Goal: Task Accomplishment & Management: Manage account settings

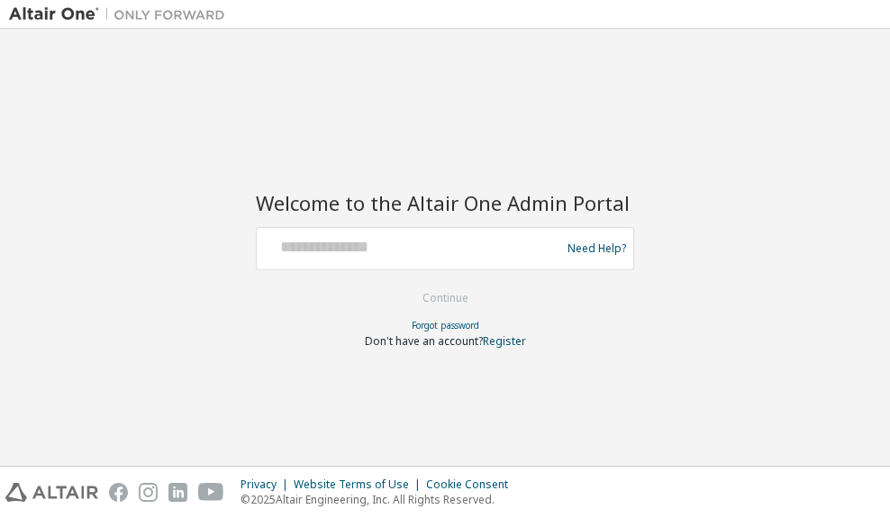
click at [391, 261] on div at bounding box center [411, 248] width 294 height 34
click at [391, 259] on div at bounding box center [411, 248] width 294 height 34
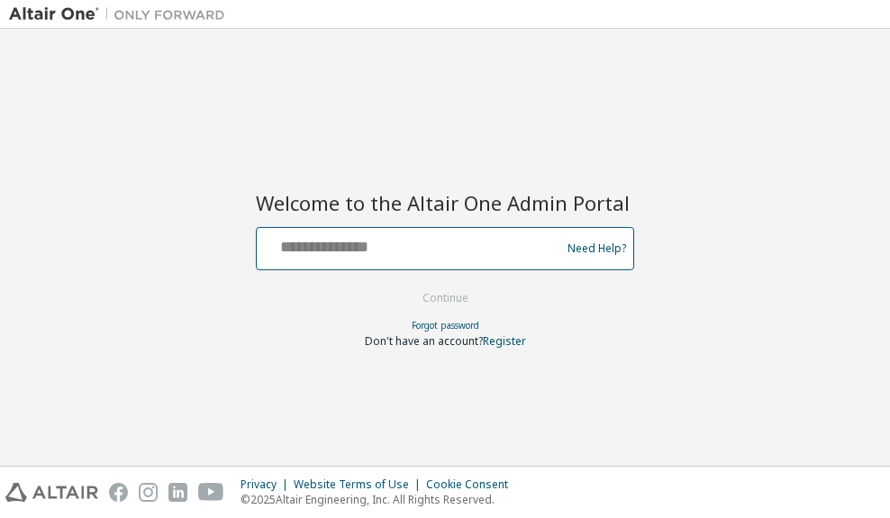
click at [395, 250] on input "text" at bounding box center [411, 244] width 294 height 26
type input "**********"
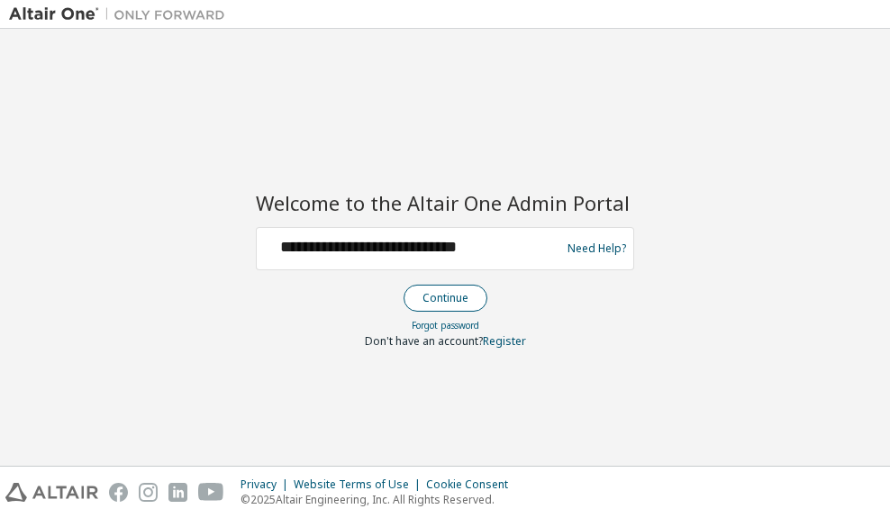
click at [434, 298] on button "Continue" at bounding box center [445, 298] width 84 height 27
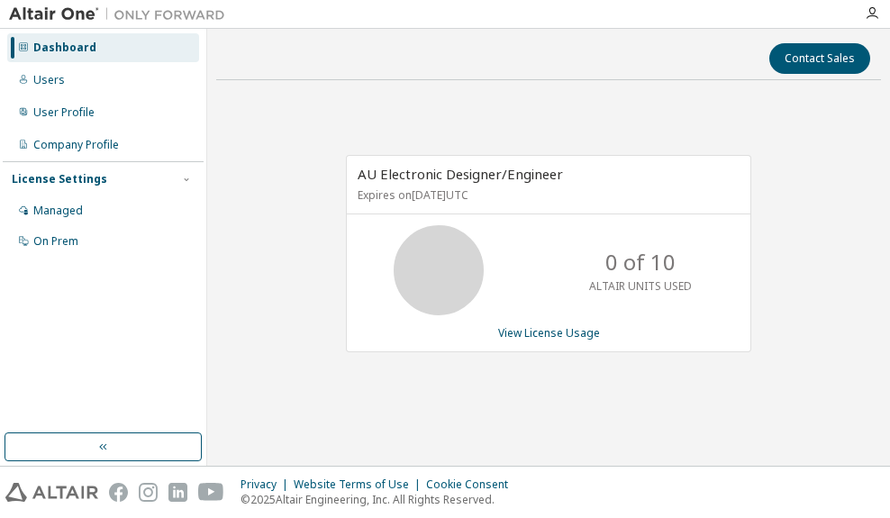
click at [590, 340] on div "AU Electronic Designer/Engineer Expires on [DATE] UTC 0 of 10 ALTAIR UNITS USED…" at bounding box center [548, 253] width 405 height 197
click at [590, 339] on link "View License Usage" at bounding box center [549, 332] width 102 height 15
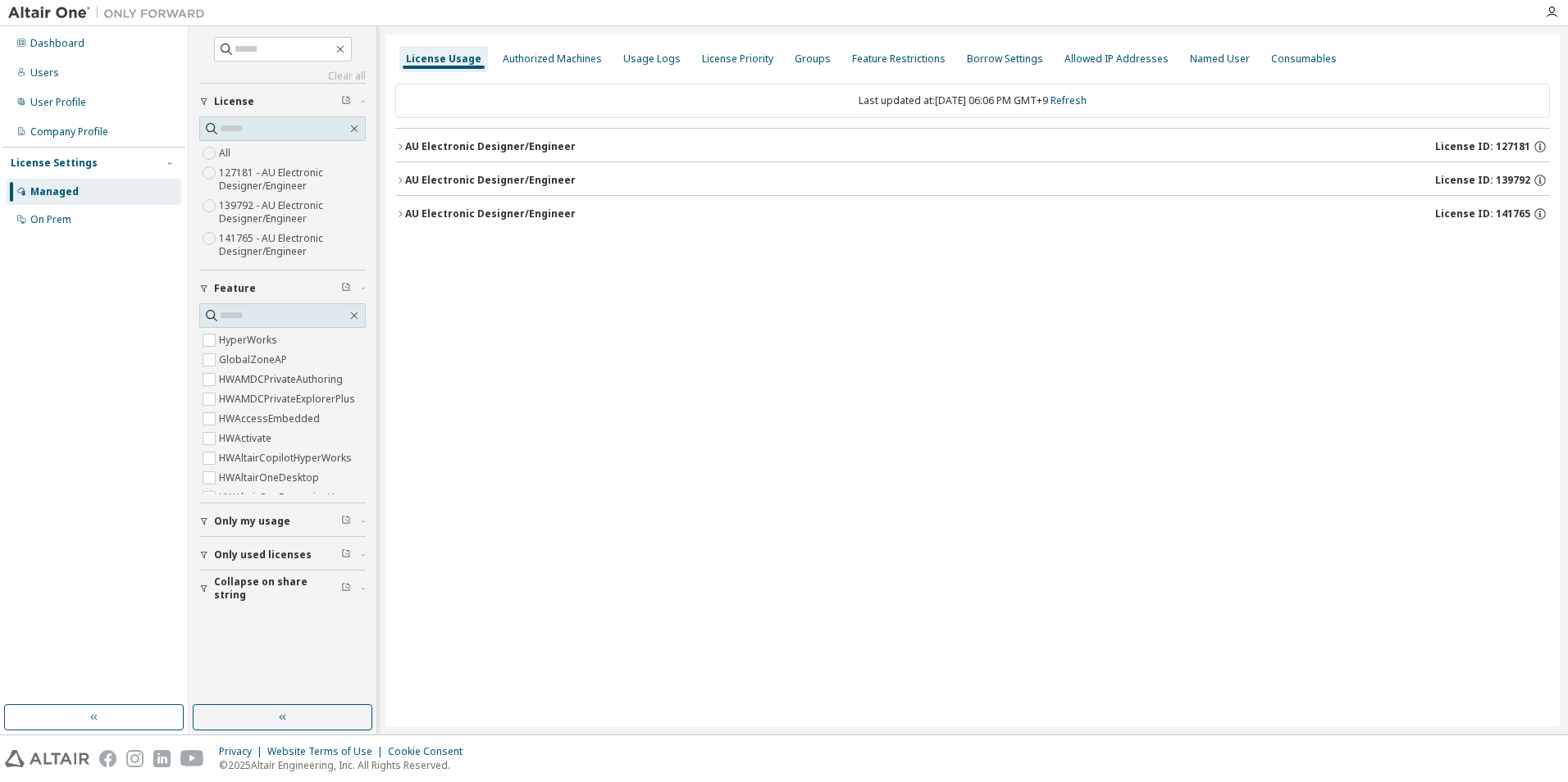
click at [554, 176] on div "AU Electronic Designer/Engineer" at bounding box center [490, 180] width 170 height 13
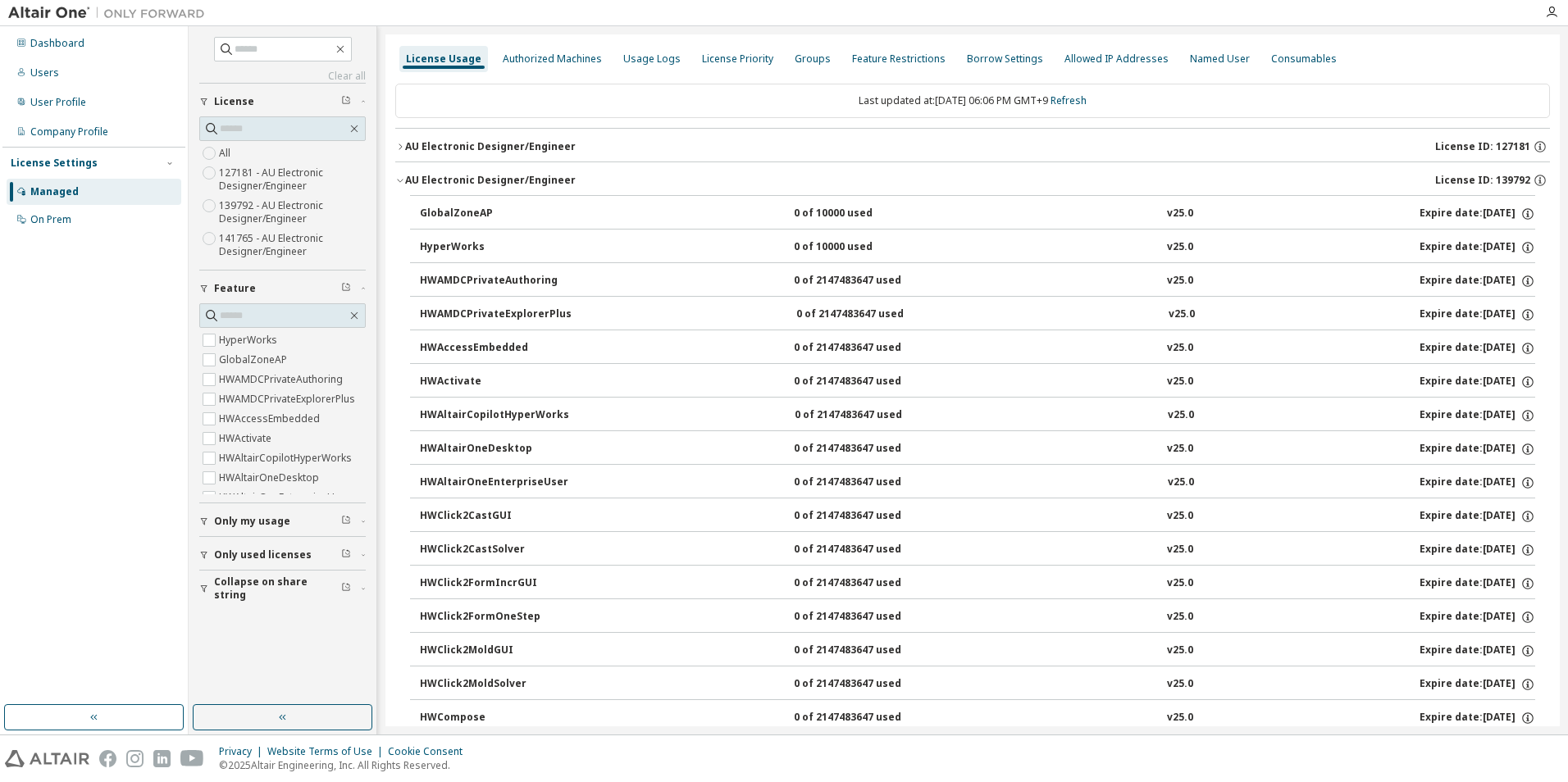
click at [554, 176] on div "AU Electronic Designer/Engineer" at bounding box center [490, 180] width 170 height 13
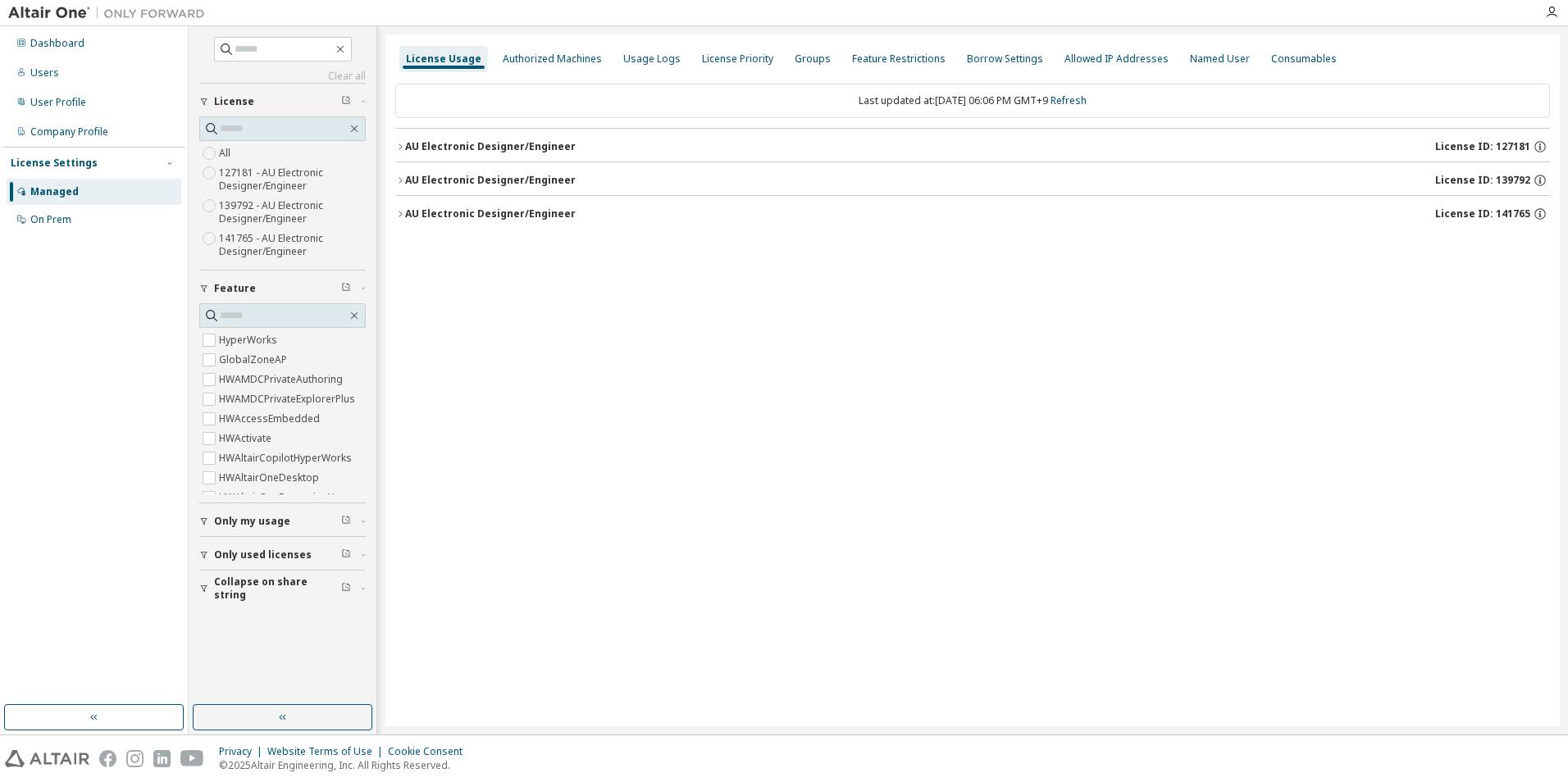
click at [537, 156] on button "AU Electronic Designer/Engineer License ID: 127181" at bounding box center [972, 147] width 1155 height 36
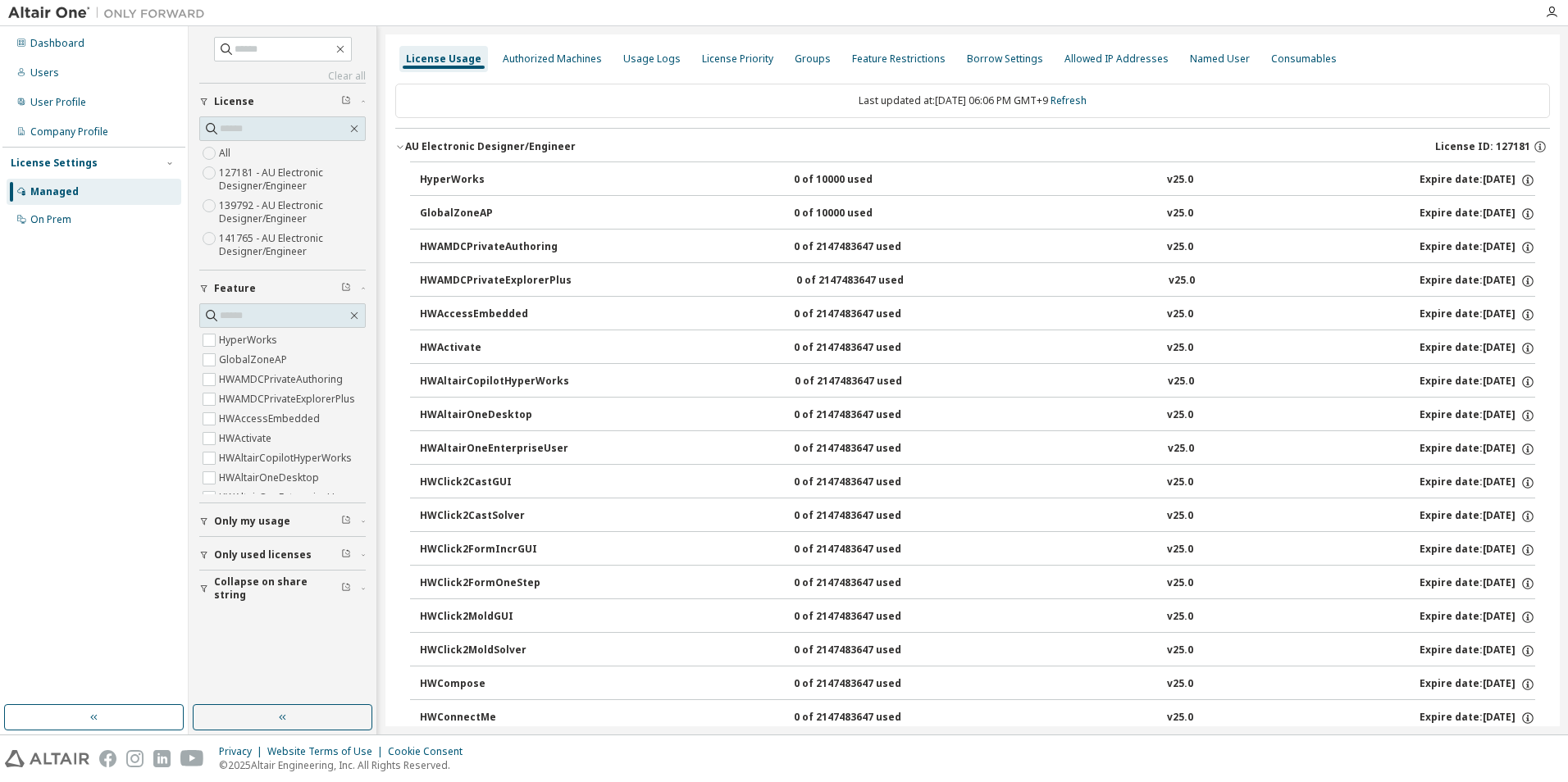
click at [537, 156] on button "AU Electronic Designer/Engineer License ID: 127181" at bounding box center [972, 147] width 1155 height 36
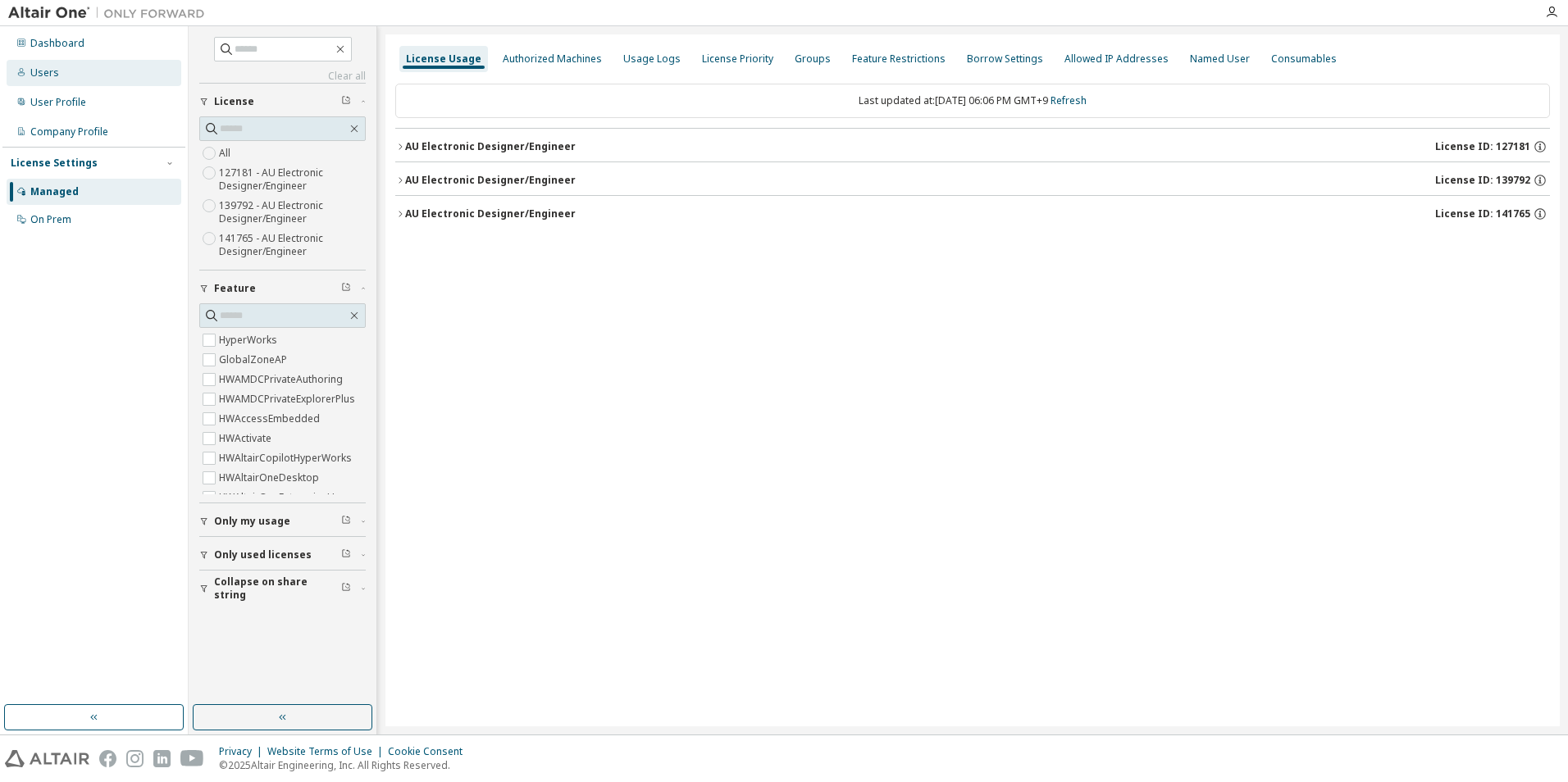
click at [61, 74] on div "Users" at bounding box center [94, 73] width 175 height 26
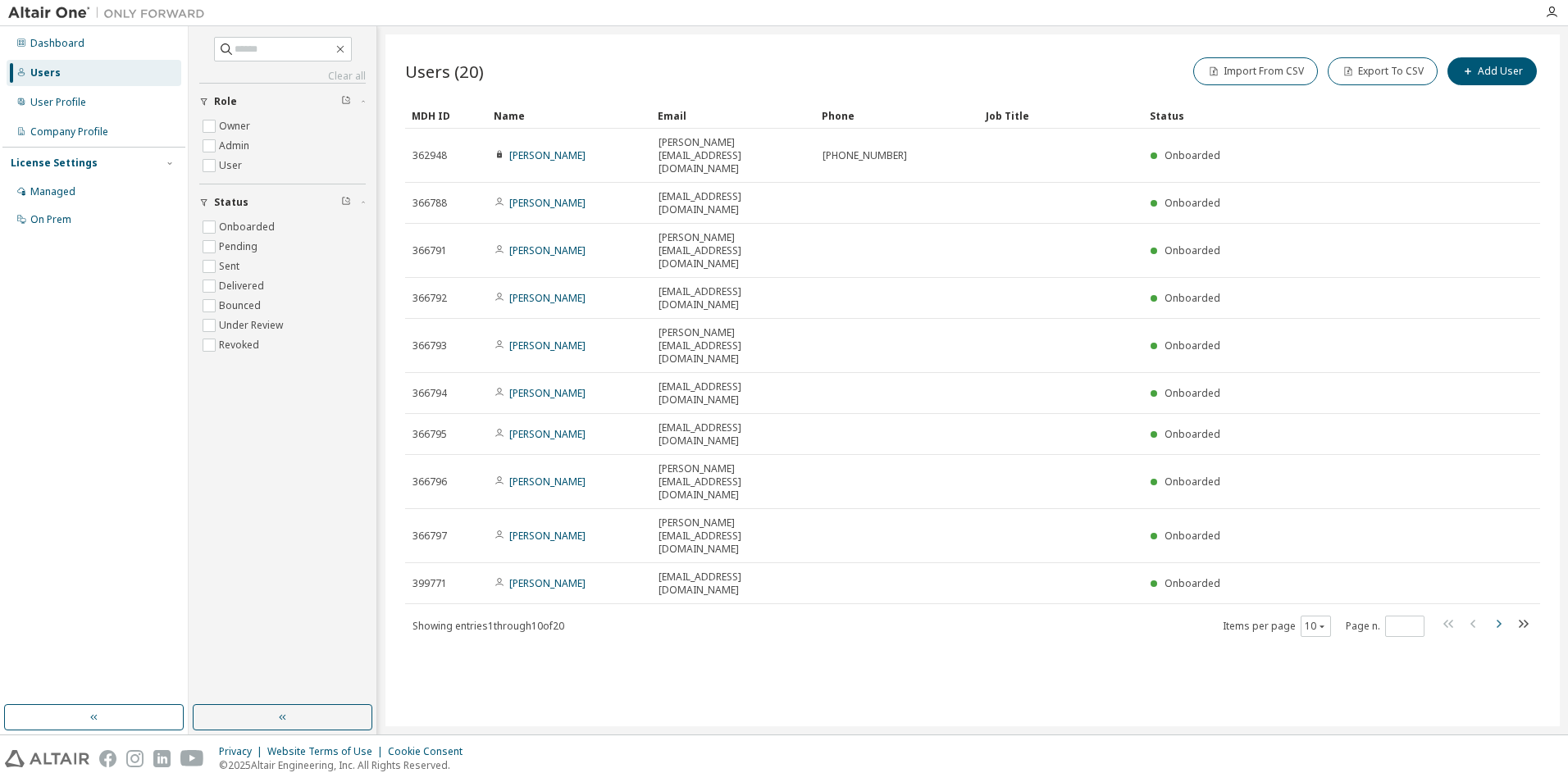
click at [809, 471] on icon "button" at bounding box center [1498, 624] width 20 height 20
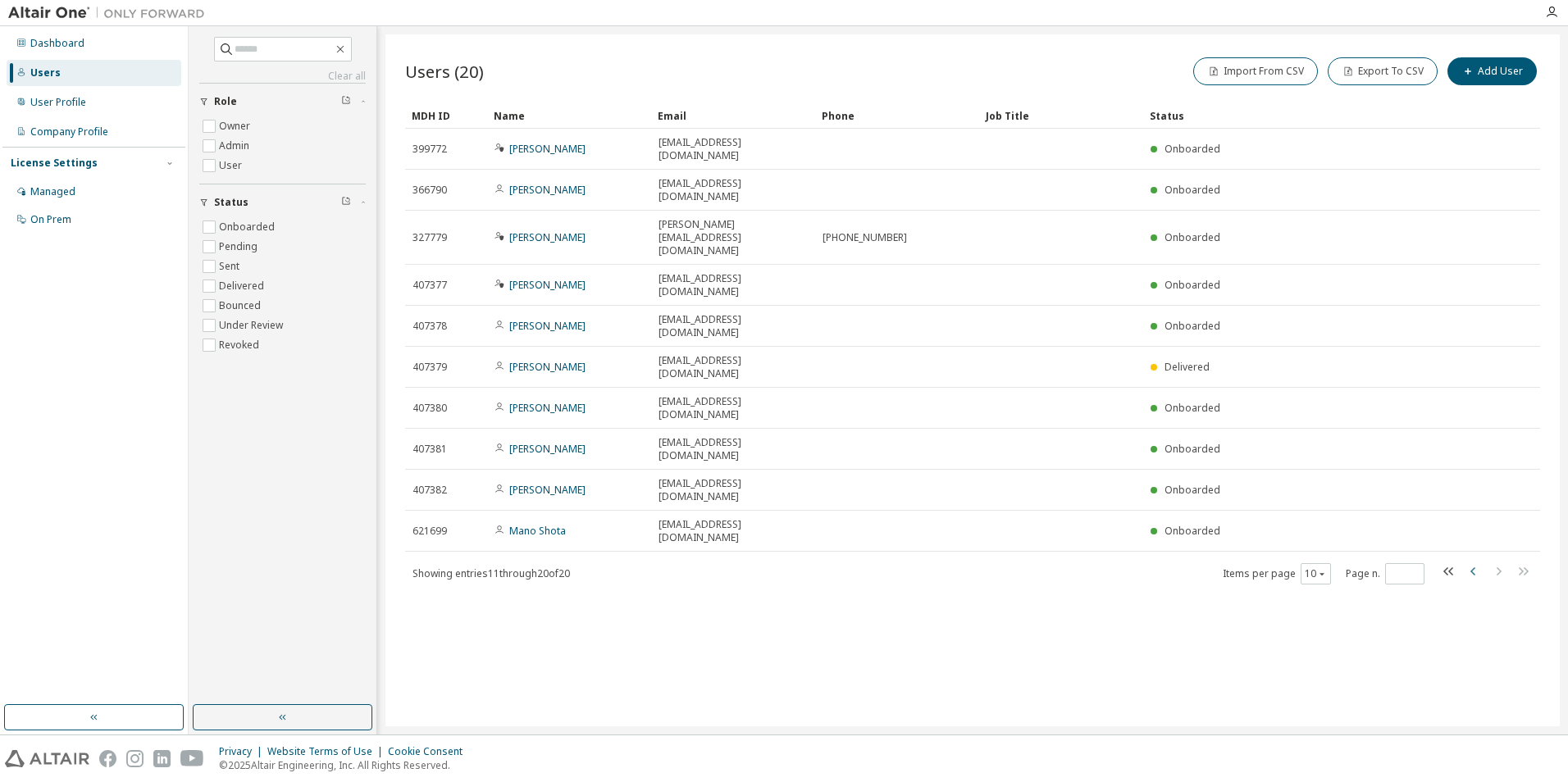
click at [809, 471] on icon "button" at bounding box center [1473, 572] width 20 height 20
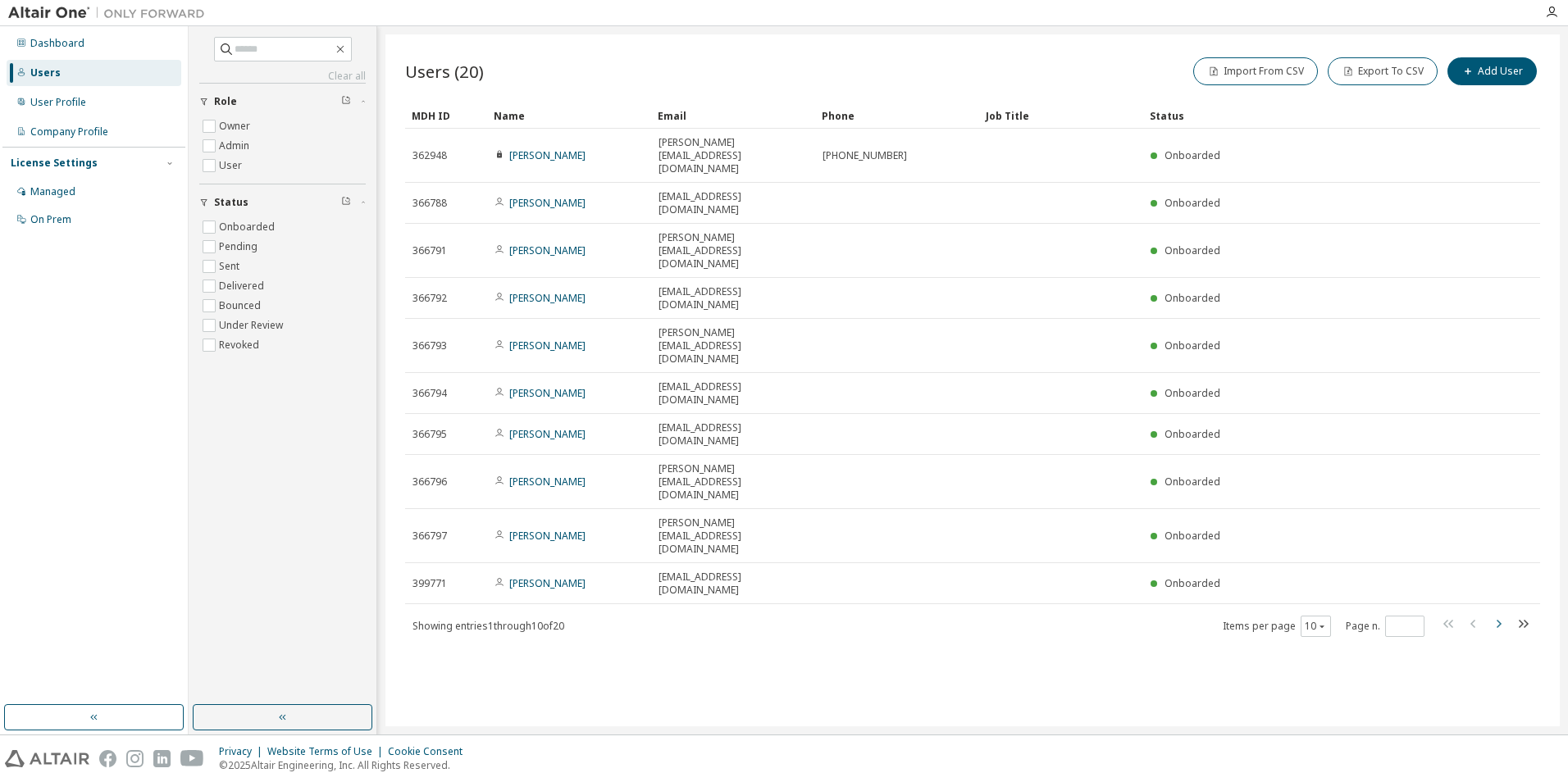
click at [809, 471] on icon "button" at bounding box center [1498, 624] width 20 height 20
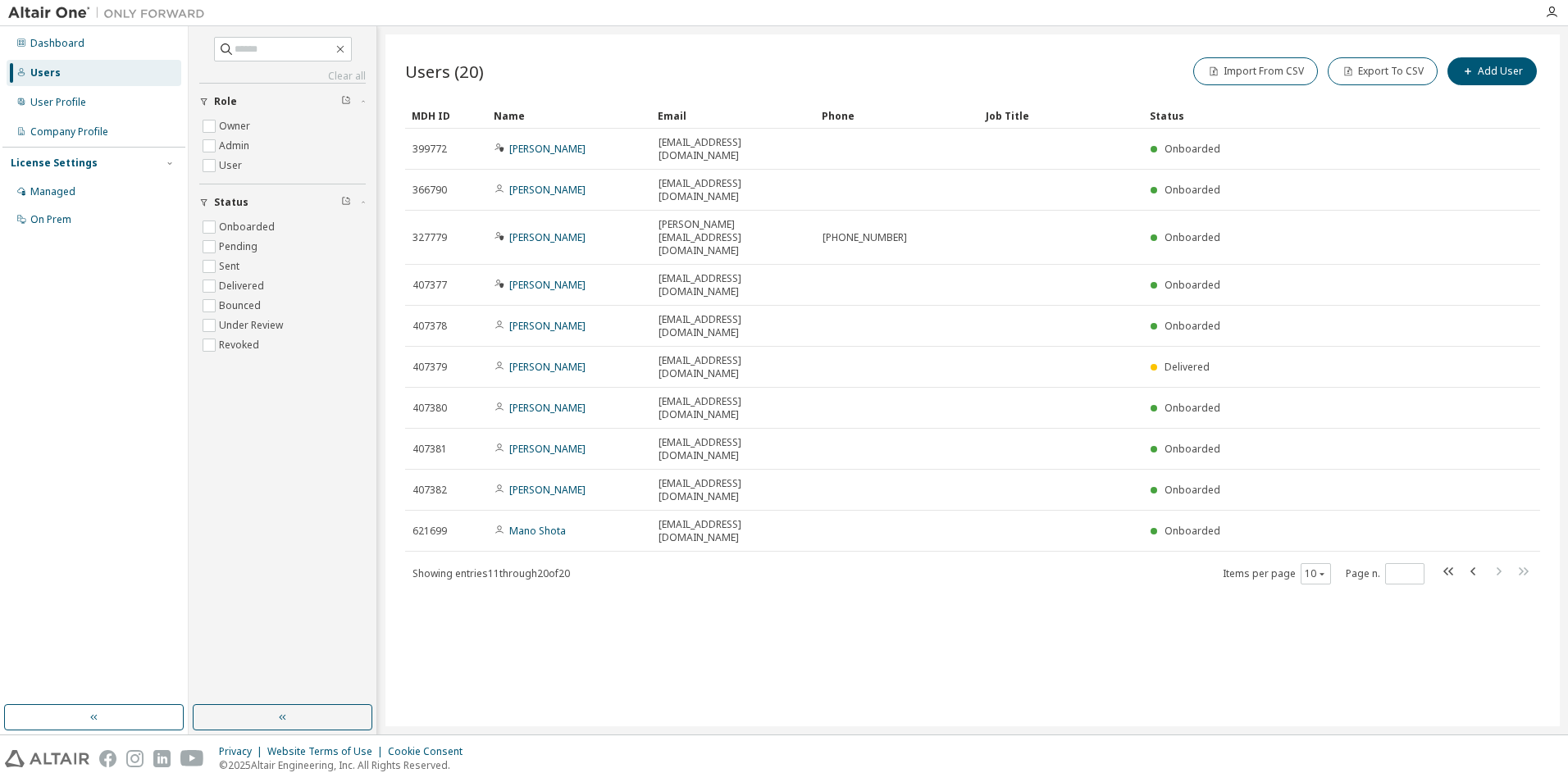
type input "*"
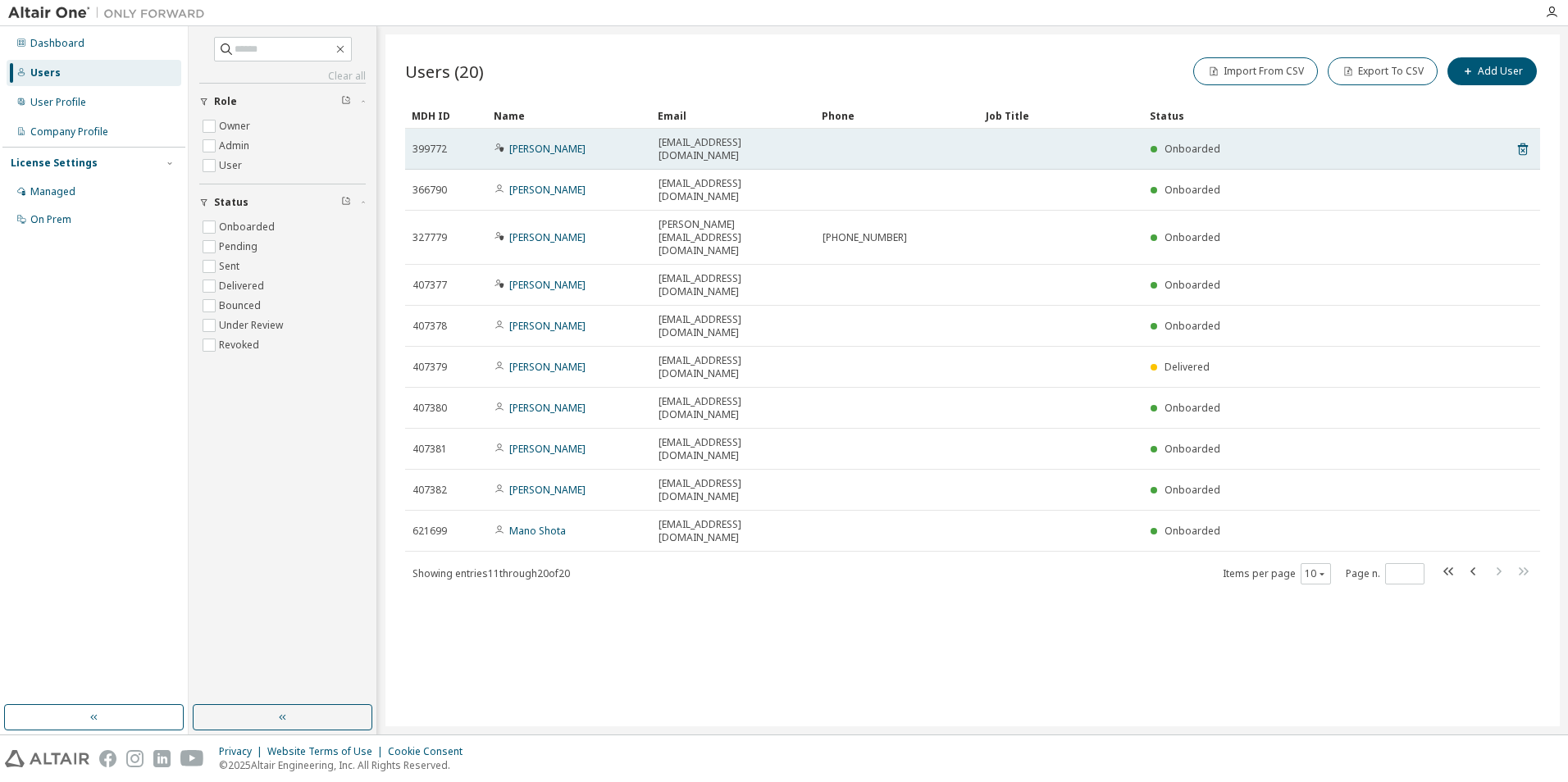
click at [731, 143] on span "yasuhiro-kotani@sansha.co.jp" at bounding box center [733, 148] width 149 height 26
click at [809, 147] on div "Onboarded" at bounding box center [1185, 149] width 70 height 13
click at [809, 146] on span "Onboarded" at bounding box center [1192, 148] width 56 height 14
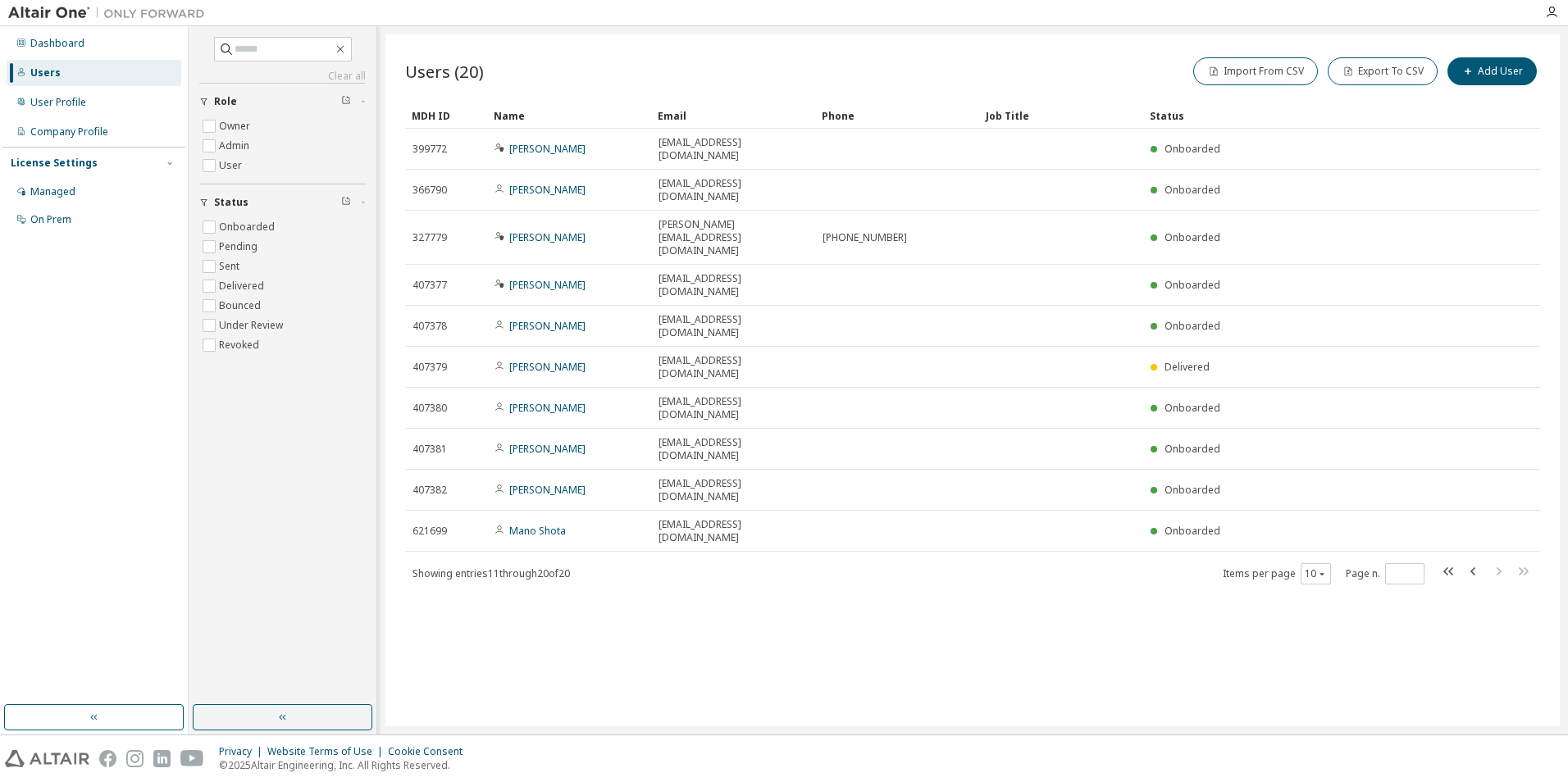
click at [248, 206] on div "Status" at bounding box center [287, 202] width 147 height 13
click at [95, 107] on div "User Profile" at bounding box center [94, 102] width 175 height 26
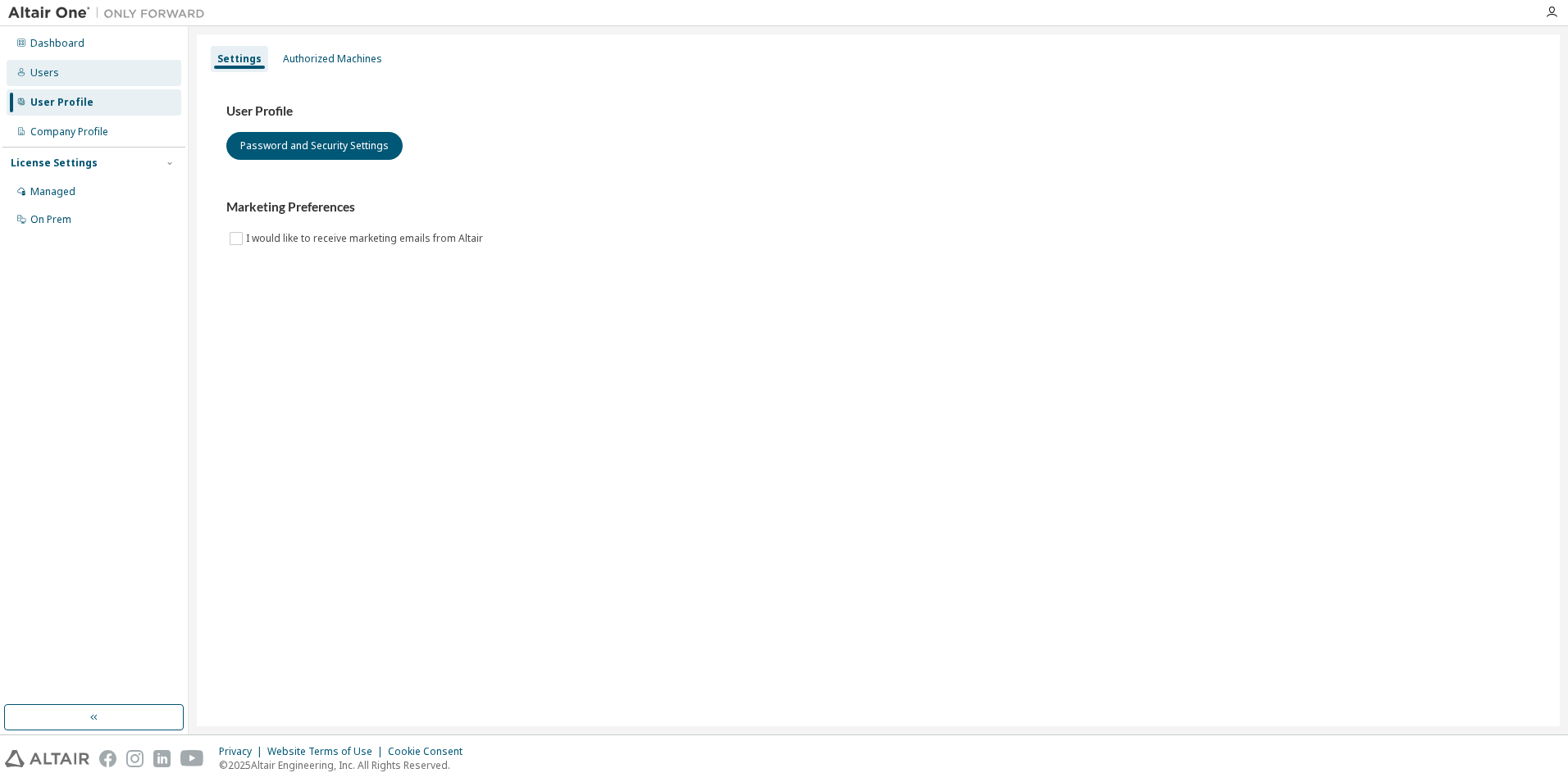
click at [93, 74] on div "Users" at bounding box center [94, 73] width 175 height 26
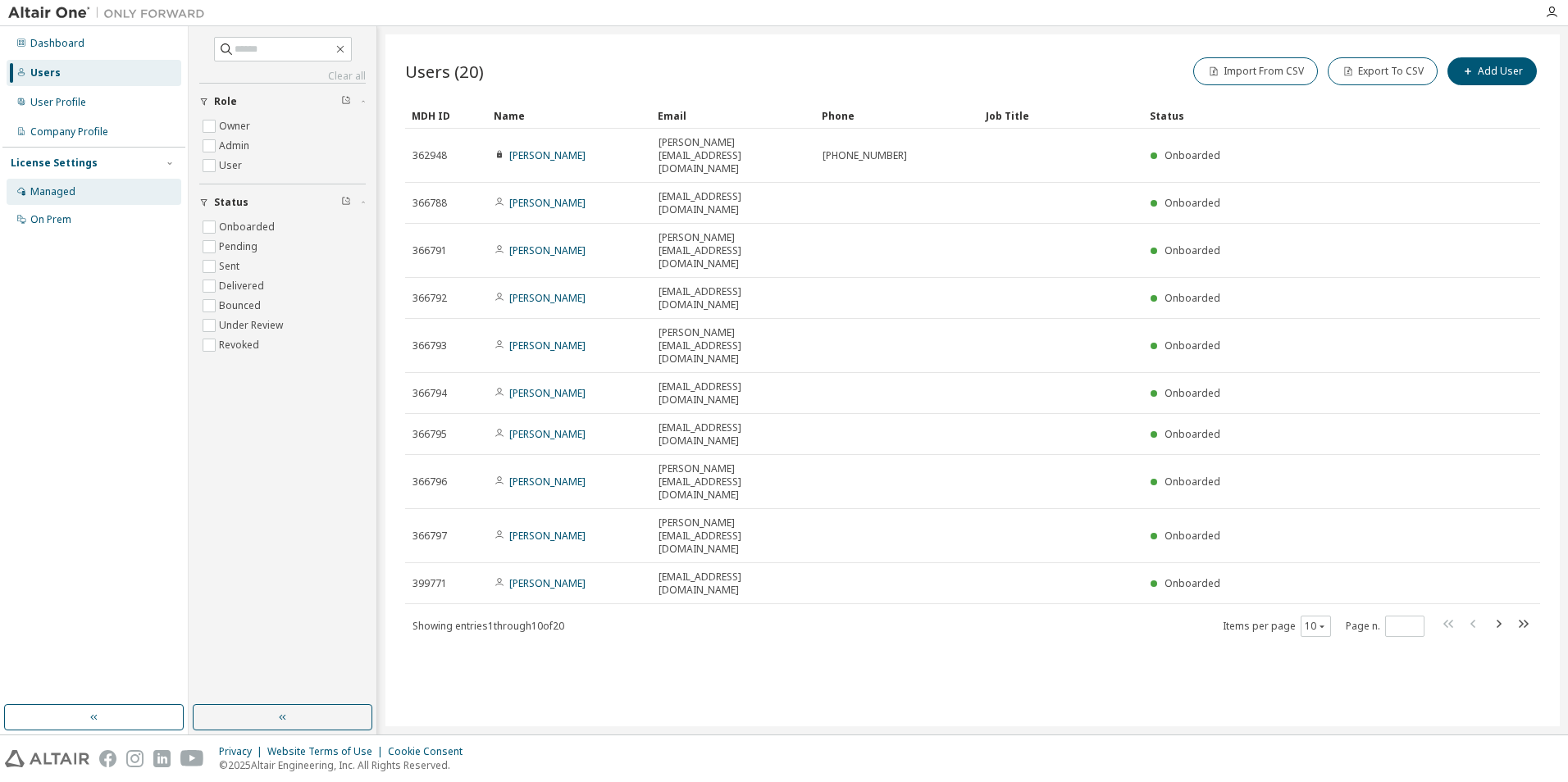
click at [76, 188] on div "Managed" at bounding box center [94, 191] width 175 height 26
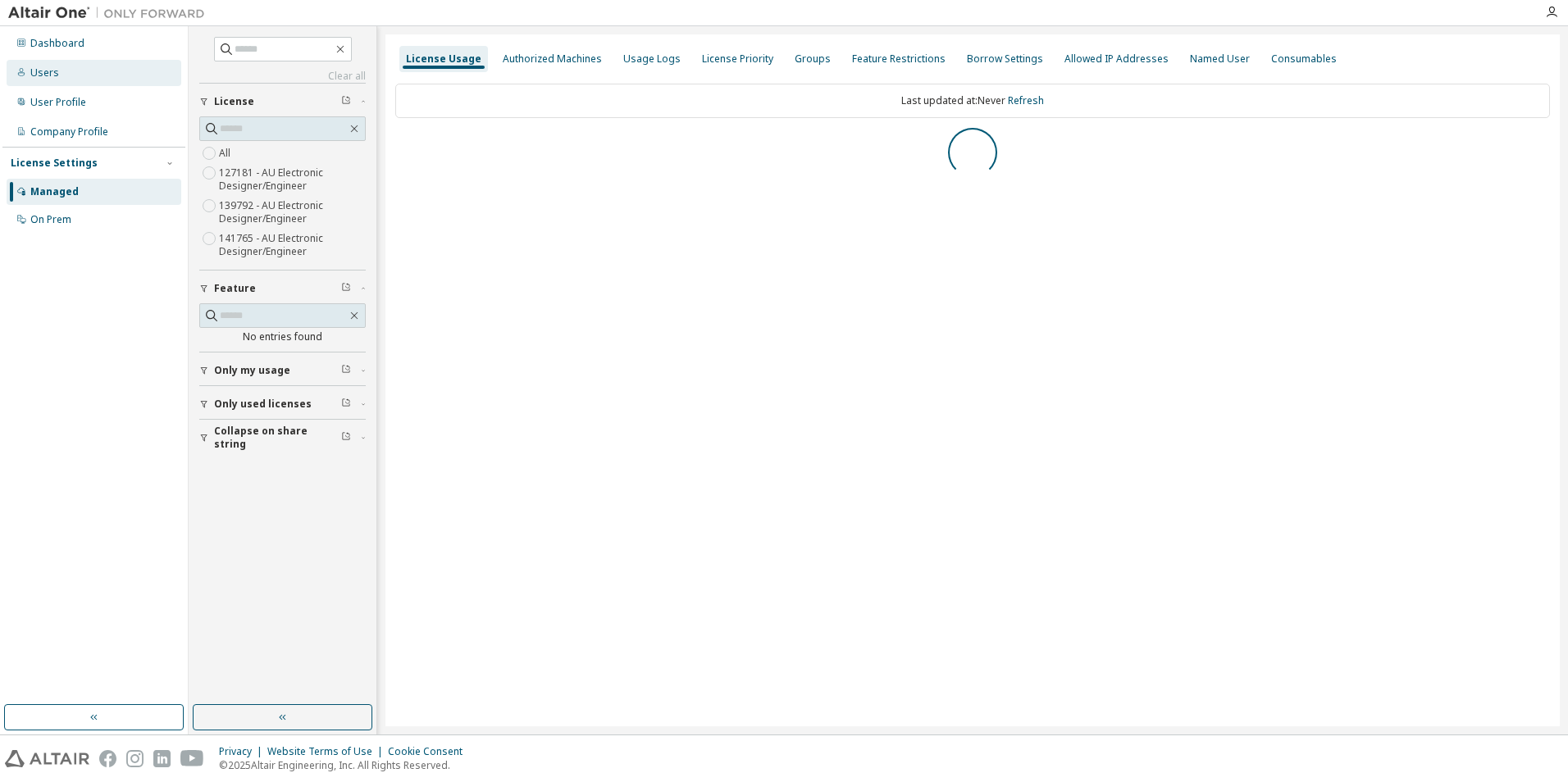
click at [76, 73] on div "Users" at bounding box center [94, 73] width 175 height 26
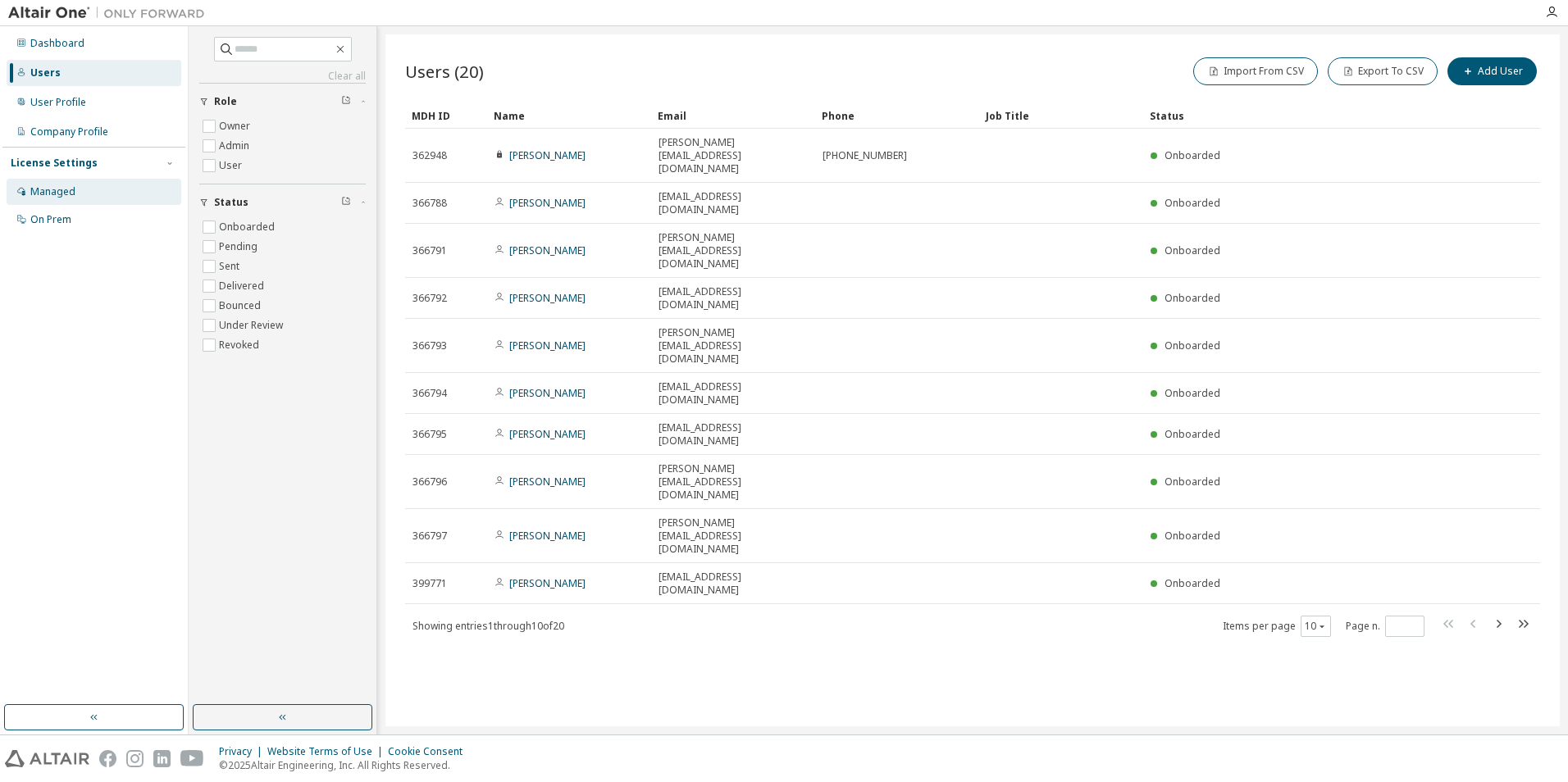
click at [78, 186] on div "Managed" at bounding box center [94, 191] width 175 height 26
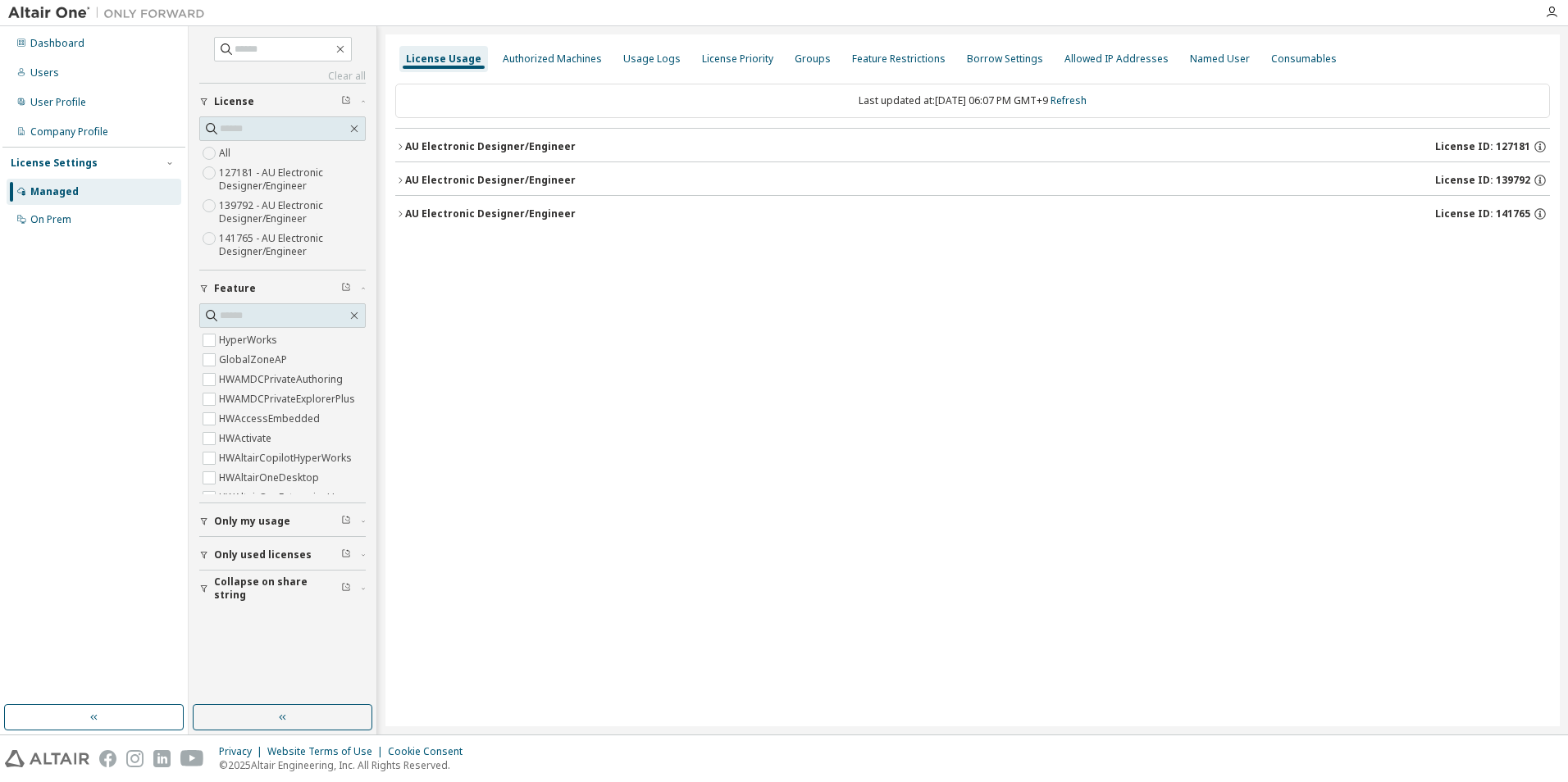
click at [271, 211] on label "139792 - AU Electronic Designer/Engineer" at bounding box center [291, 212] width 147 height 33
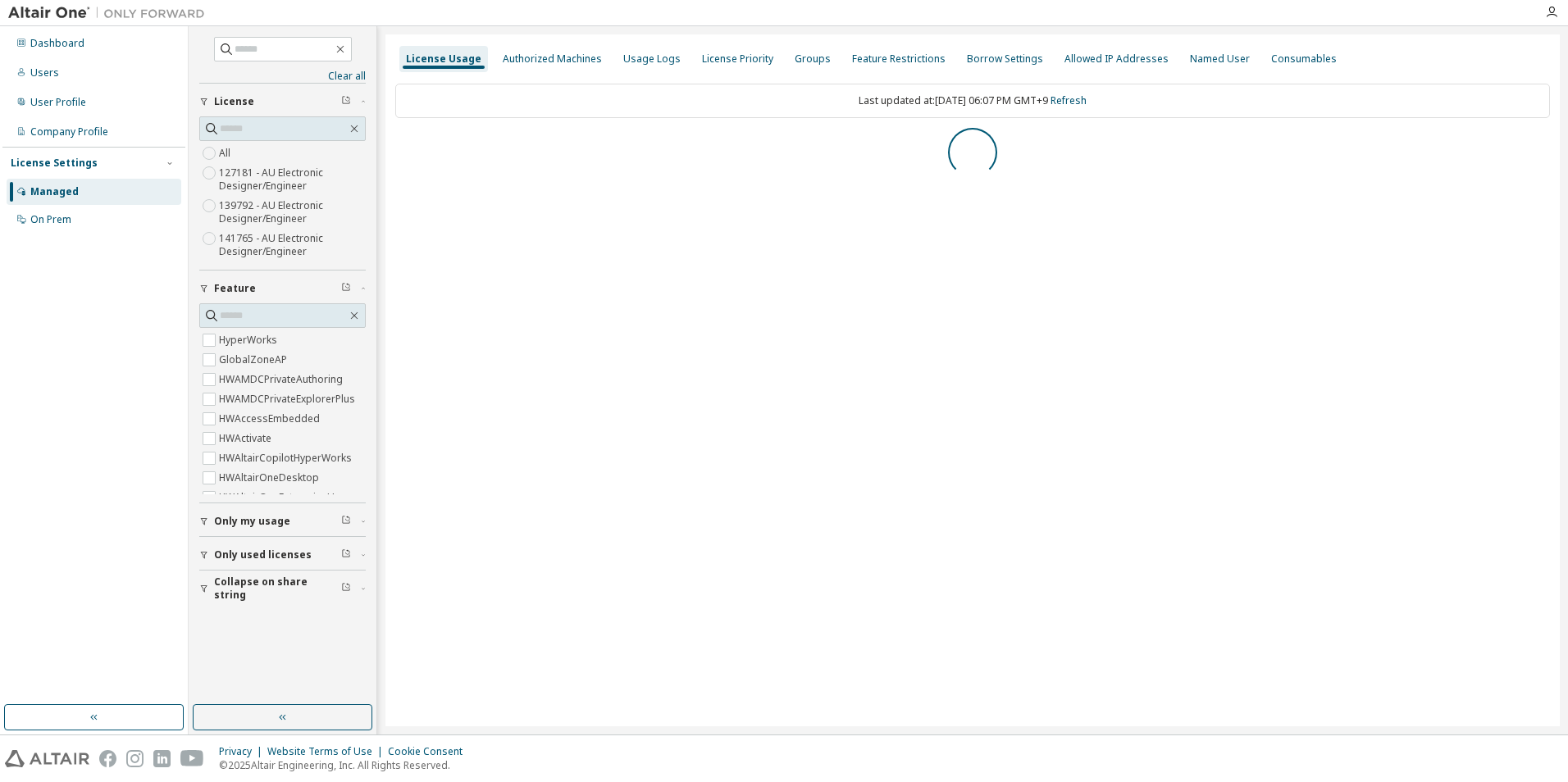
click at [267, 216] on label "139792 - AU Electronic Designer/Engineer" at bounding box center [291, 212] width 147 height 33
click at [717, 64] on div "License Priority" at bounding box center [738, 59] width 71 height 13
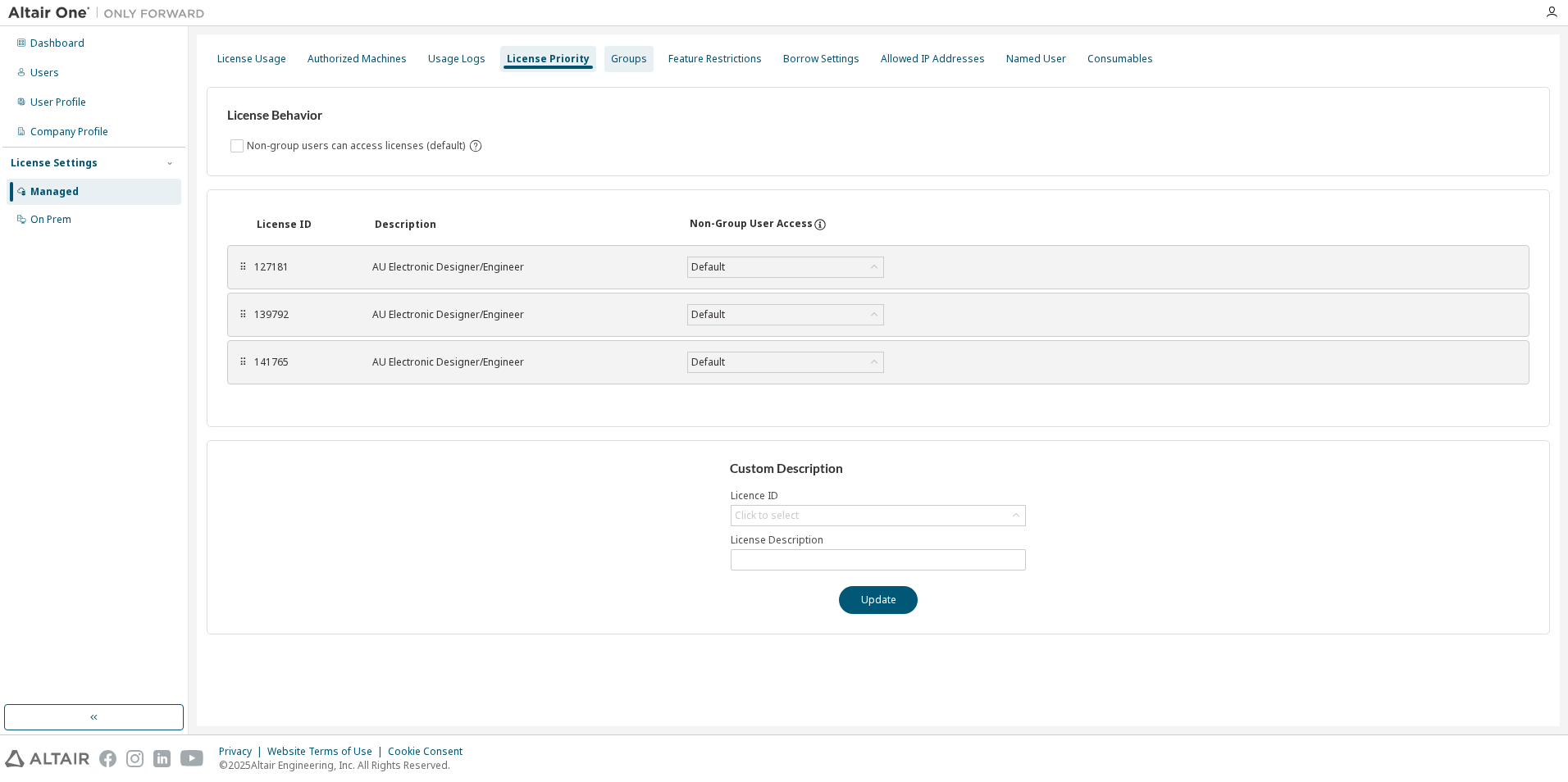
click at [615, 55] on div "Groups" at bounding box center [629, 59] width 36 height 13
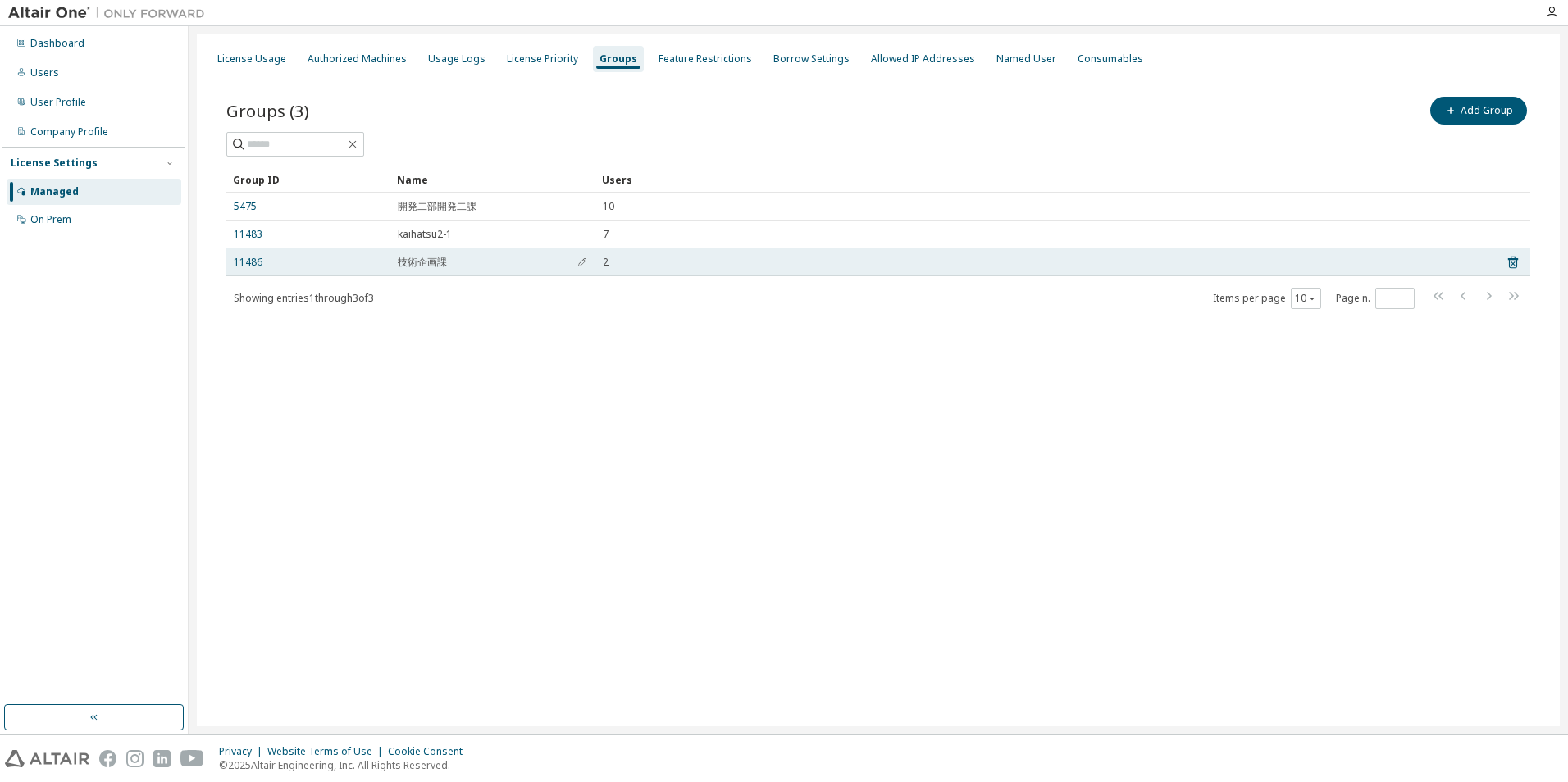
click at [426, 262] on span "技術企画課" at bounding box center [423, 262] width 49 height 13
click at [244, 259] on link "11486" at bounding box center [249, 262] width 29 height 13
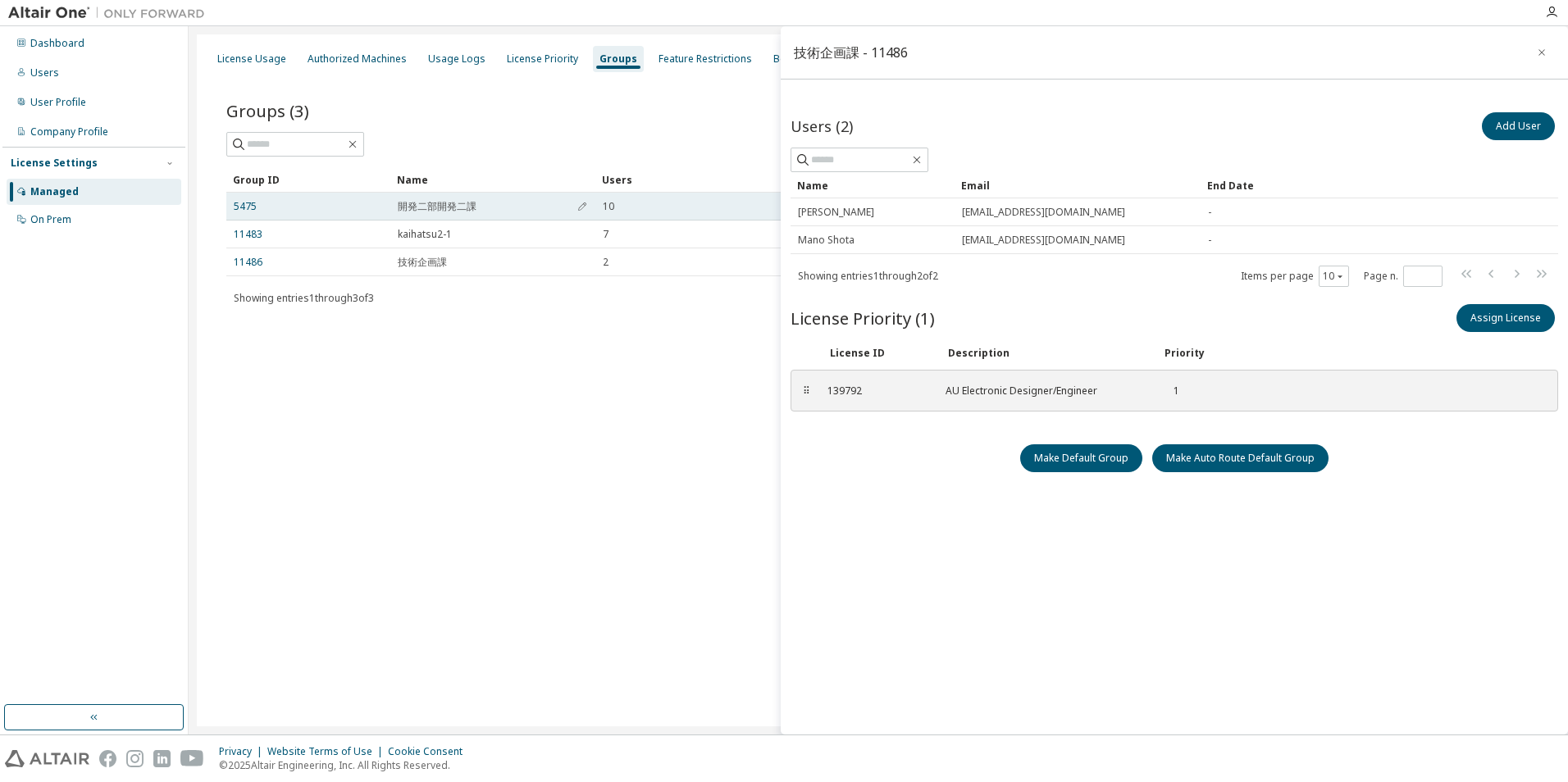
click at [621, 202] on div "10" at bounding box center [1043, 207] width 881 height 13
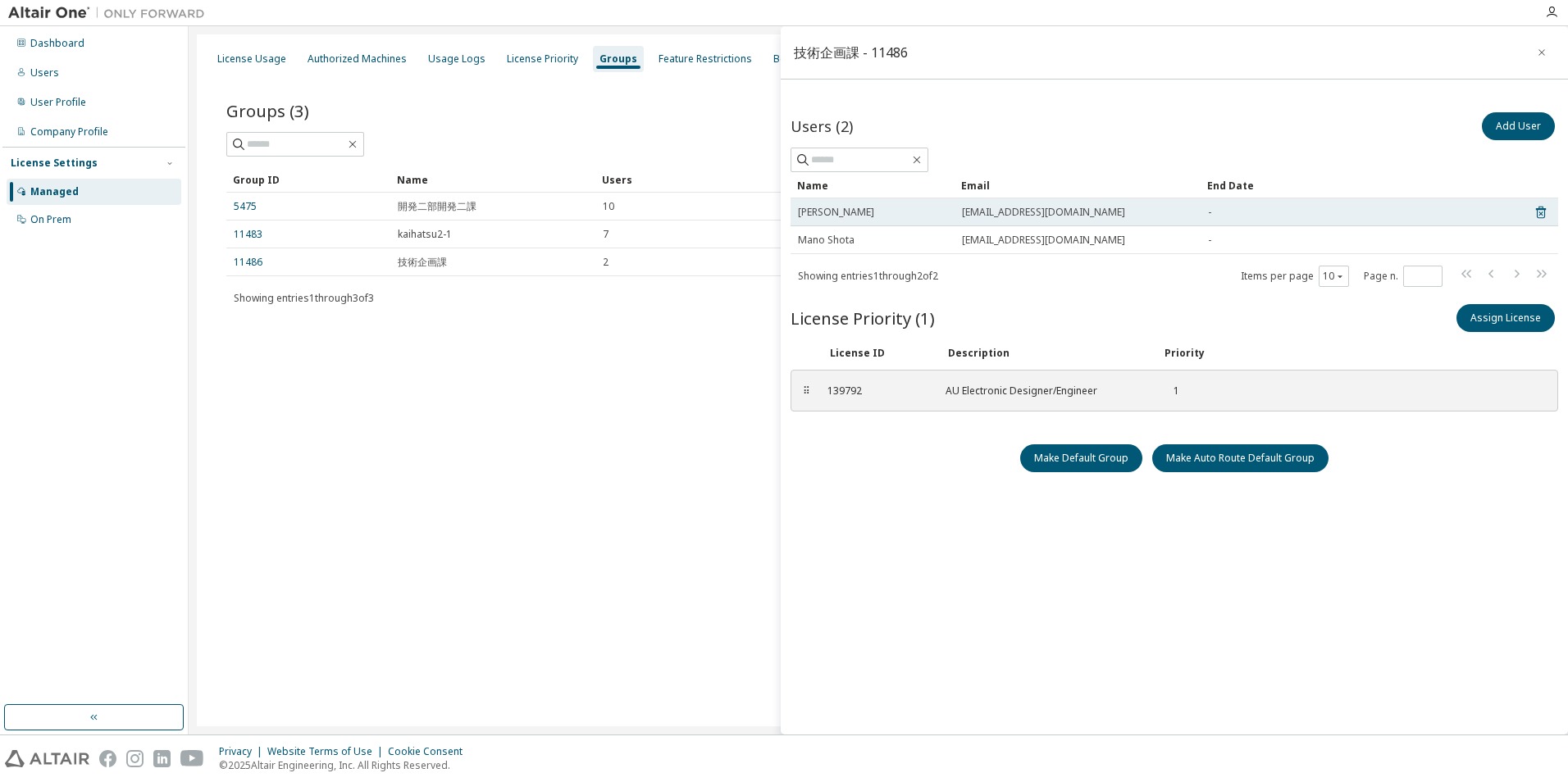
click at [809, 218] on span "yasuhiro-kotani@sansha.co.jp" at bounding box center [1043, 212] width 163 height 13
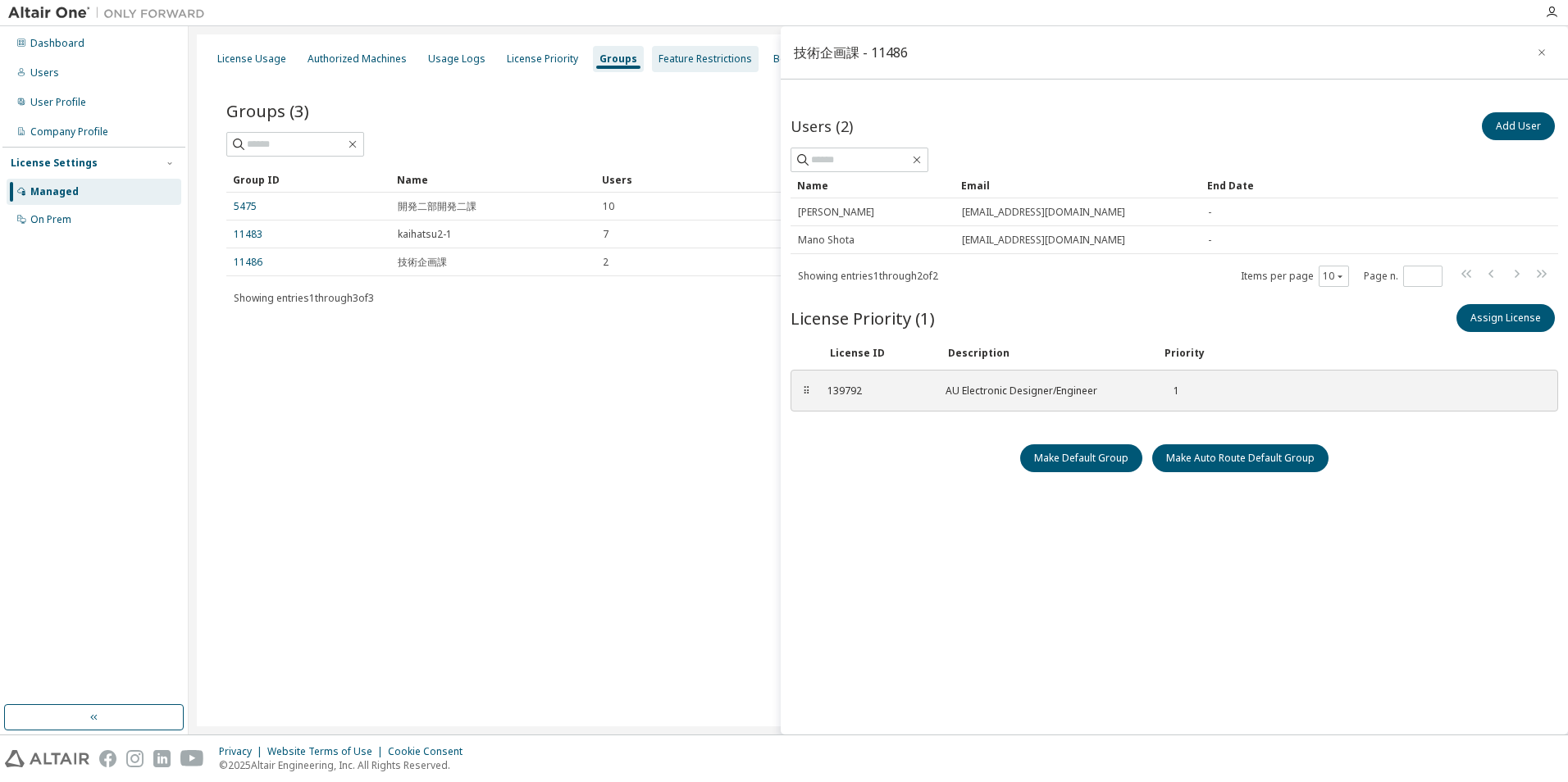
click at [674, 62] on div "Feature Restrictions" at bounding box center [705, 59] width 94 height 13
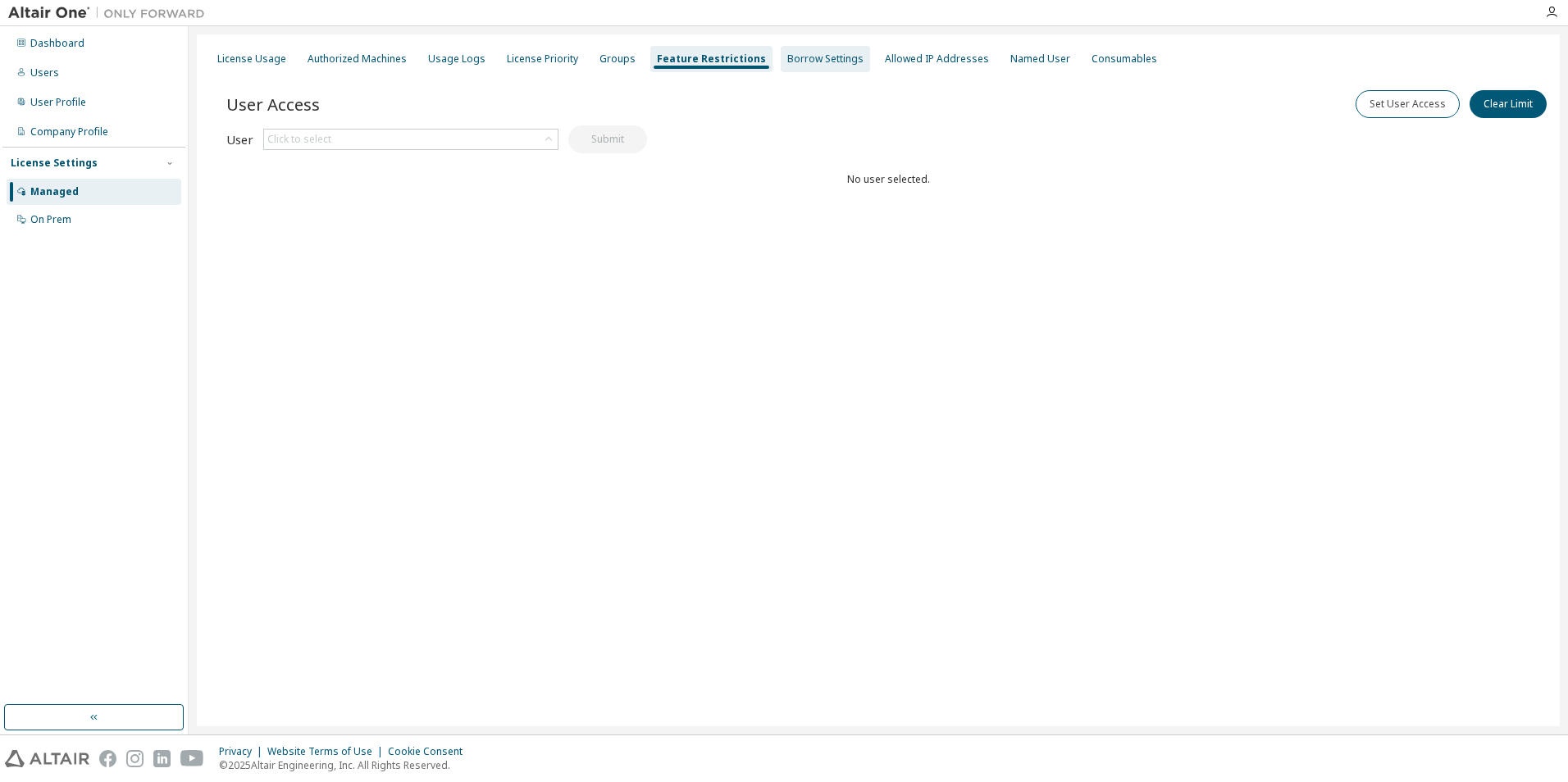
click at [809, 66] on div "Borrow Settings" at bounding box center [825, 58] width 89 height 26
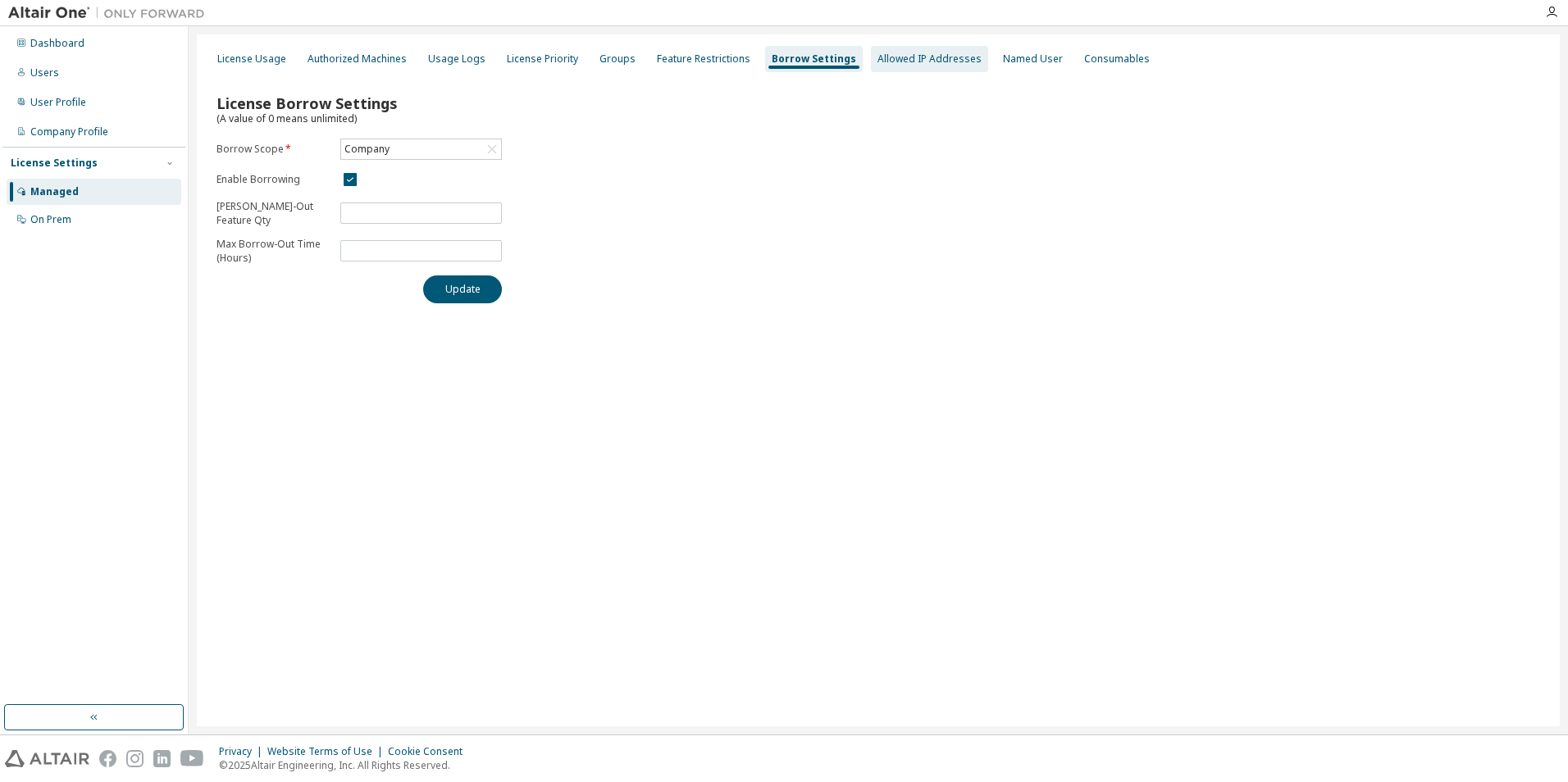
click at [809, 61] on div "Allowed IP Addresses" at bounding box center [929, 59] width 104 height 13
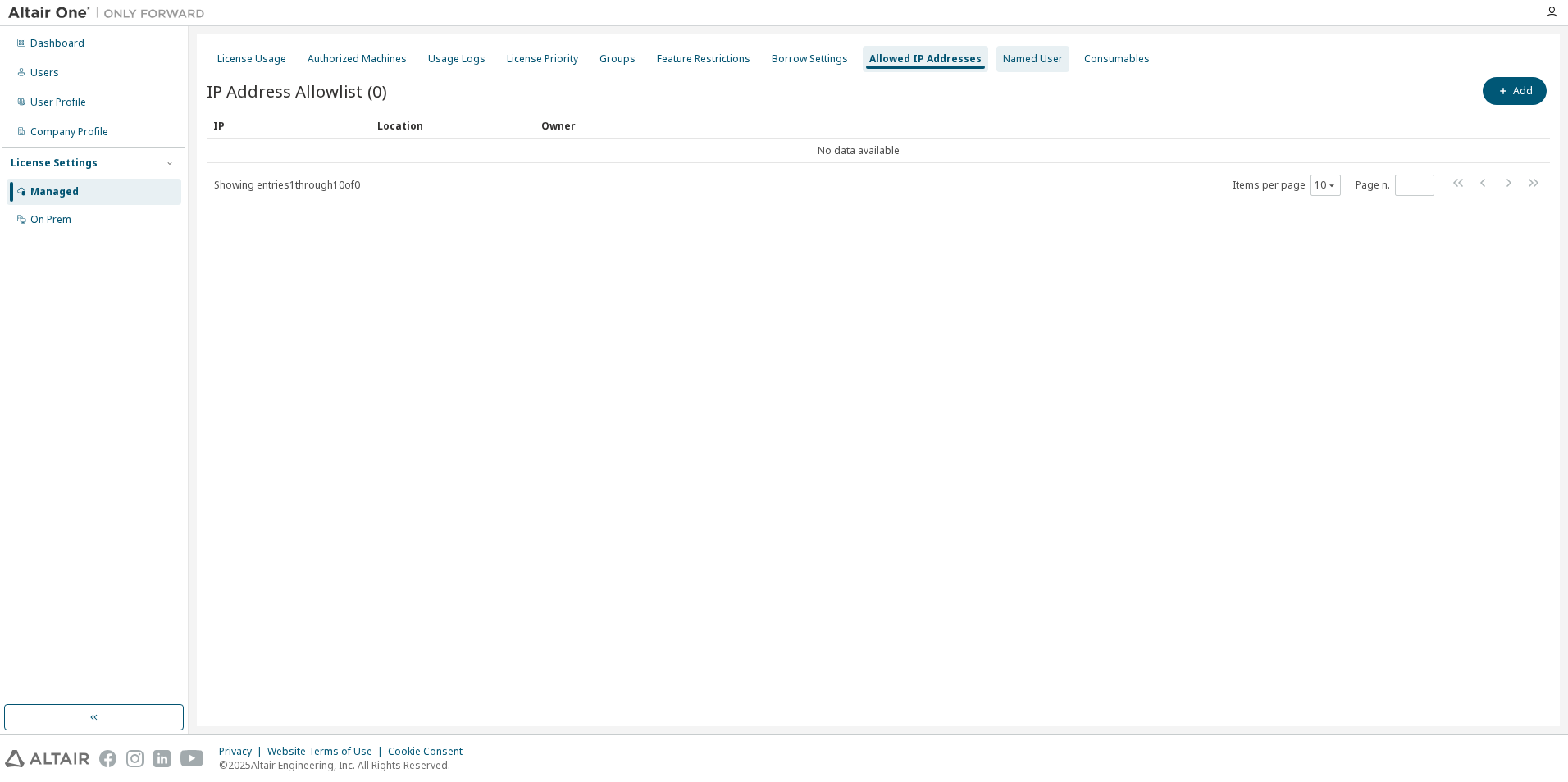
click at [809, 63] on div "Named User" at bounding box center [1033, 59] width 60 height 13
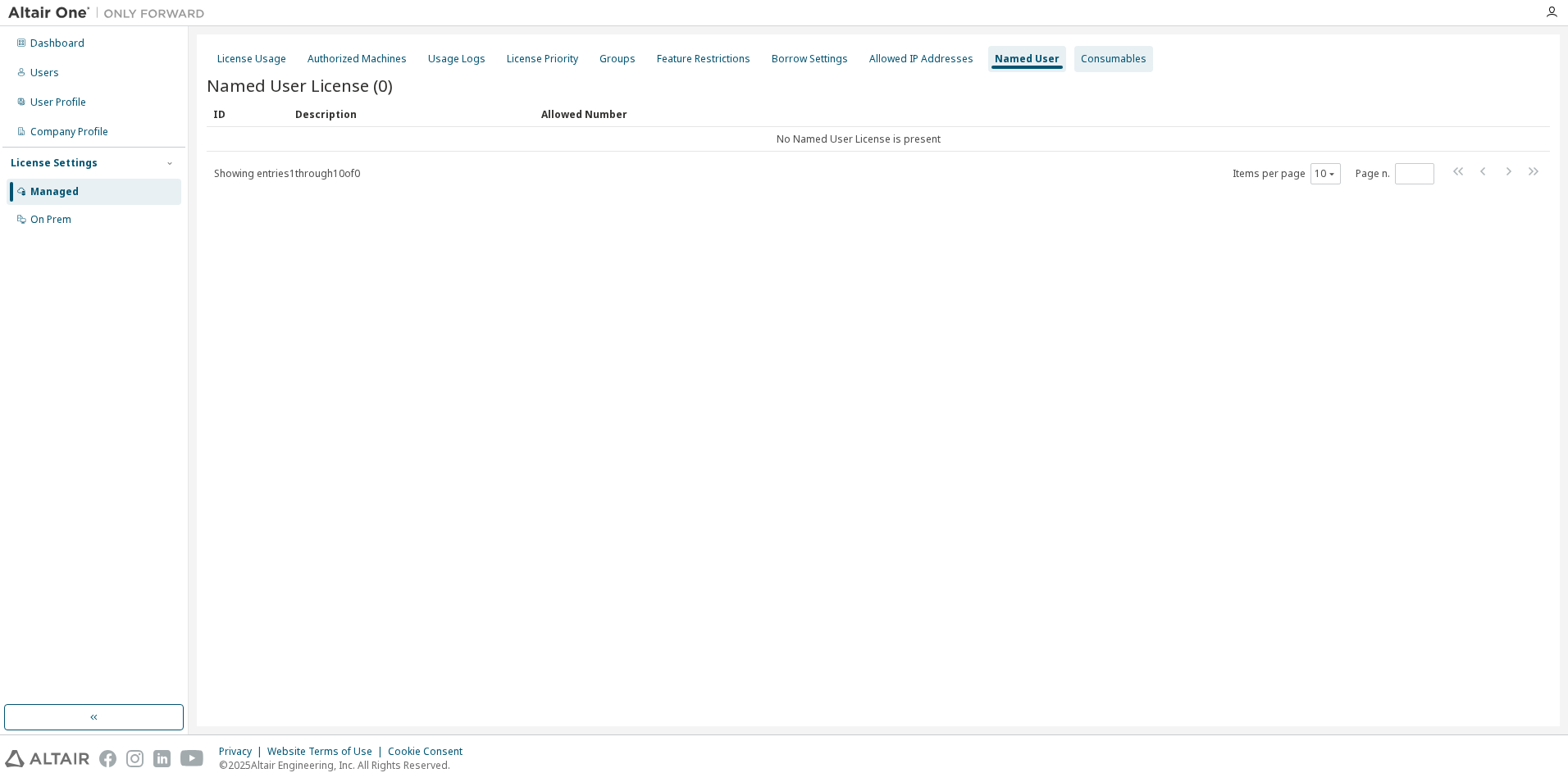
click at [809, 53] on div "Consumables" at bounding box center [1114, 59] width 66 height 13
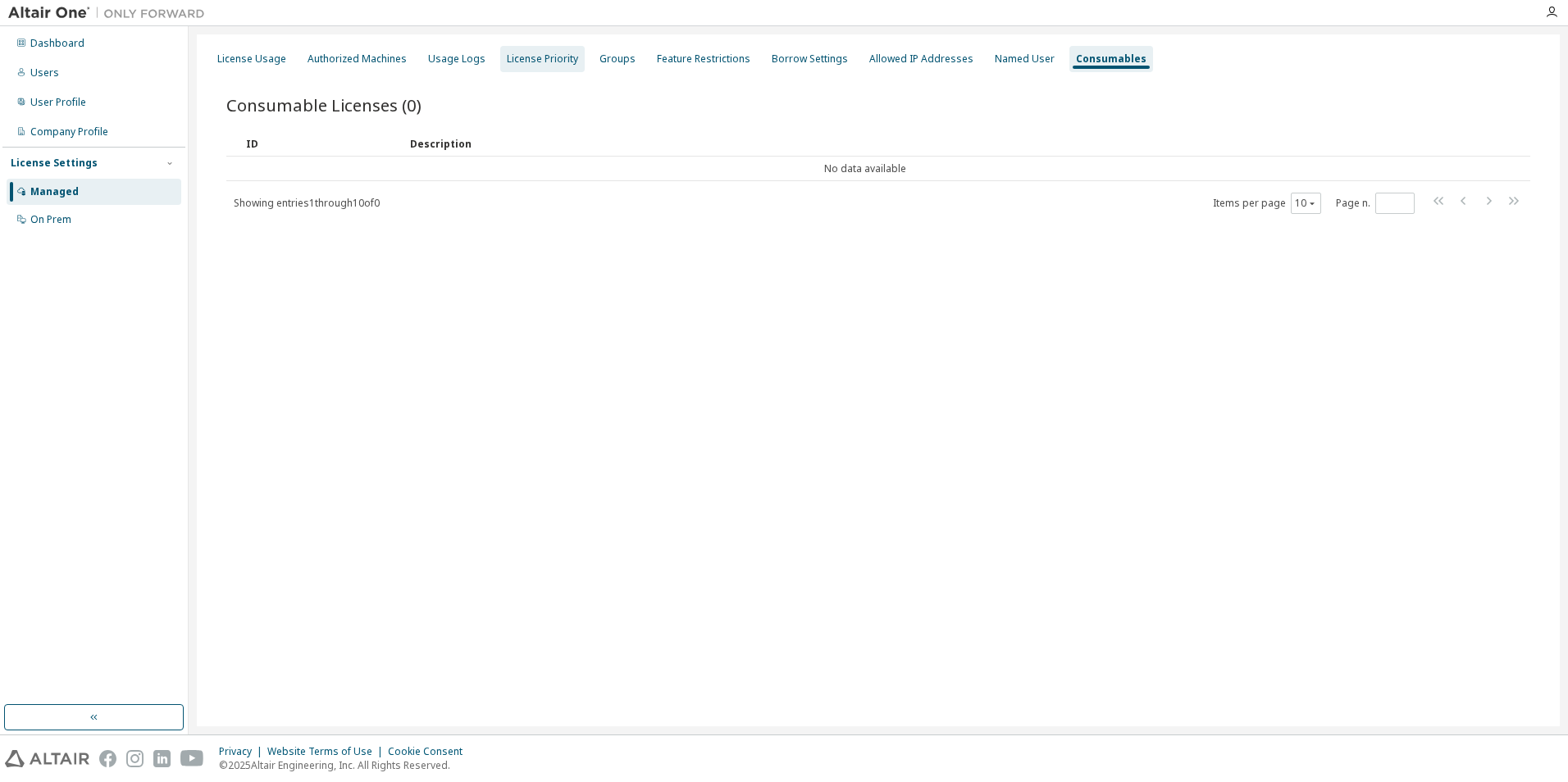
click at [544, 59] on div "License Priority" at bounding box center [542, 59] width 71 height 13
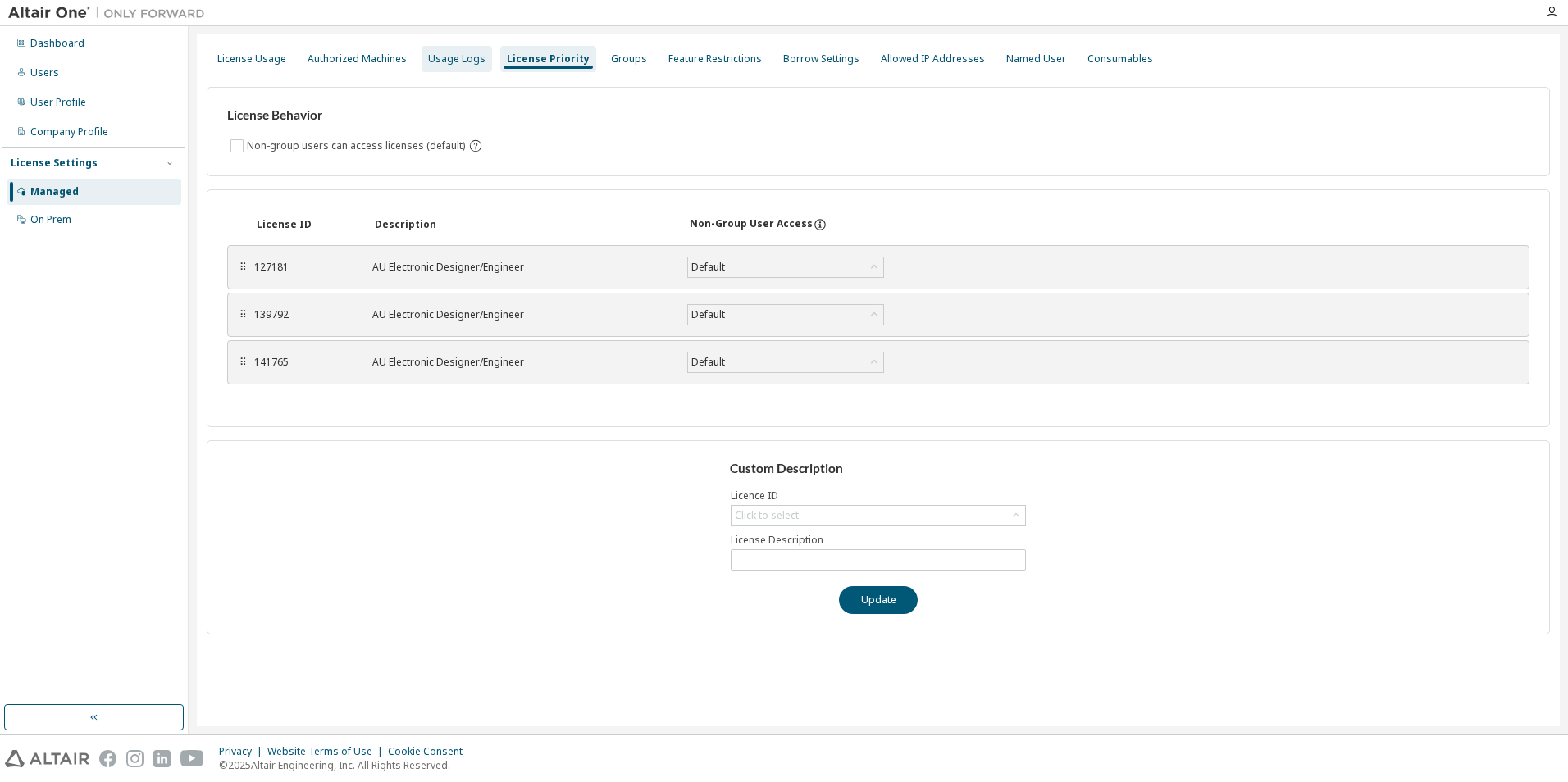
click at [453, 59] on div "Usage Logs" at bounding box center [456, 59] width 57 height 13
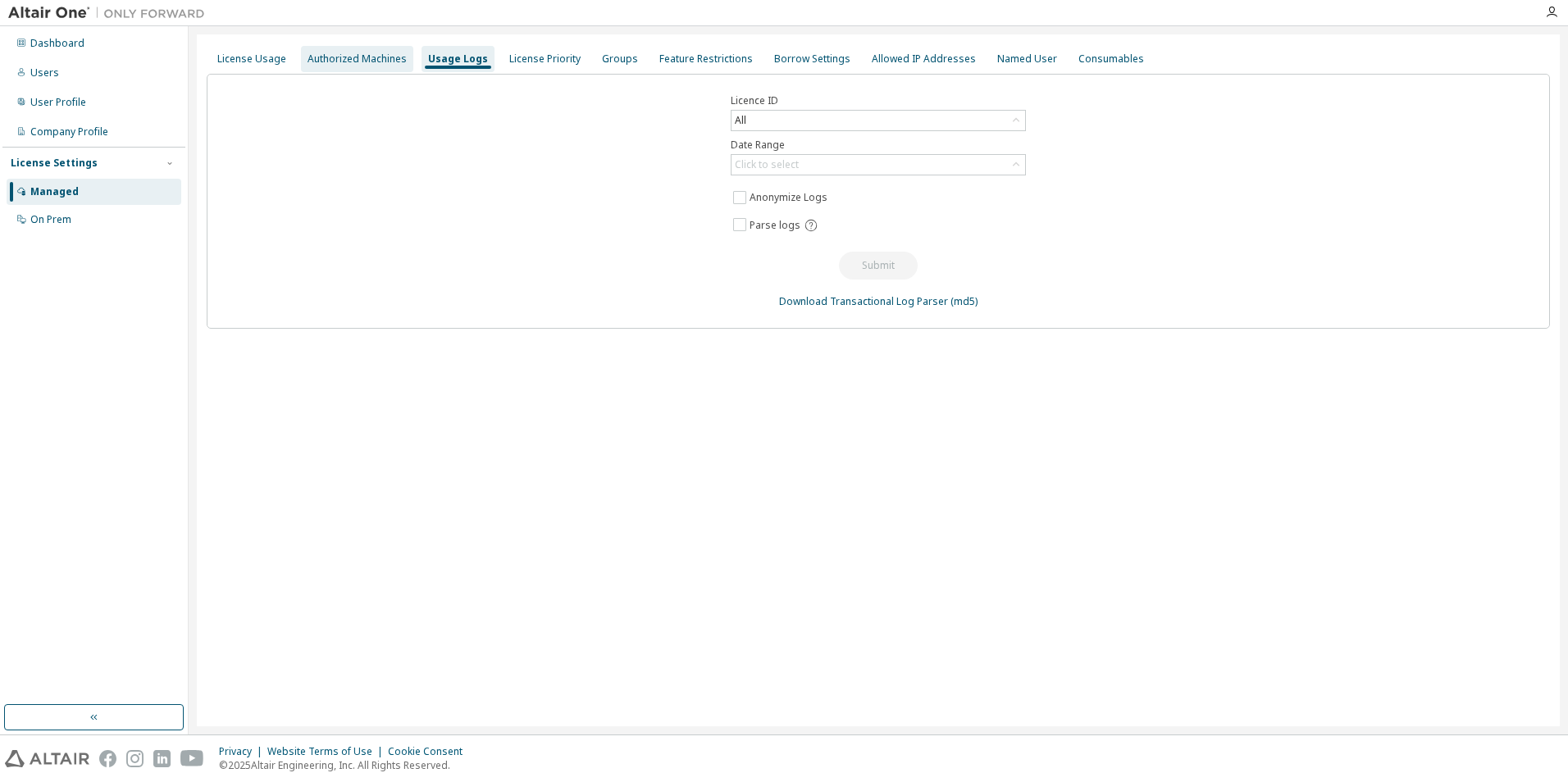
click at [363, 62] on div "Authorized Machines" at bounding box center [357, 59] width 99 height 13
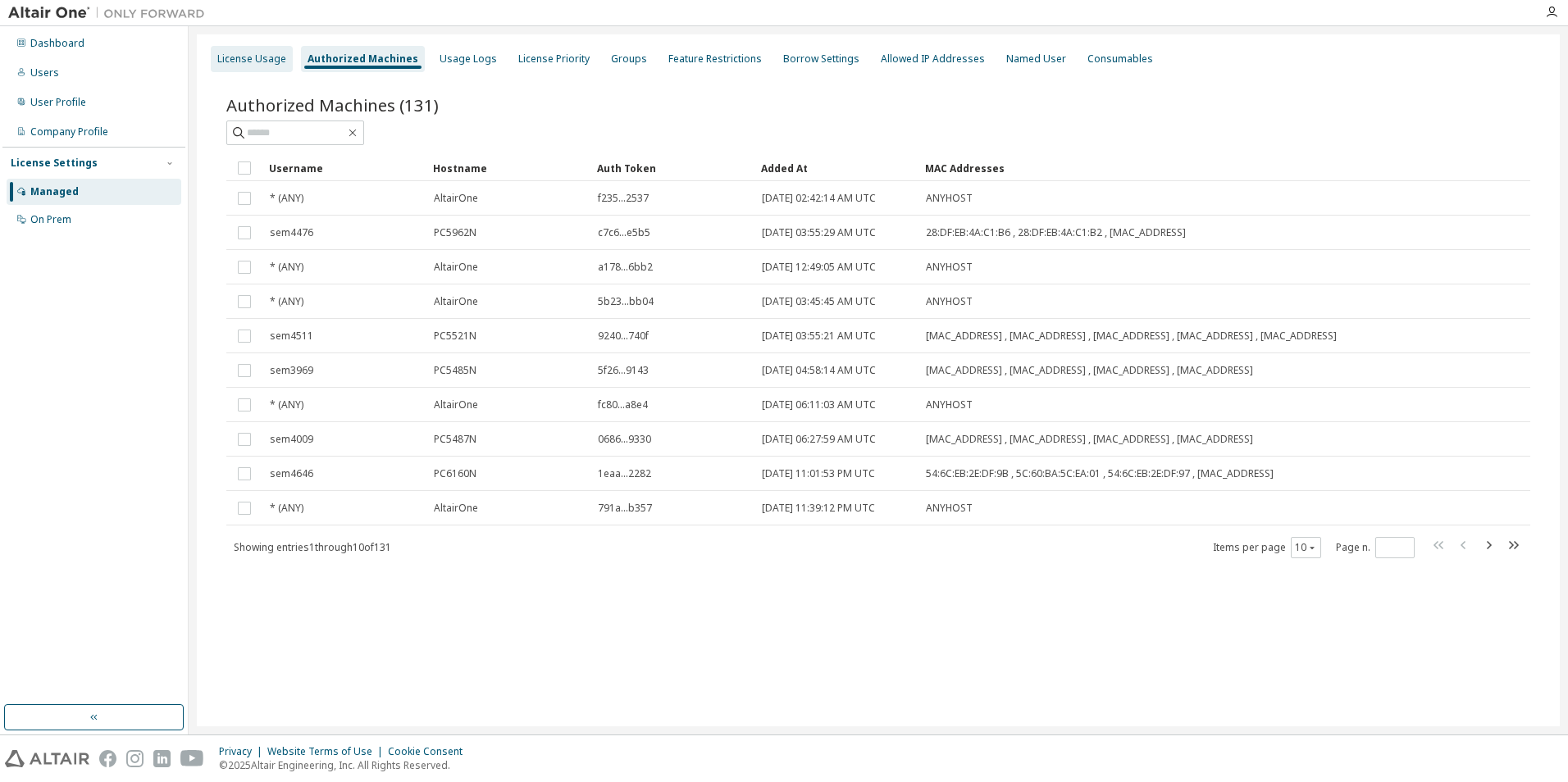
click at [255, 67] on div "License Usage" at bounding box center [251, 58] width 82 height 26
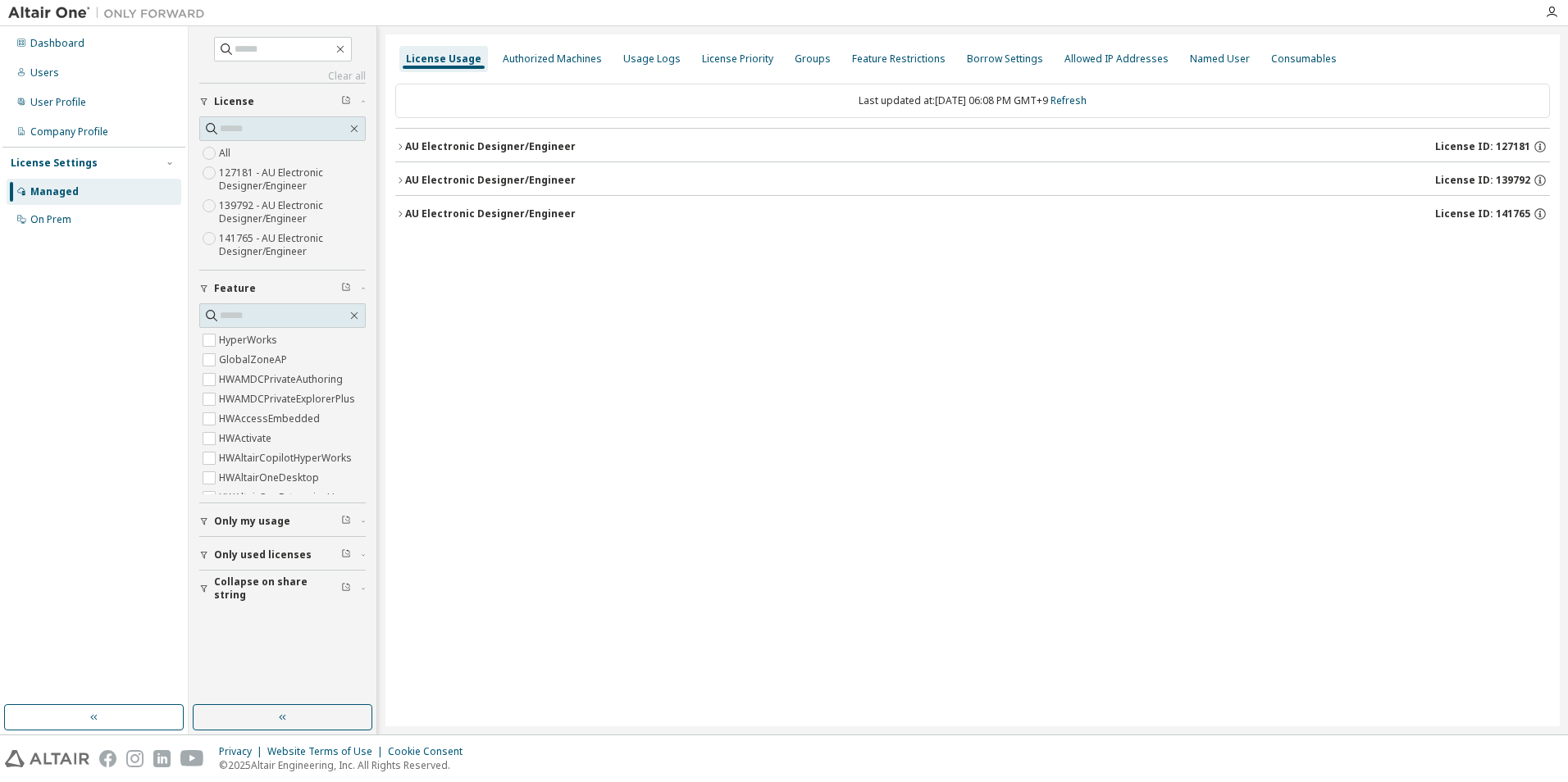
click at [482, 182] on div "AU Electronic Designer/Engineer" at bounding box center [490, 180] width 170 height 13
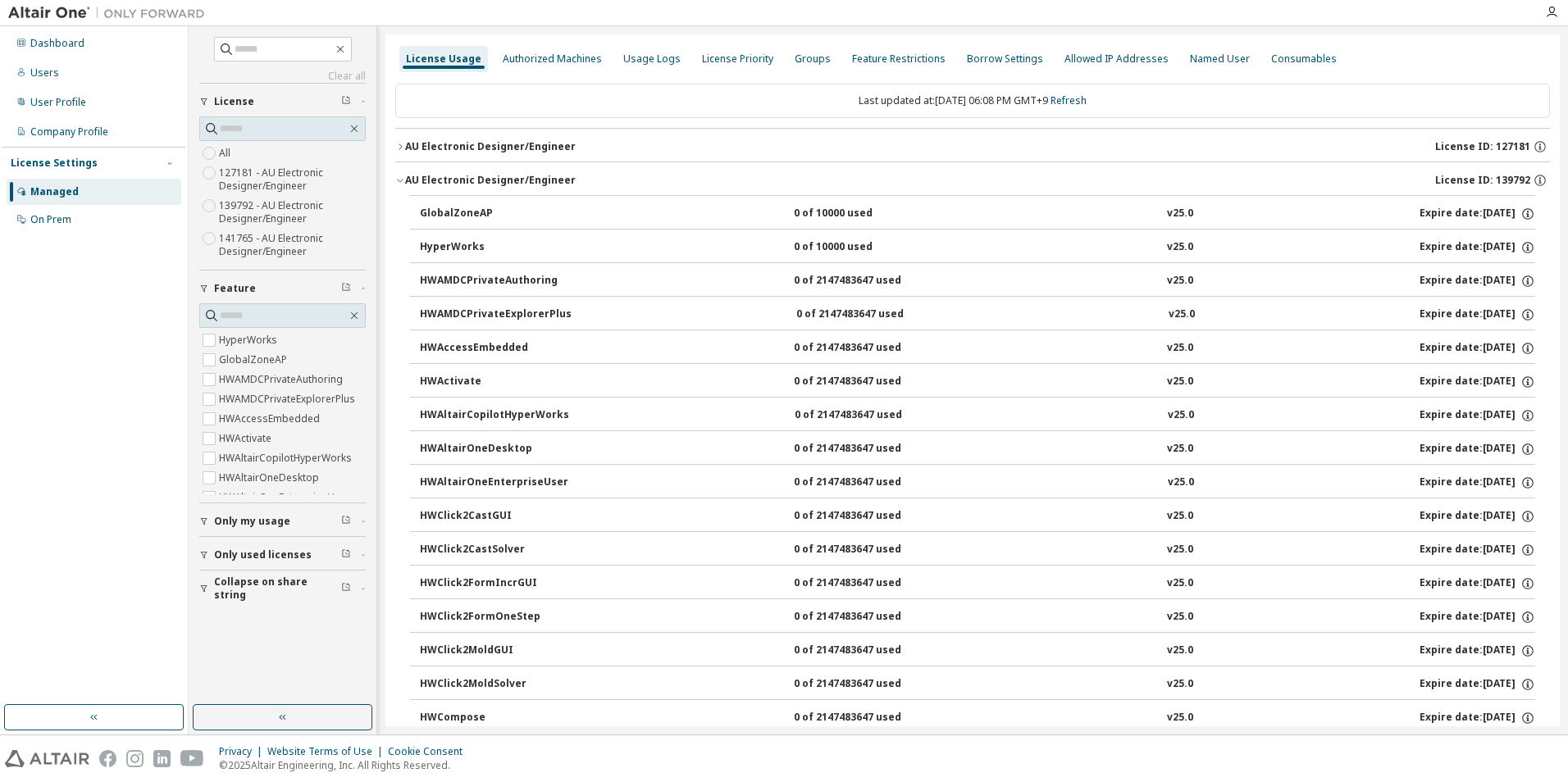
click at [482, 182] on div "AU Electronic Designer/Engineer" at bounding box center [490, 180] width 170 height 13
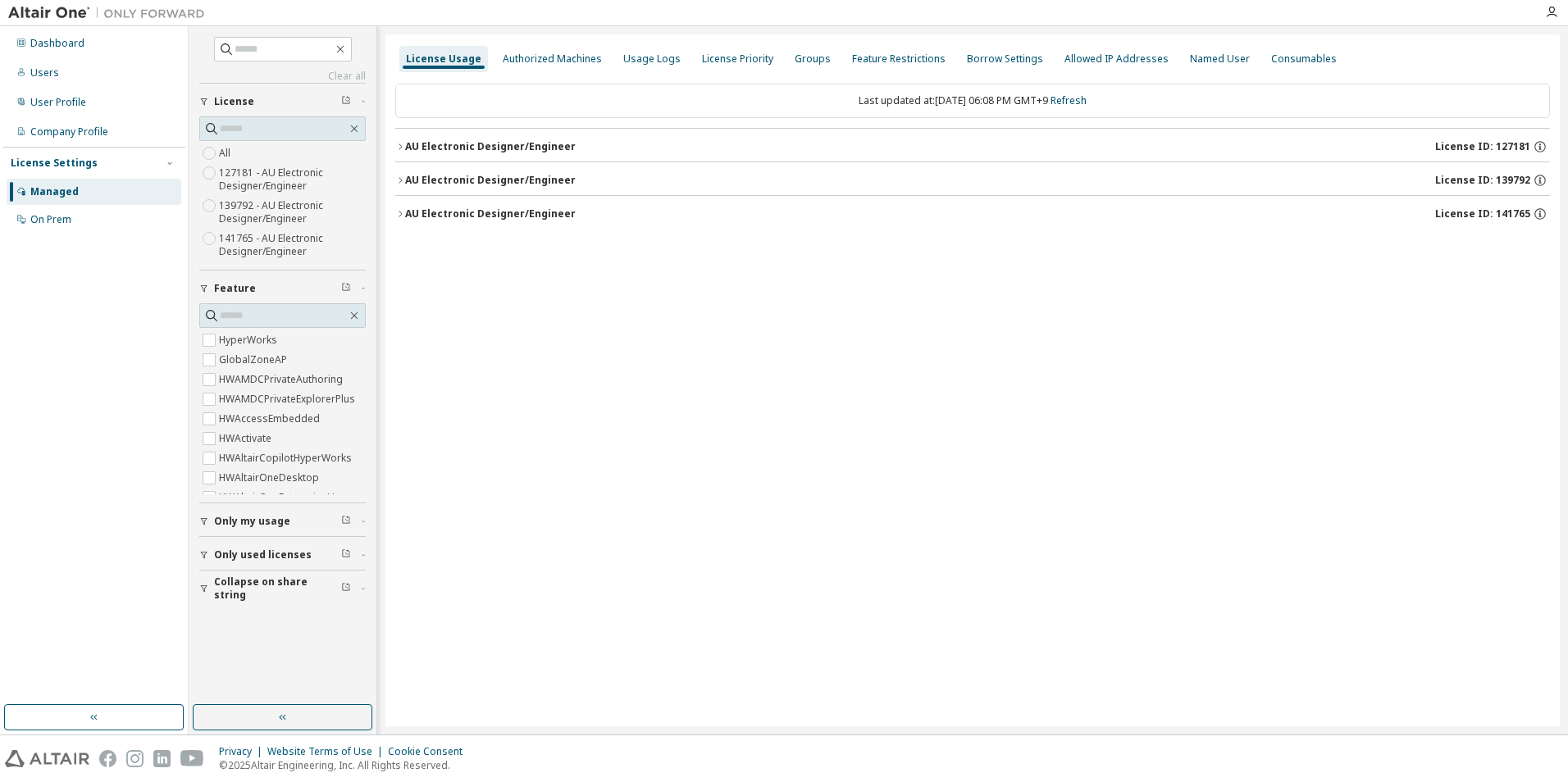
click at [439, 210] on div "AU Electronic Designer/Engineer" at bounding box center [490, 214] width 170 height 13
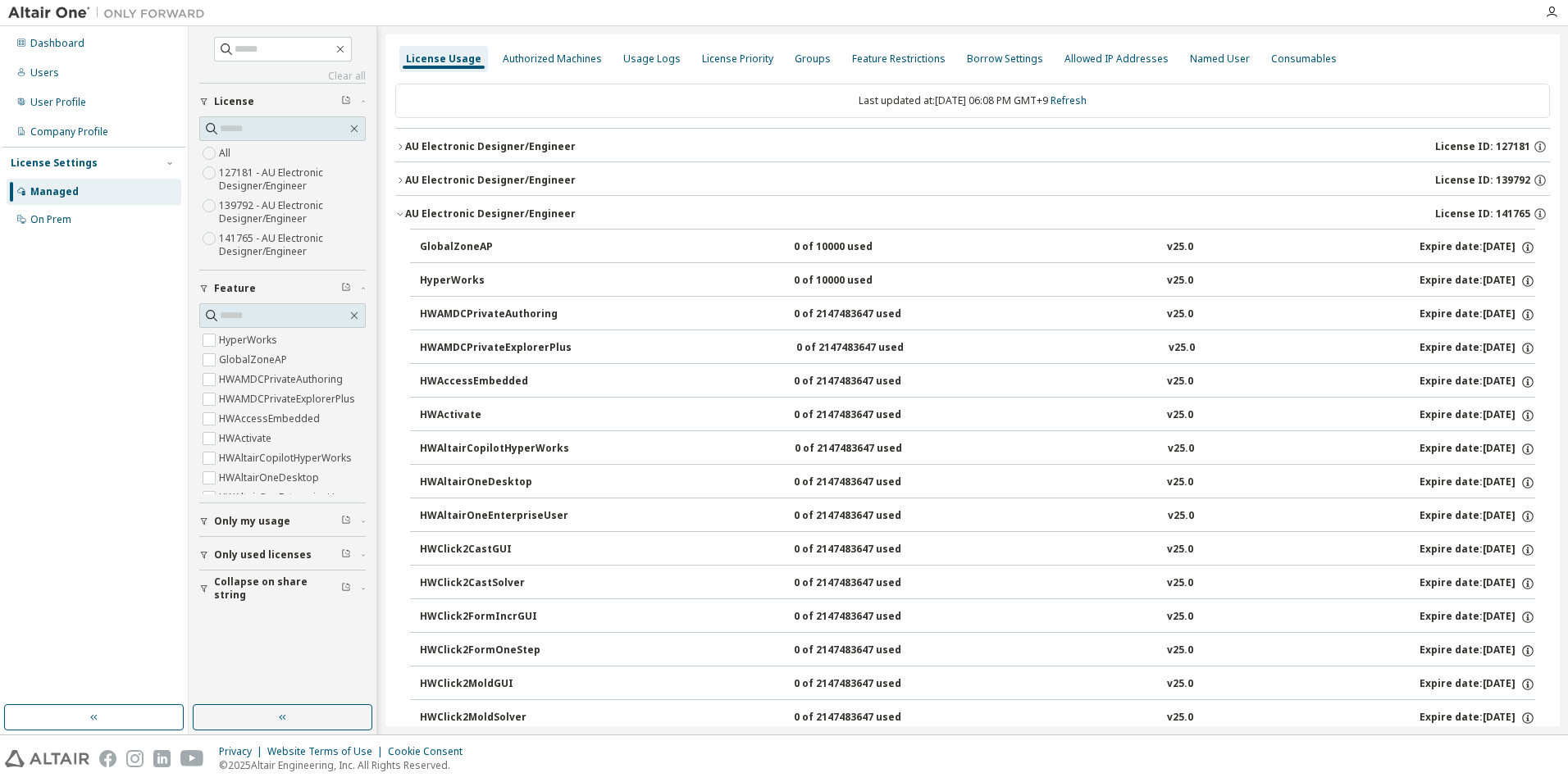
click at [439, 210] on div "AU Electronic Designer/Engineer" at bounding box center [490, 214] width 170 height 13
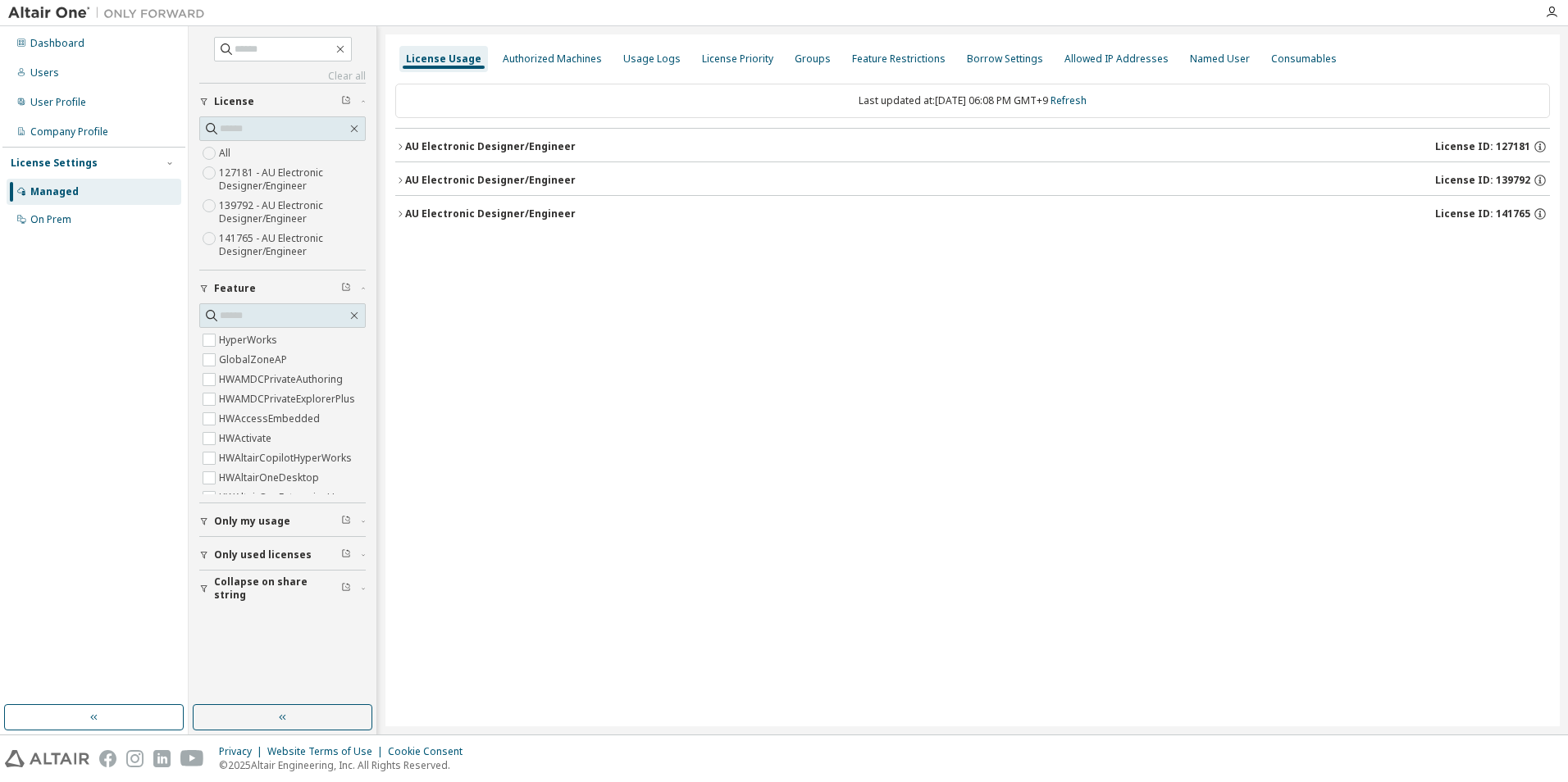
click at [477, 153] on div "AU Electronic Designer/Engineer License ID: 127181" at bounding box center [977, 147] width 1145 height 15
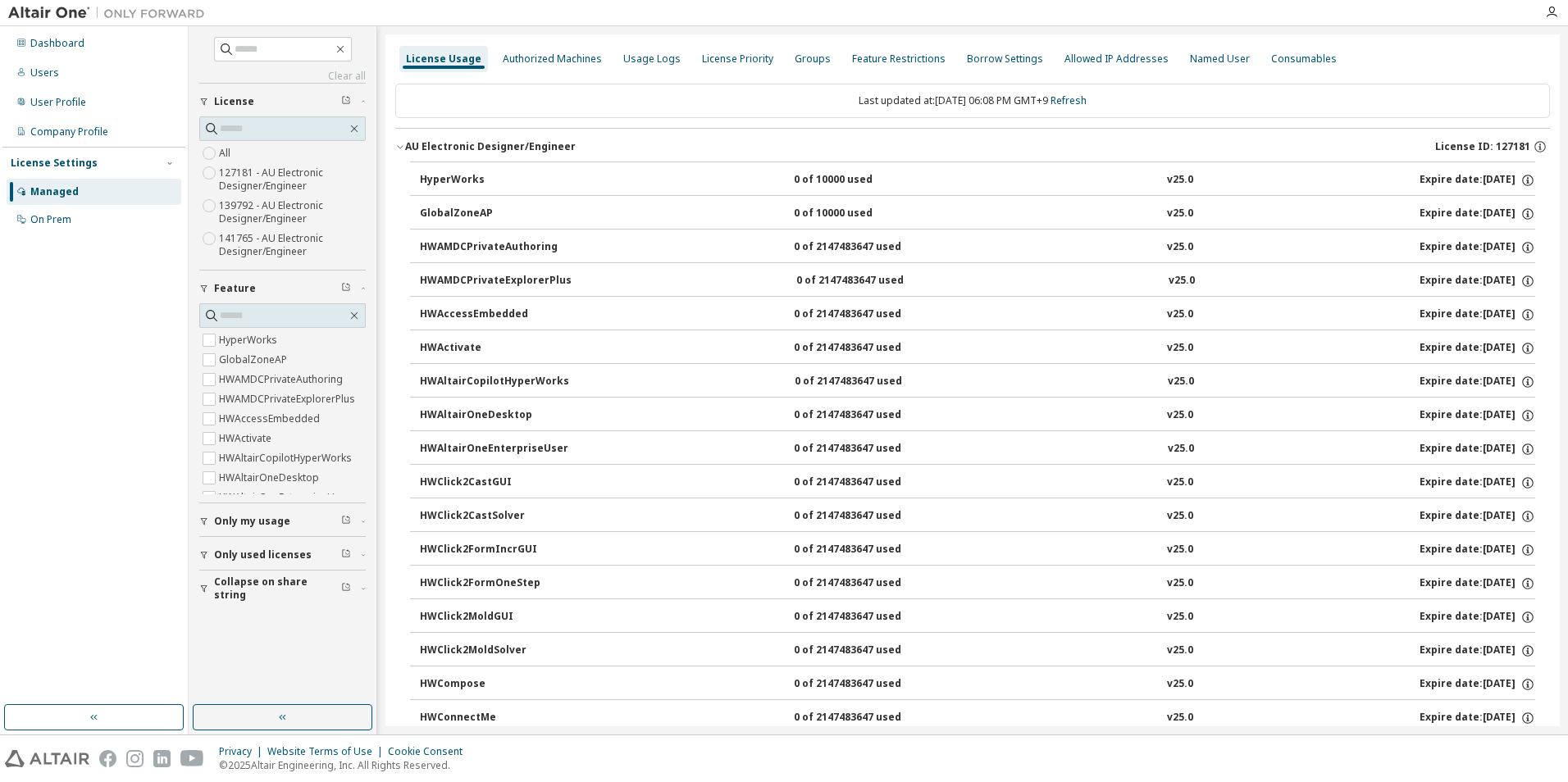
click at [477, 153] on div "AU Electronic Designer/Engineer License ID: 127181" at bounding box center [977, 147] width 1145 height 15
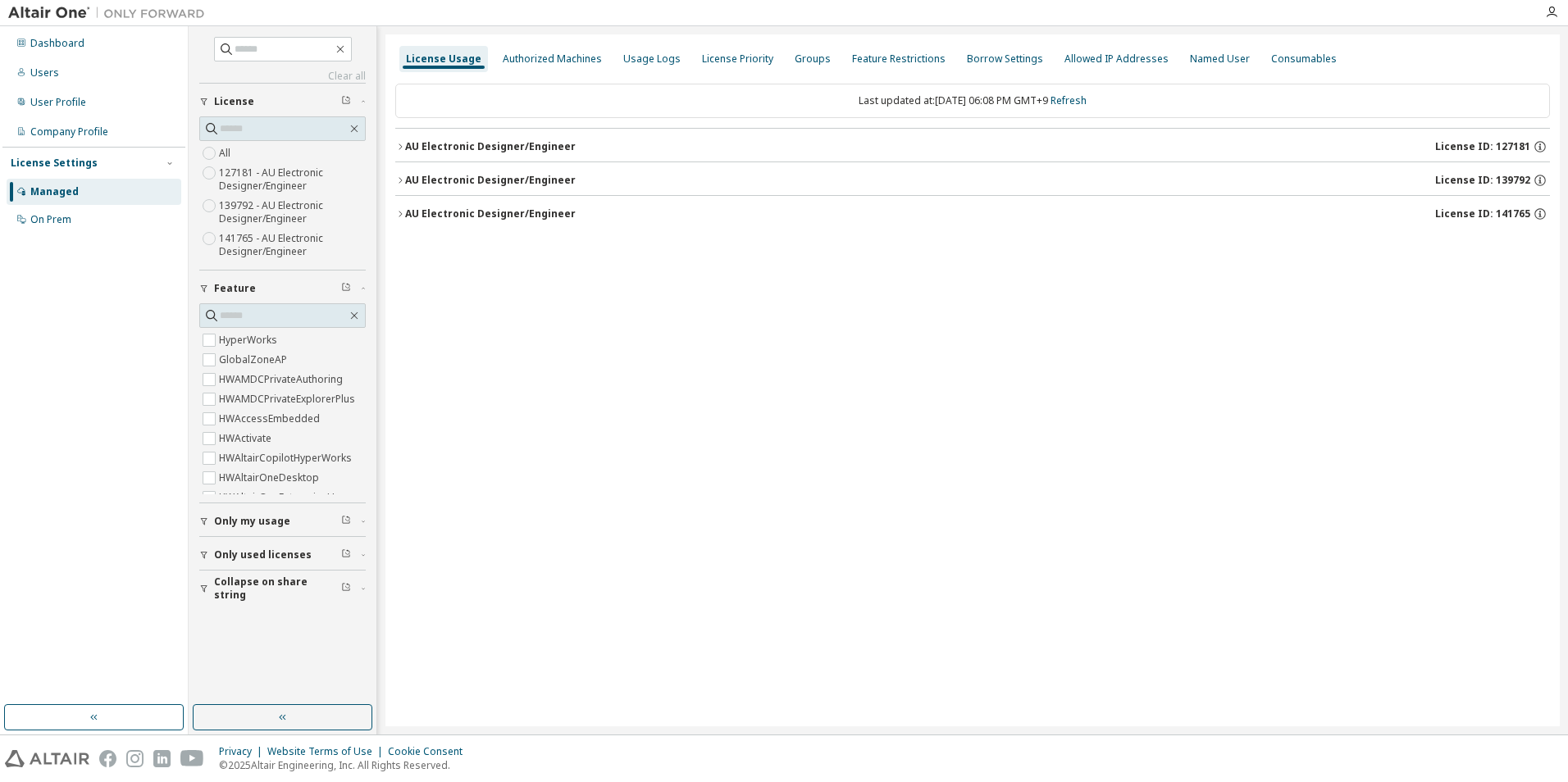
click at [480, 179] on div "AU Electronic Designer/Engineer" at bounding box center [490, 180] width 170 height 13
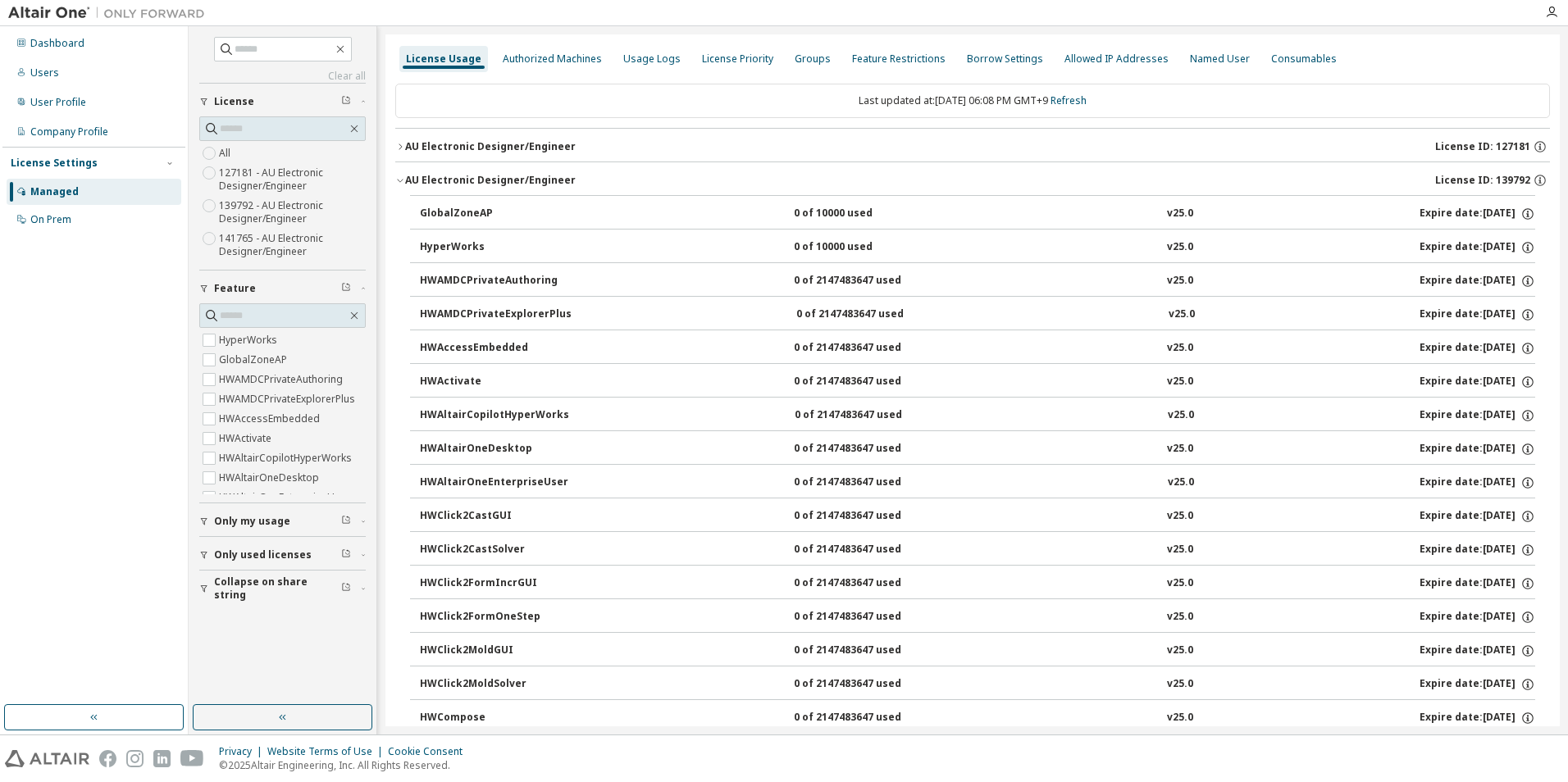
click at [480, 179] on div "AU Electronic Designer/Engineer" at bounding box center [490, 180] width 170 height 13
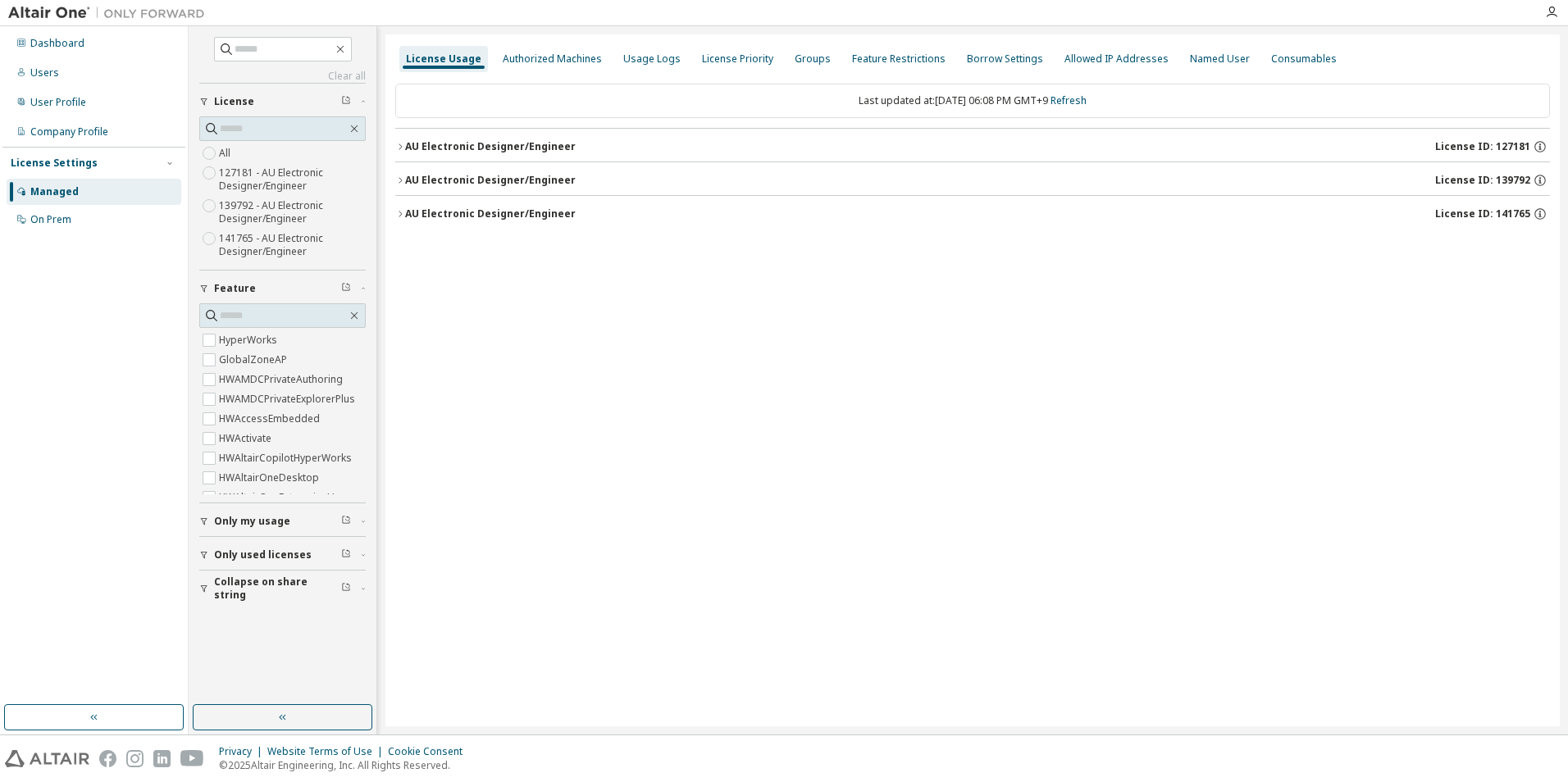
click at [476, 204] on button "AU Electronic Designer/Engineer License ID: 141765" at bounding box center [972, 214] width 1155 height 36
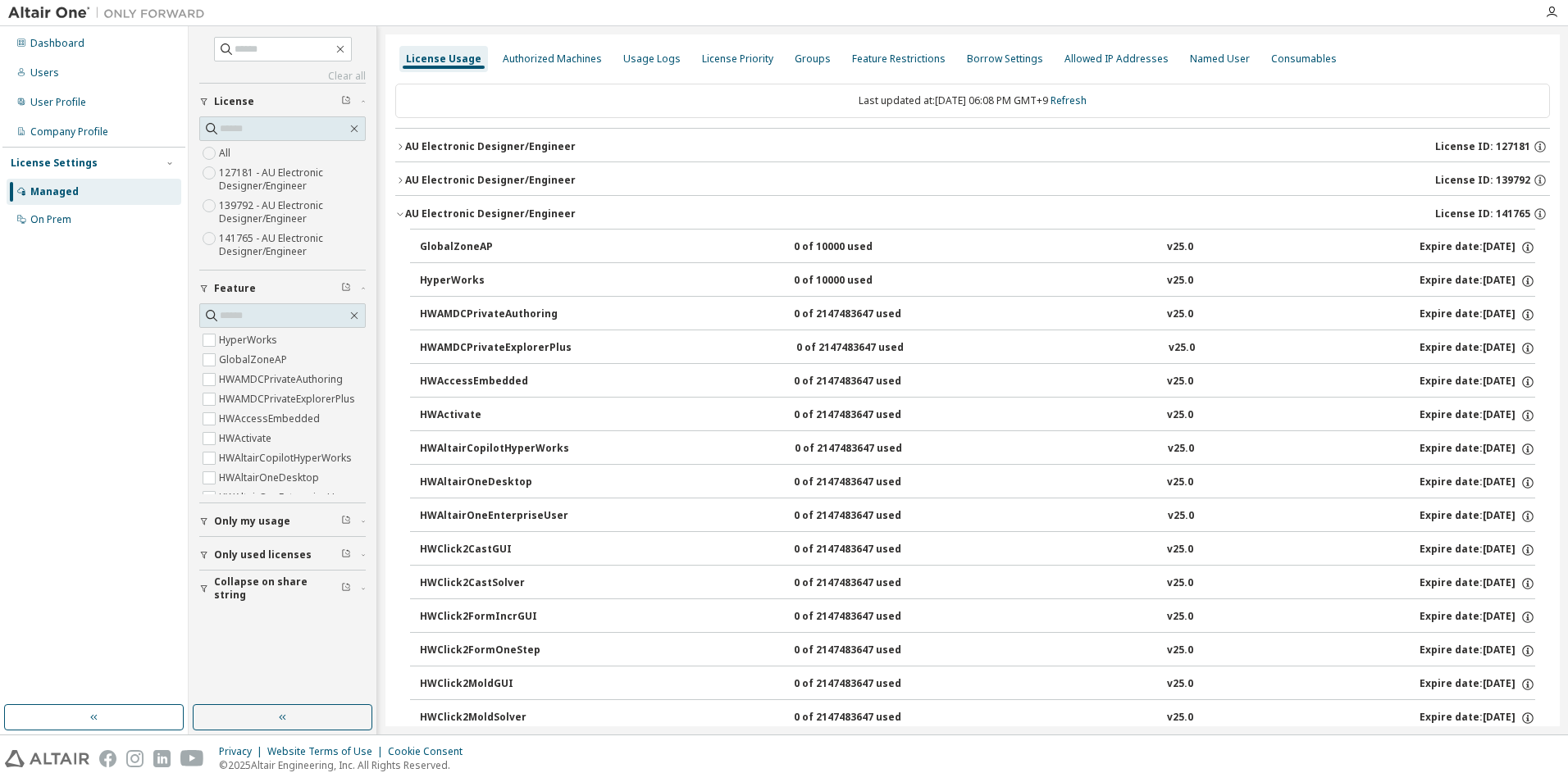
click at [476, 204] on button "AU Electronic Designer/Engineer License ID: 141765" at bounding box center [972, 214] width 1155 height 36
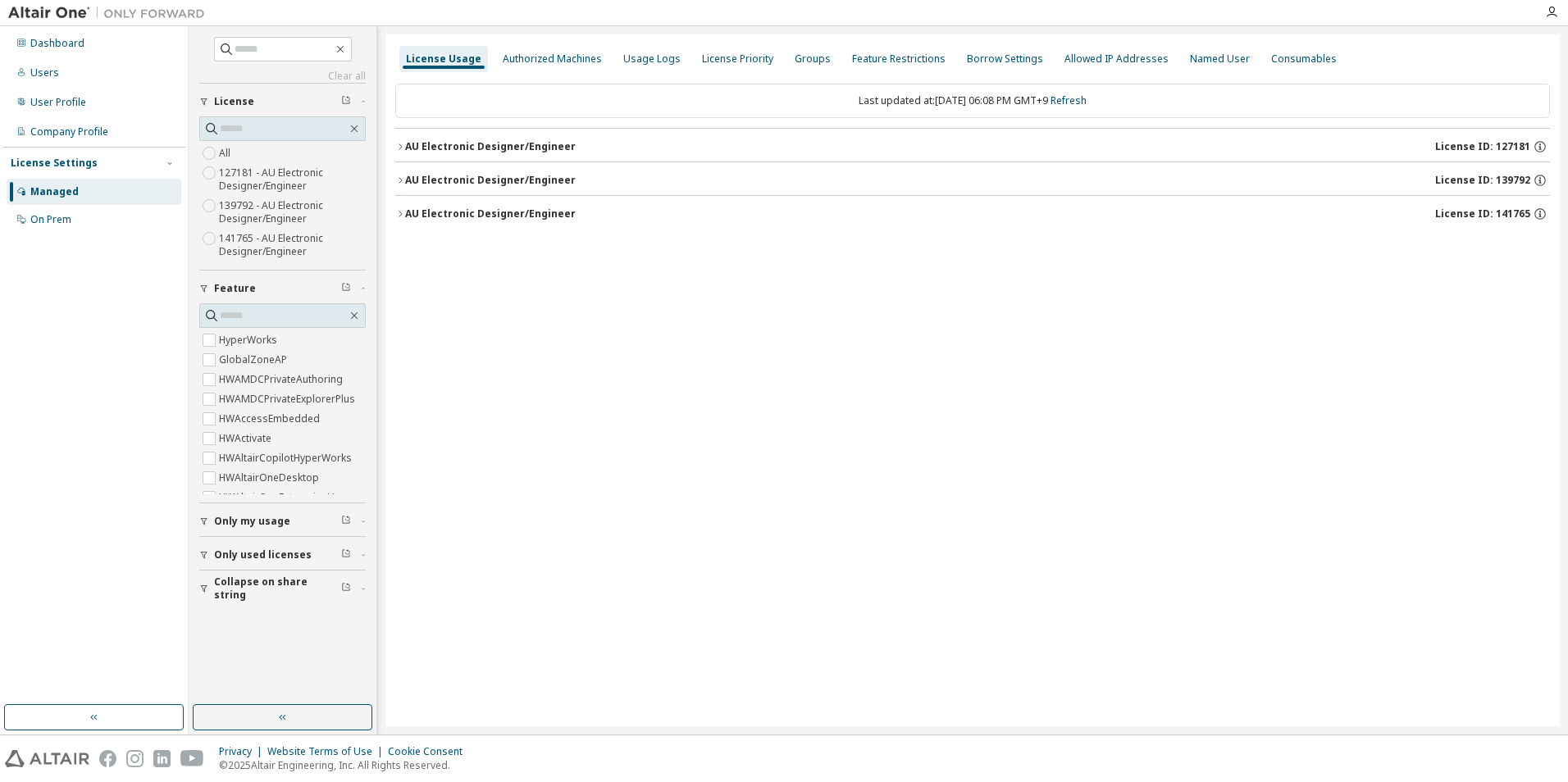
click at [280, 168] on label "127181 - AU Electronic Designer/Engineer" at bounding box center [291, 179] width 147 height 33
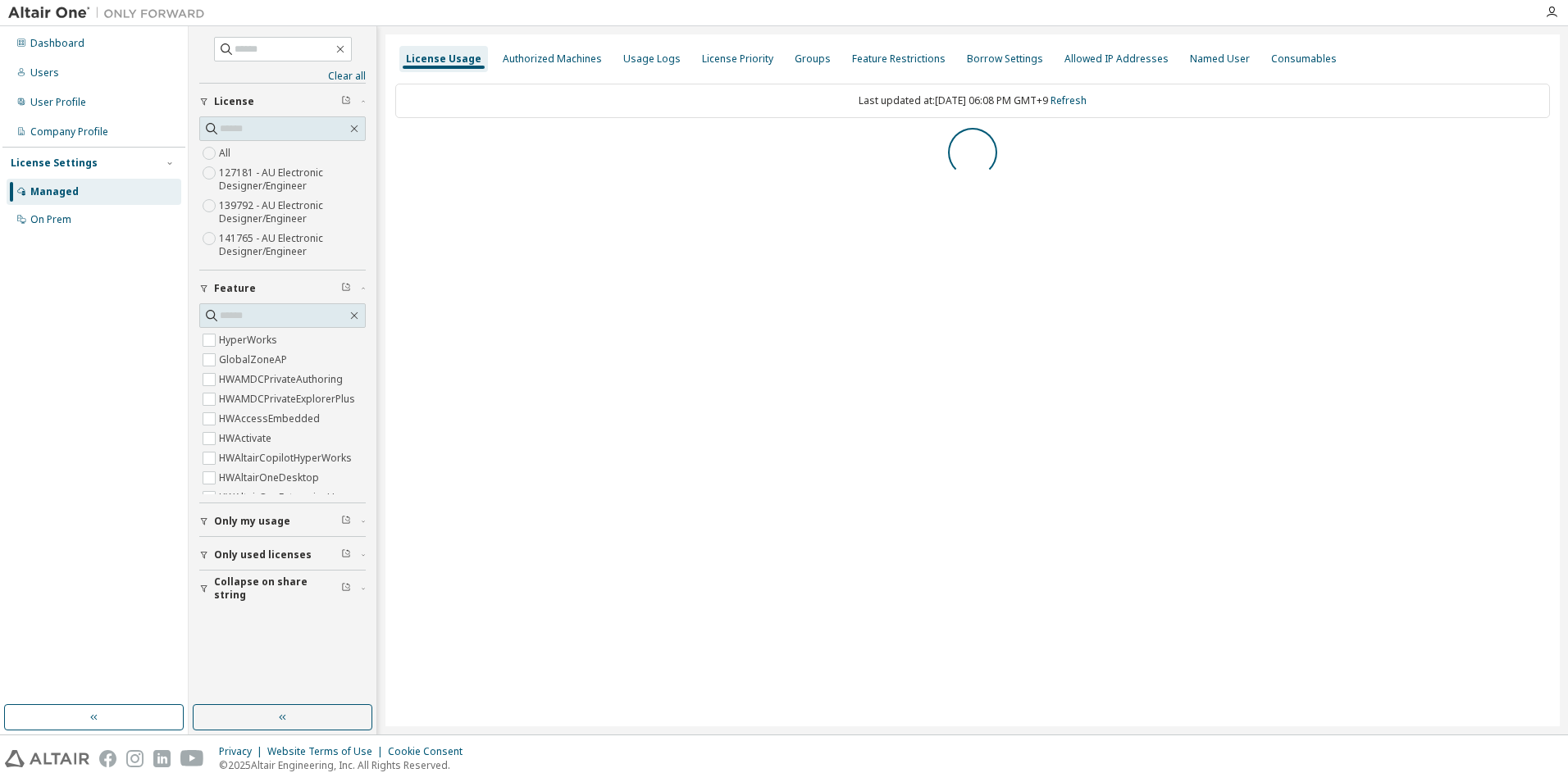
click at [284, 180] on label "127181 - AU Electronic Designer/Engineer" at bounding box center [291, 179] width 147 height 33
click at [277, 152] on div "All 127181 - AU Electronic Designer/Engineer 139792 - AU Electronic Designer/En…" at bounding box center [282, 203] width 167 height 118
click at [243, 154] on div "All 127181 - AU Electronic Designer/Engineer 139792 - AU Electronic Designer/En…" at bounding box center [282, 203] width 167 height 118
click at [229, 154] on label "All" at bounding box center [226, 154] width 15 height 20
click at [540, 56] on div "Authorized Machines" at bounding box center [552, 59] width 99 height 13
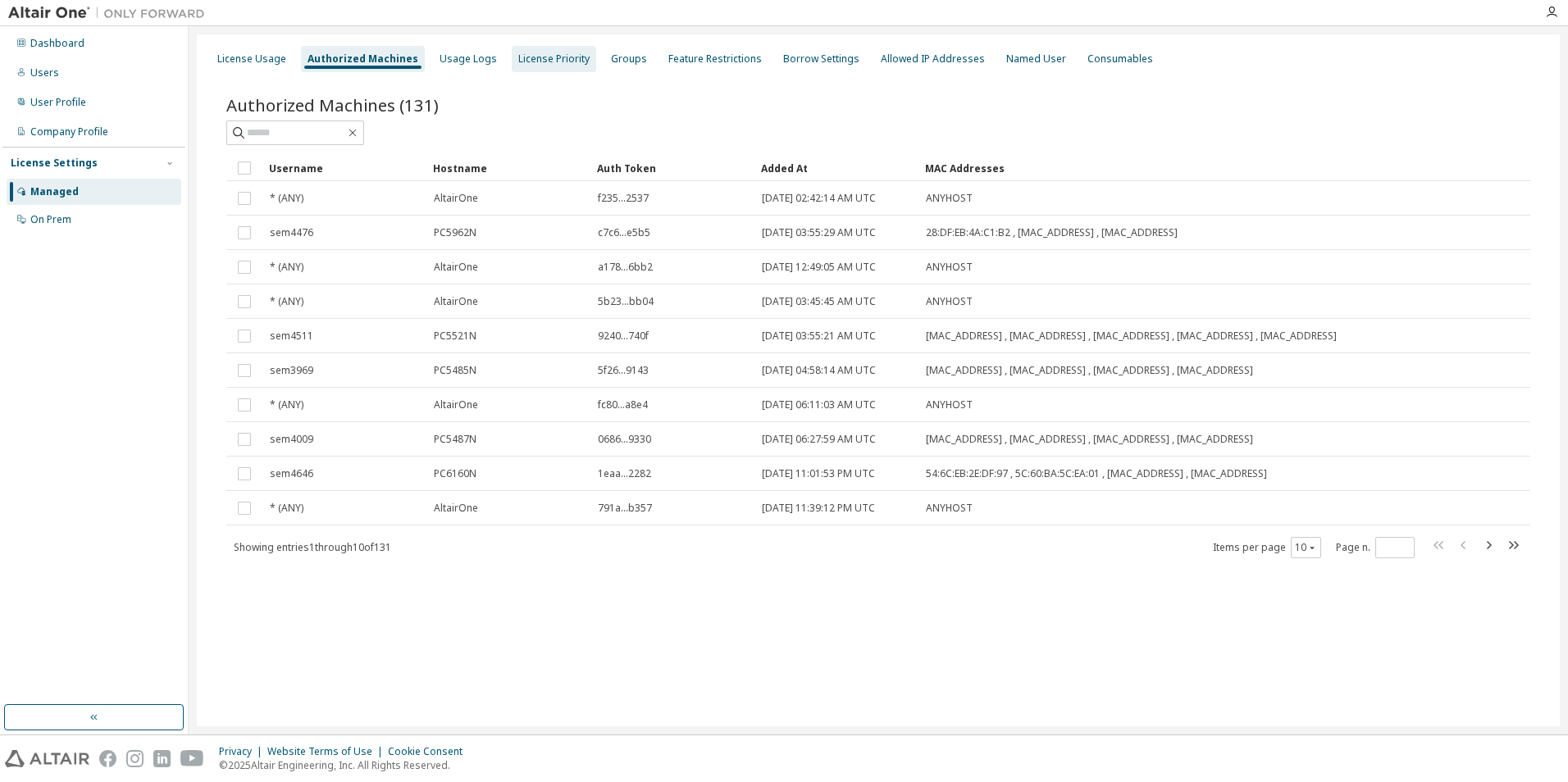
click at [534, 59] on div "License Priority" at bounding box center [554, 59] width 71 height 13
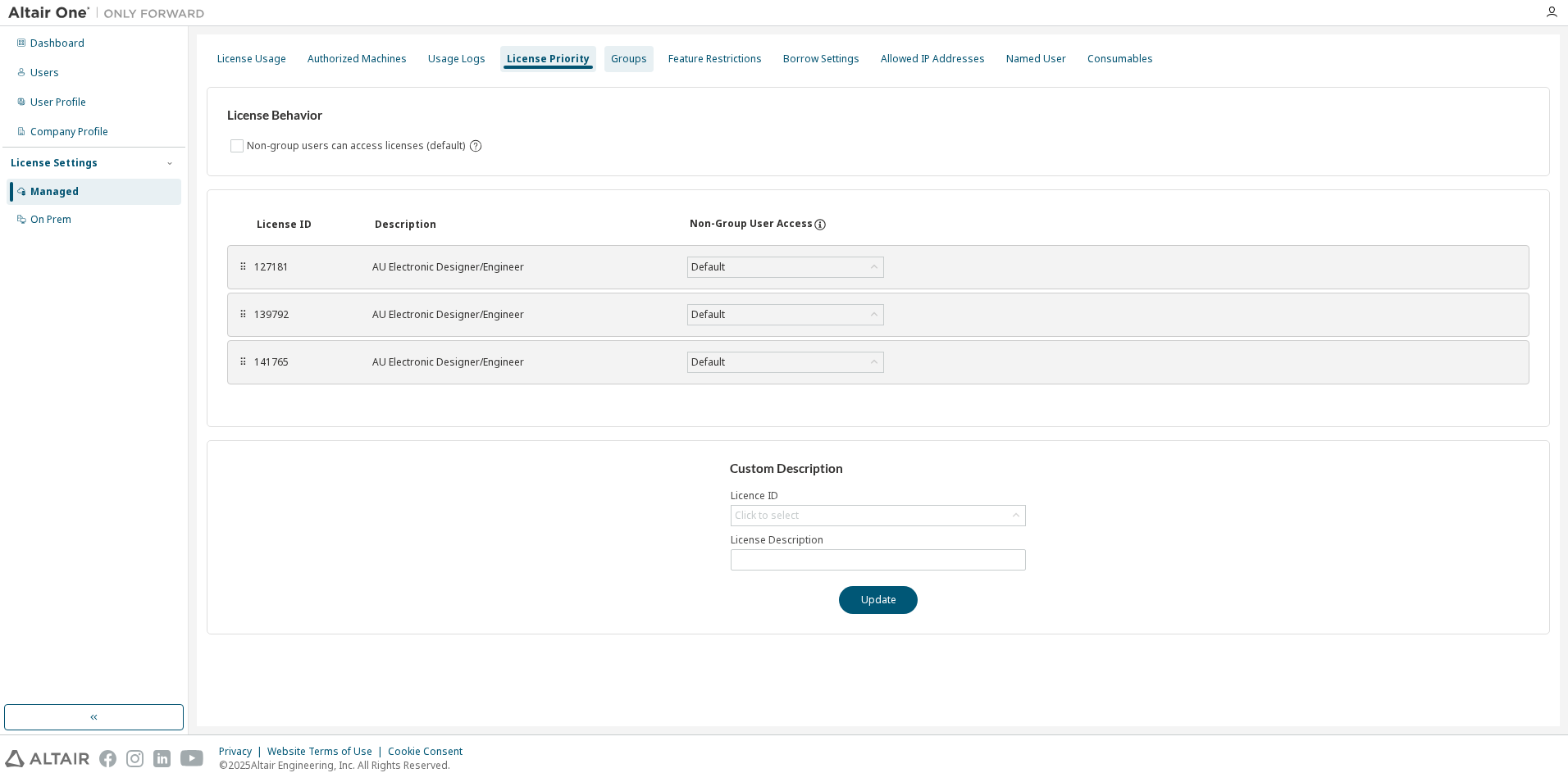
click at [611, 60] on div "Groups" at bounding box center [629, 59] width 36 height 13
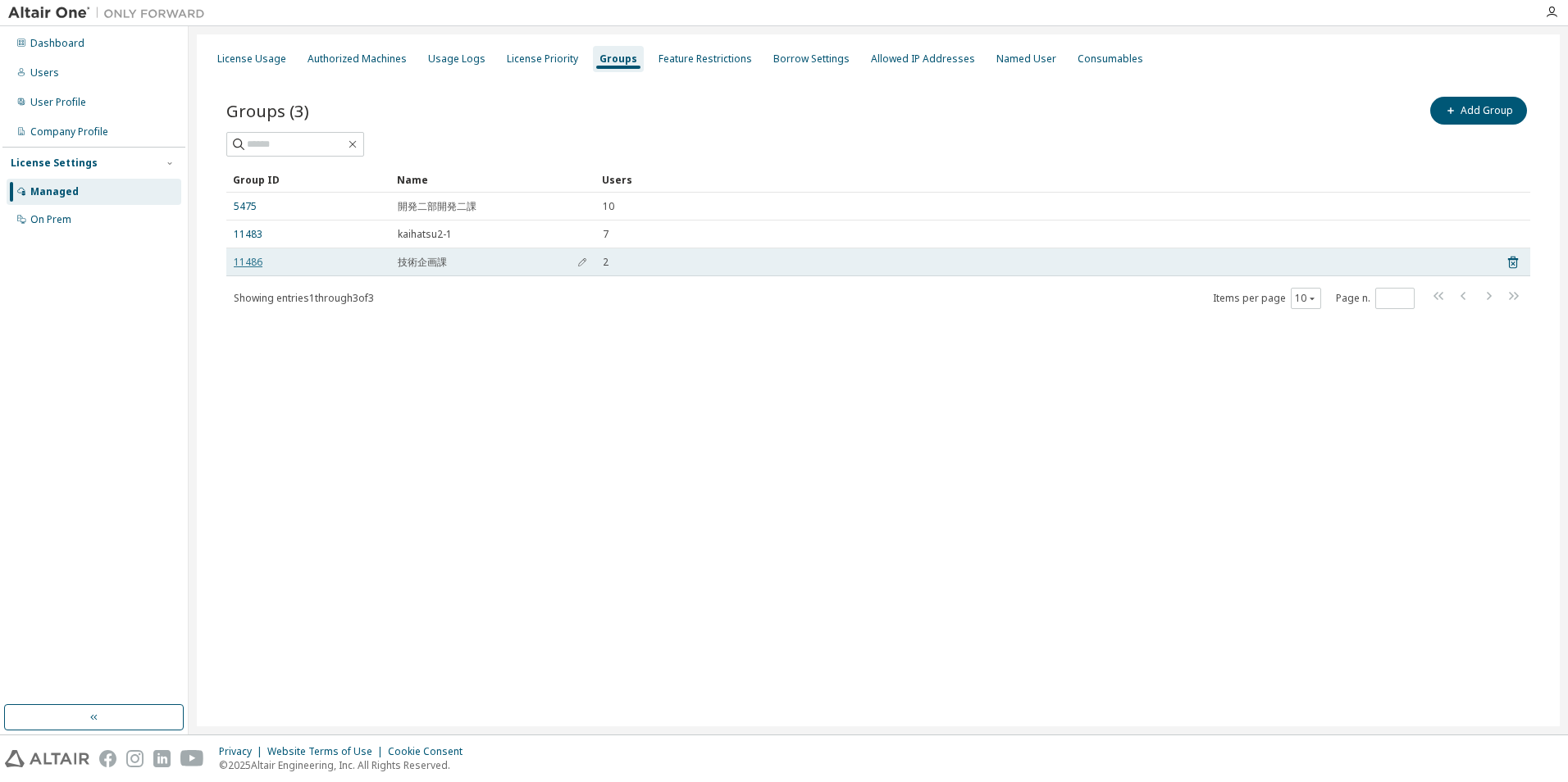
click at [253, 262] on link "11486" at bounding box center [249, 262] width 29 height 13
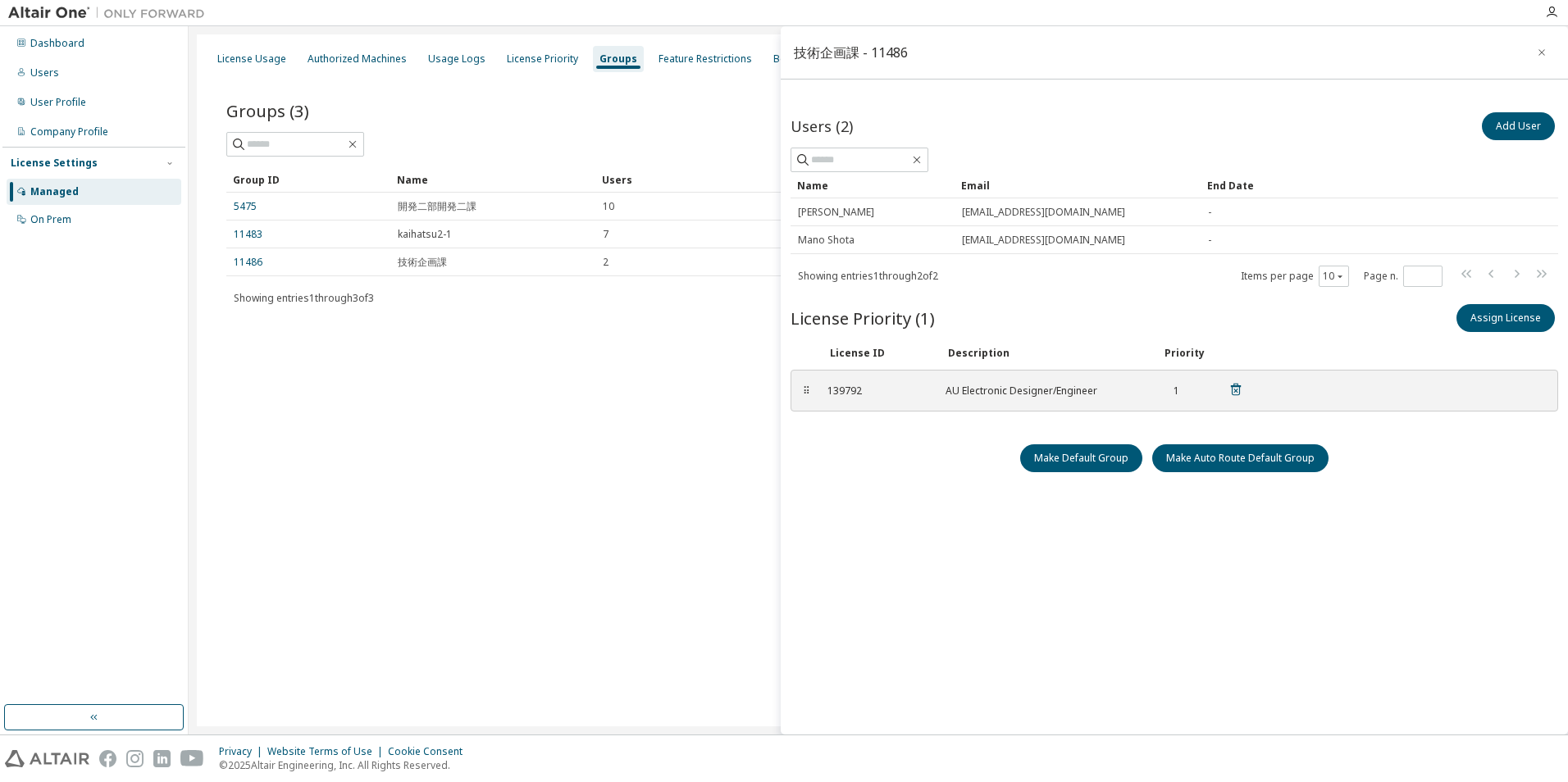
click at [809, 385] on div "139792" at bounding box center [877, 391] width 98 height 13
drag, startPoint x: 860, startPoint y: 391, endPoint x: 799, endPoint y: 388, distance: 61.1
click at [799, 388] on div "⠿ 139792 AU Electronic Designer/Engineer 1" at bounding box center [1174, 391] width 768 height 42
drag, startPoint x: 799, startPoint y: 388, endPoint x: 851, endPoint y: 420, distance: 61.1
click at [809, 420] on div "⠿ 139792 AU Electronic Designer/Engineer 1 To pick up a draggable item, press t…" at bounding box center [1174, 401] width 768 height 62
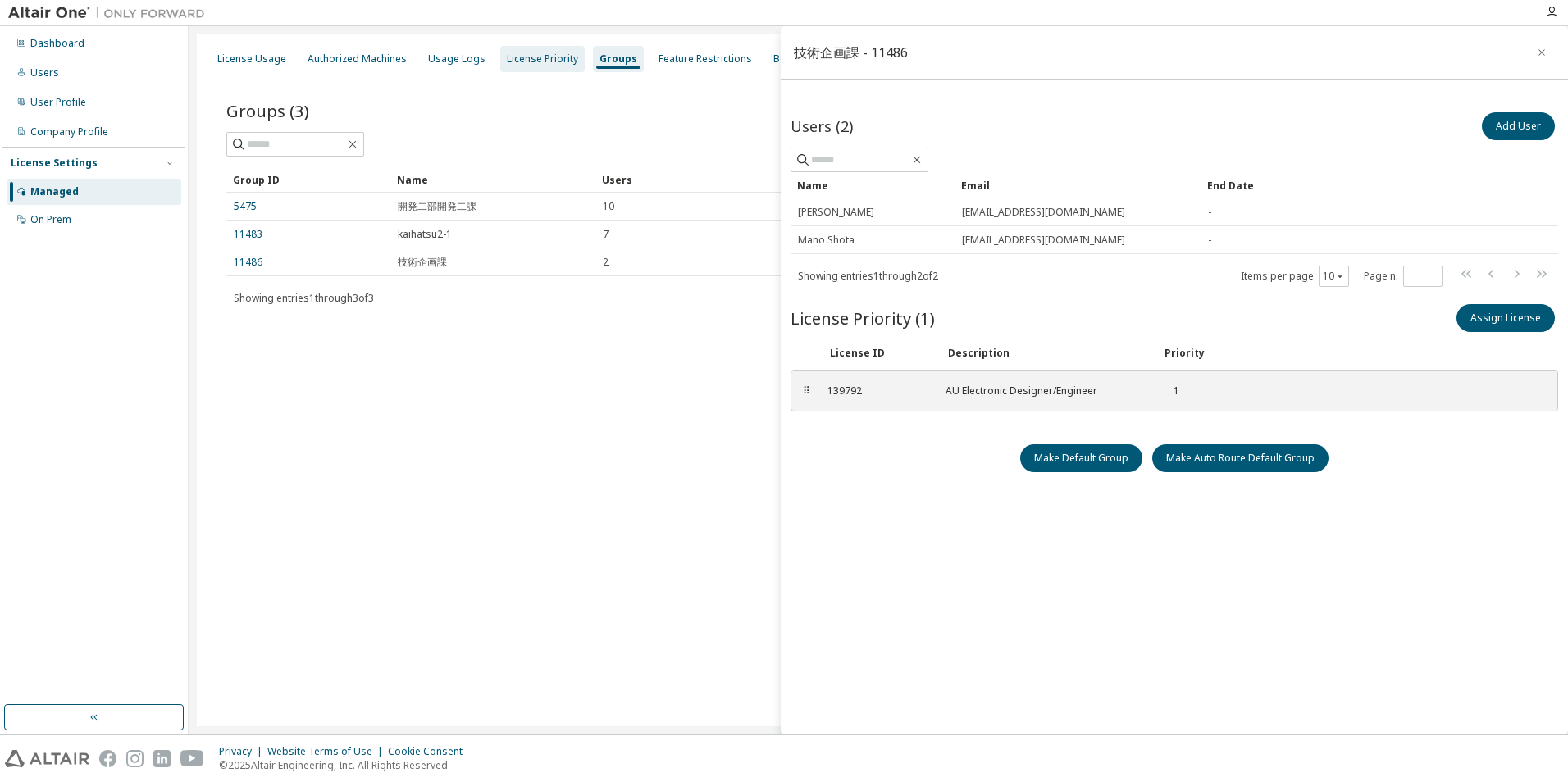
click at [540, 68] on div "License Priority" at bounding box center [542, 58] width 85 height 26
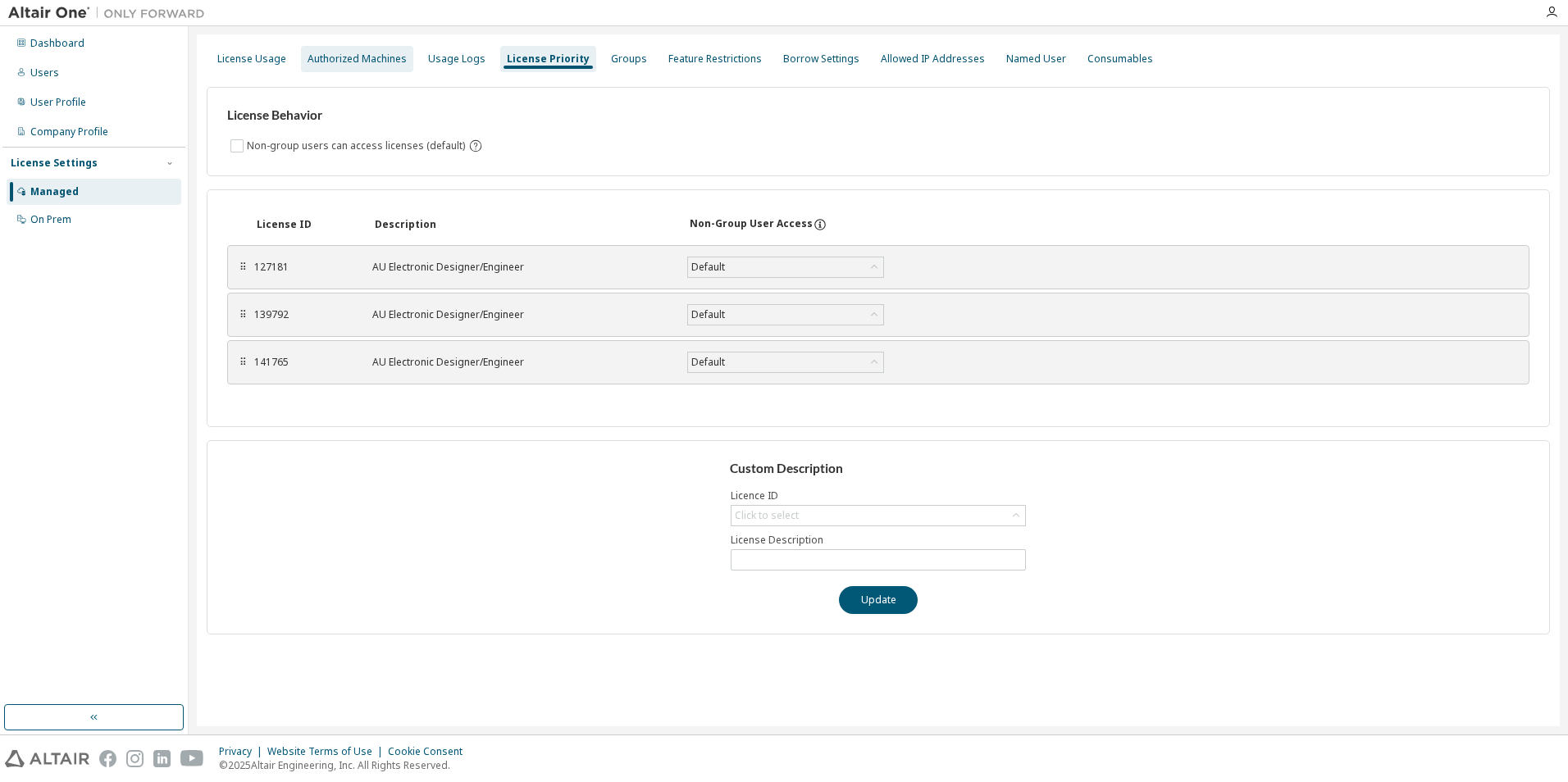
click at [388, 64] on div "Authorized Machines" at bounding box center [357, 59] width 99 height 13
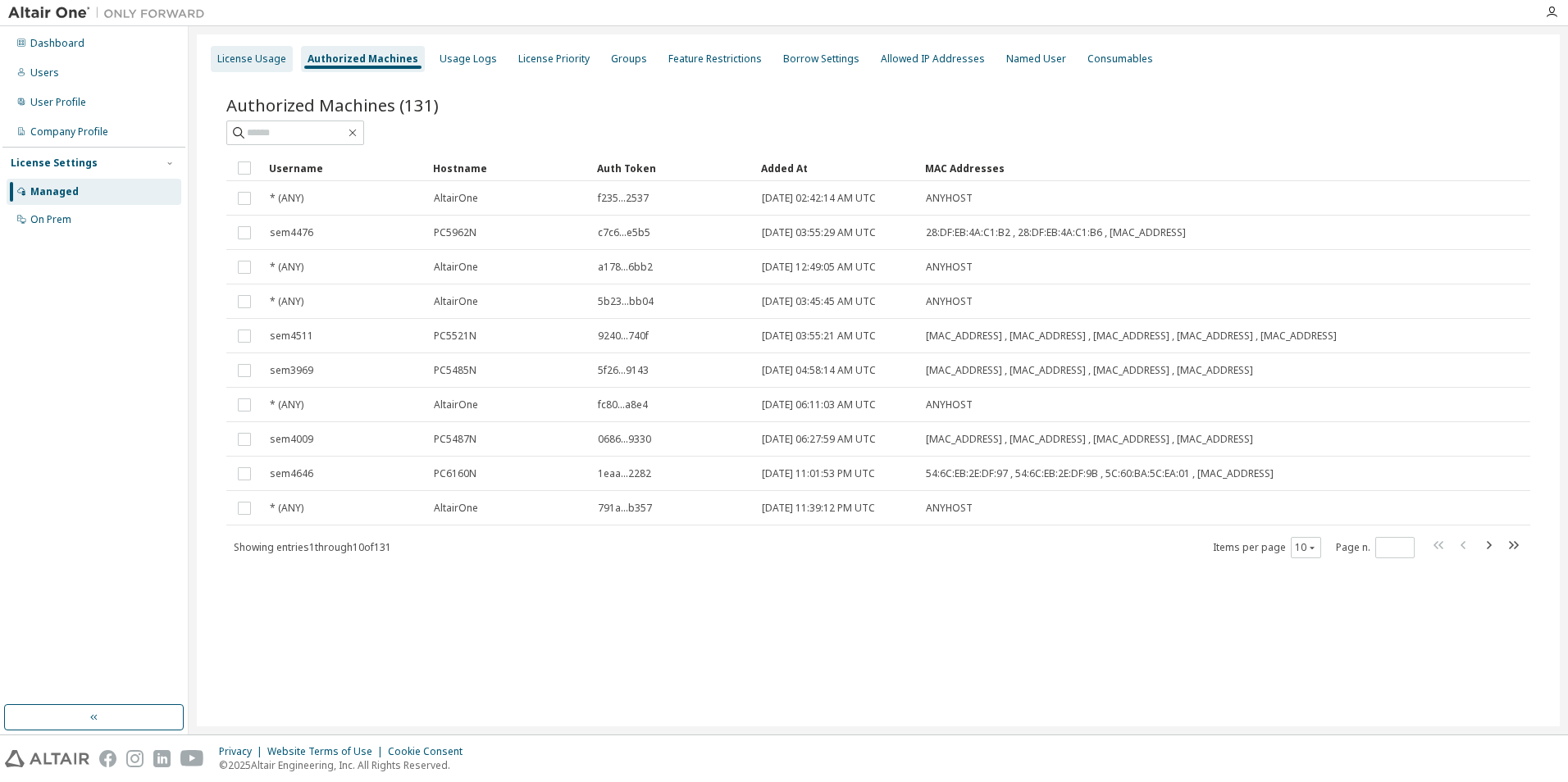
click at [260, 62] on div "License Usage" at bounding box center [252, 59] width 69 height 13
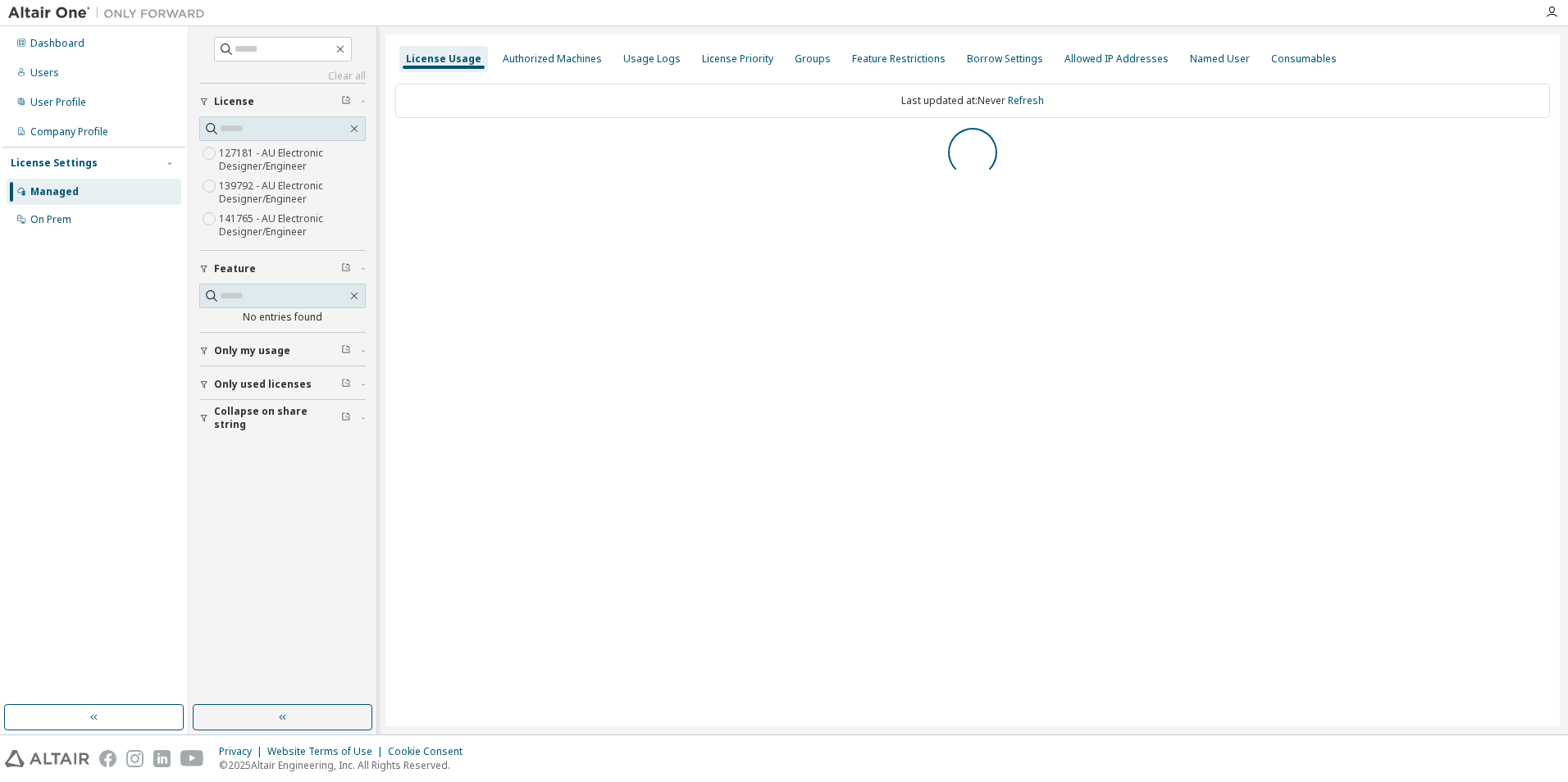
click at [267, 192] on label "139792 - AU Electronic Designer/Engineer" at bounding box center [291, 193] width 147 height 33
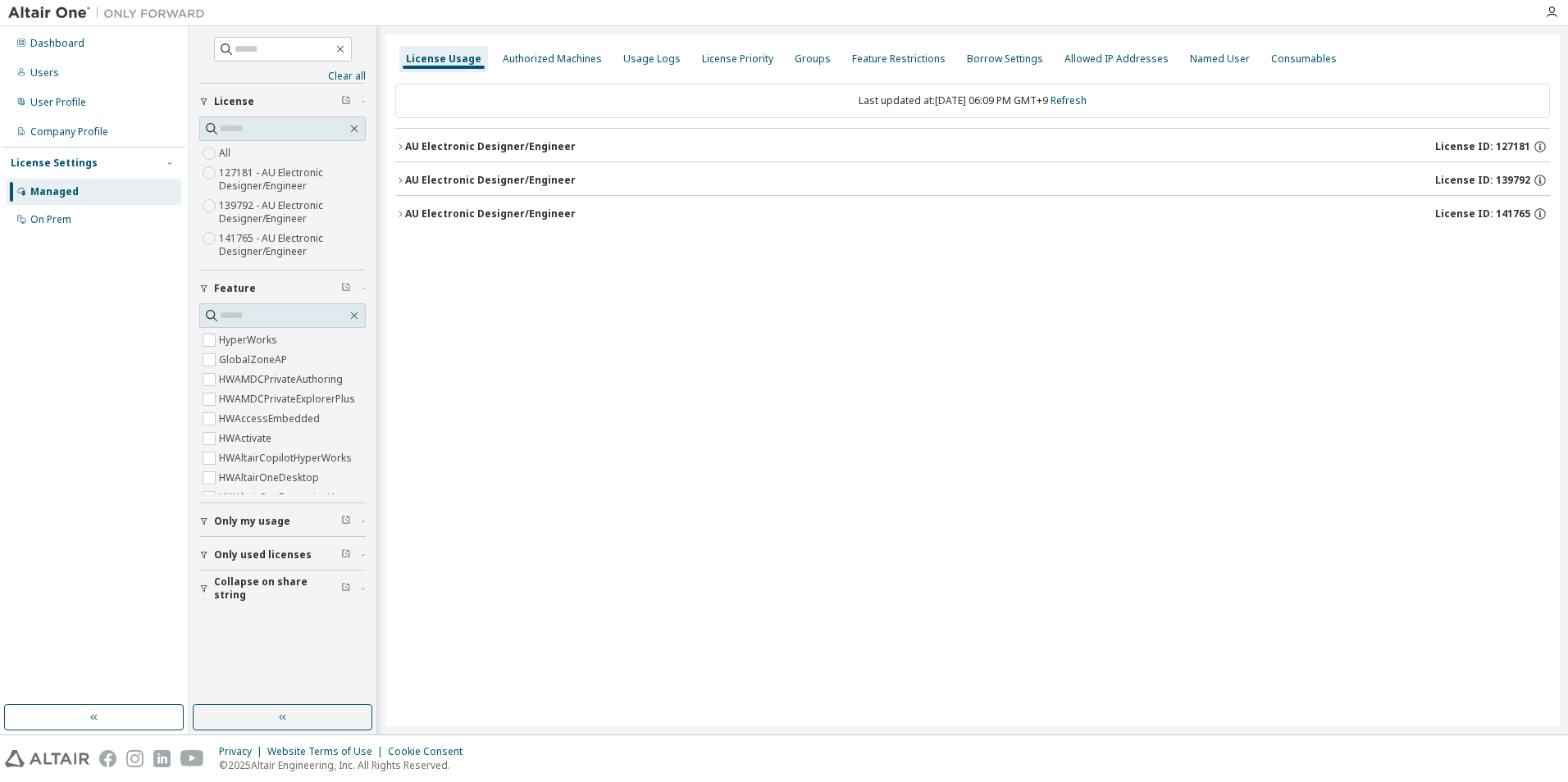
click at [277, 208] on label "139792 - AU Electronic Designer/Engineer" at bounding box center [291, 212] width 147 height 33
click at [530, 154] on button "AU Electronic Designer/Engineer License ID: 139792" at bounding box center [972, 147] width 1155 height 36
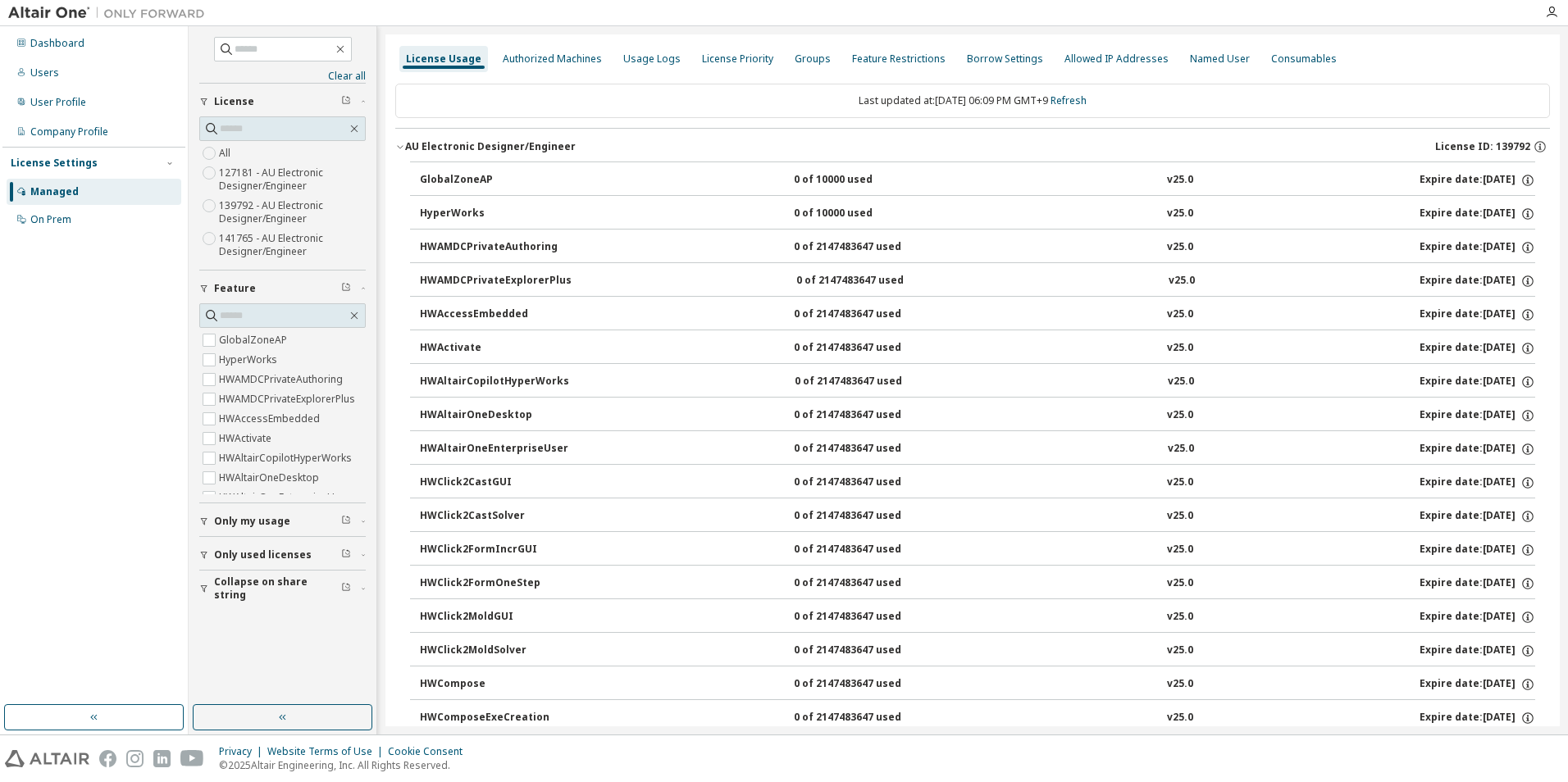
click at [281, 471] on span "Only used licenses" at bounding box center [262, 554] width 97 height 13
click at [551, 64] on div "Authorized Machines" at bounding box center [552, 59] width 99 height 13
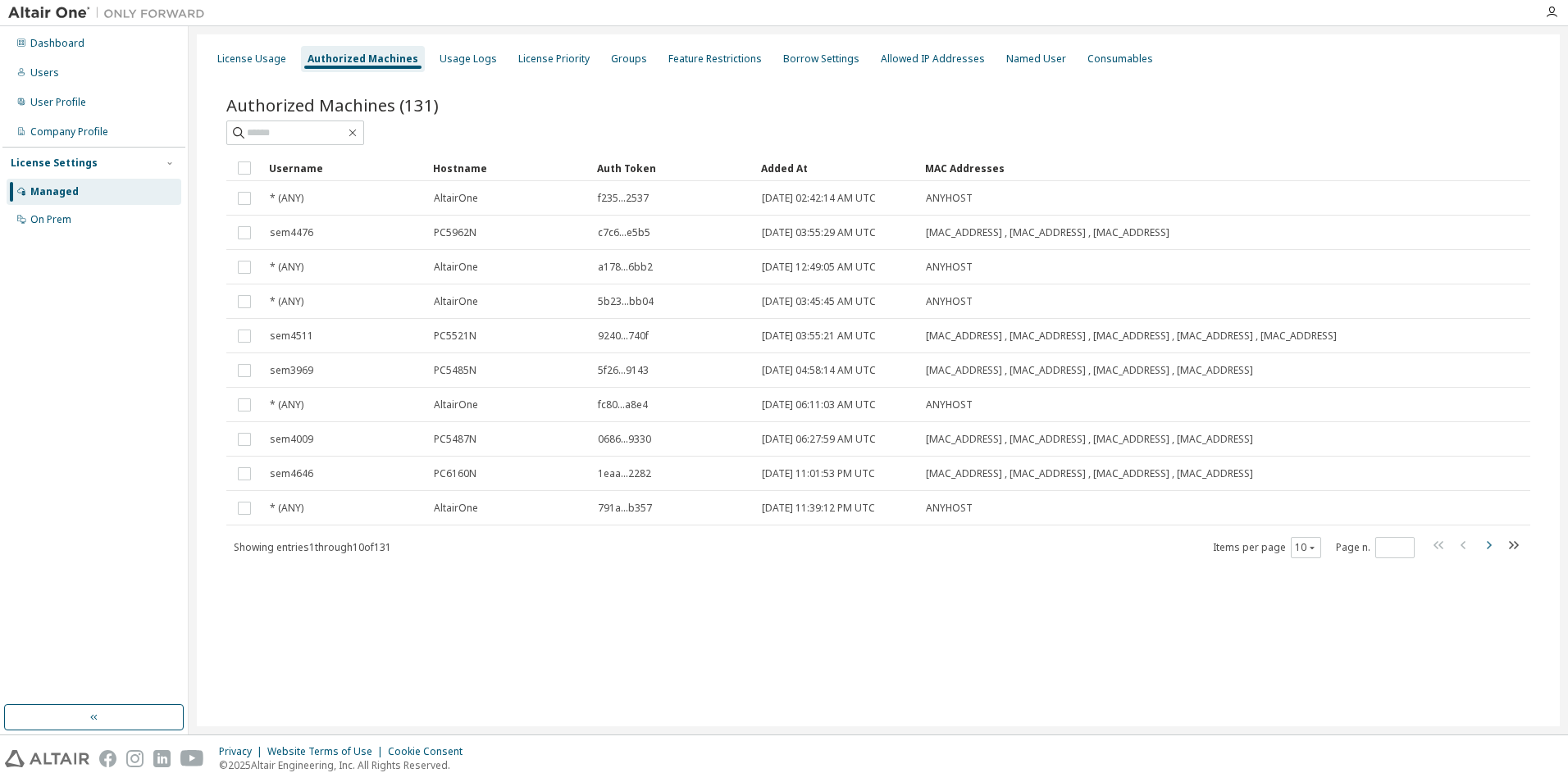
click at [809, 471] on icon "button" at bounding box center [1489, 545] width 20 height 20
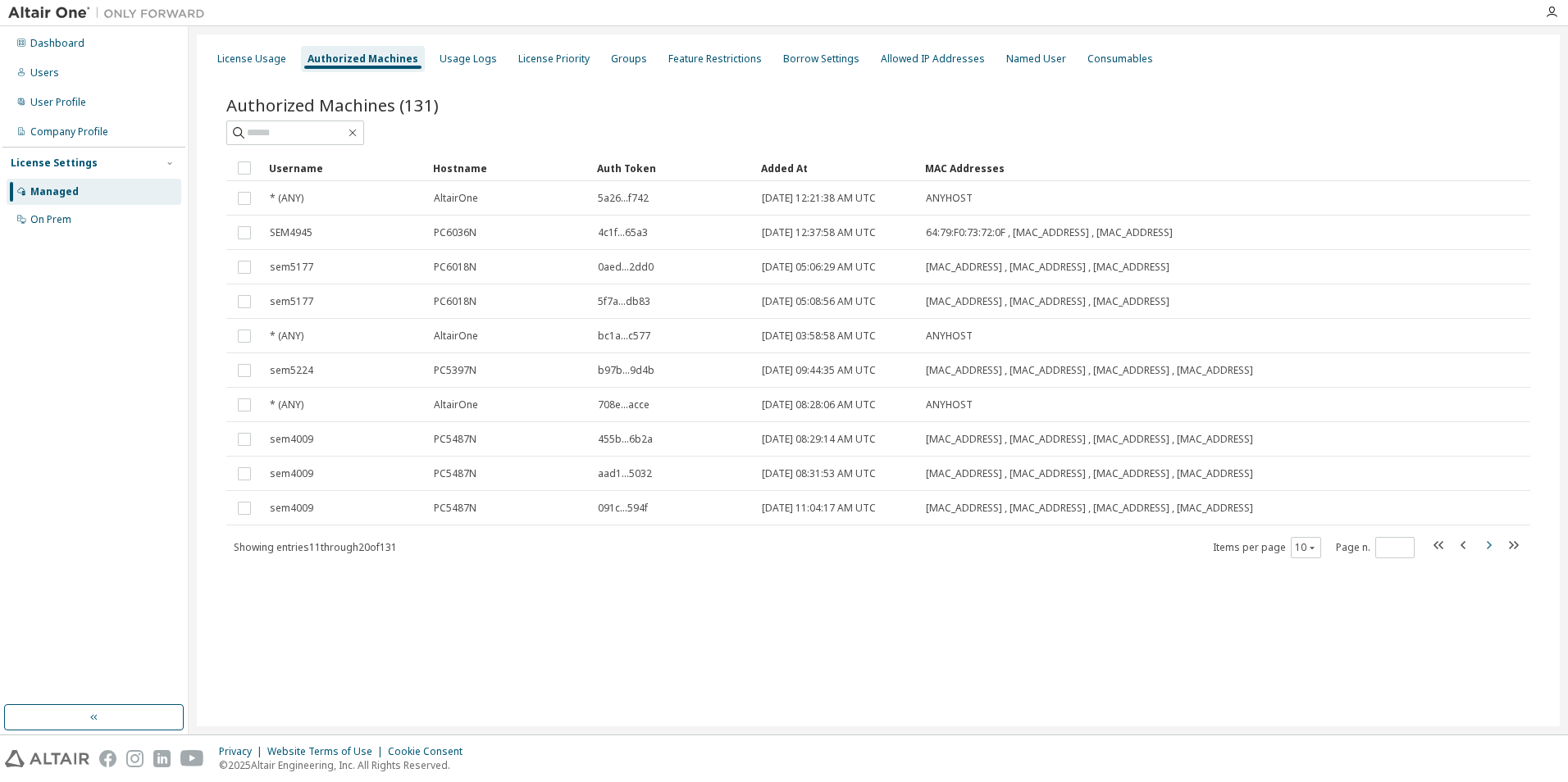
click at [809, 471] on button "button" at bounding box center [1489, 547] width 20 height 24
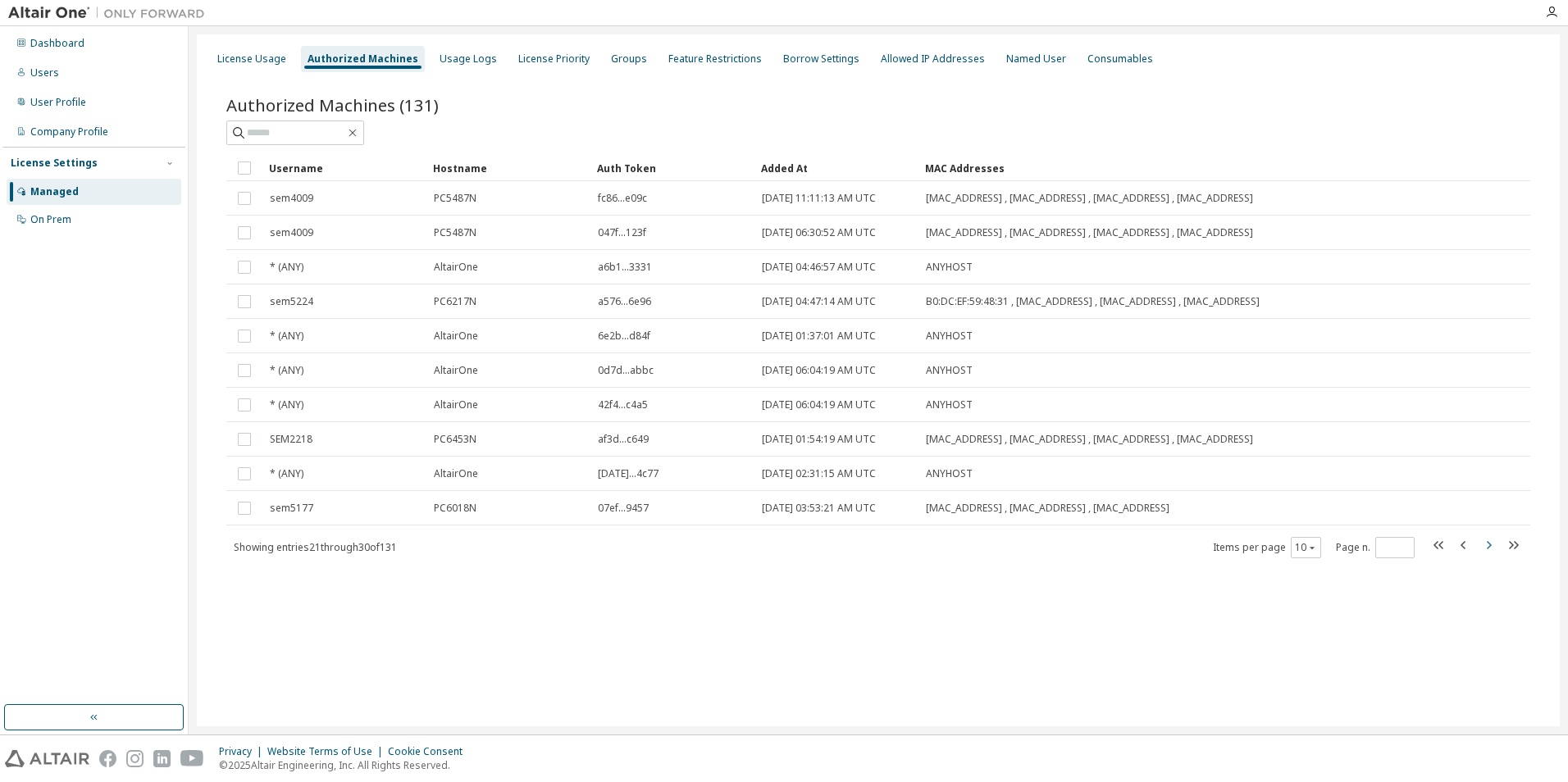
click at [809, 471] on button "button" at bounding box center [1489, 547] width 20 height 24
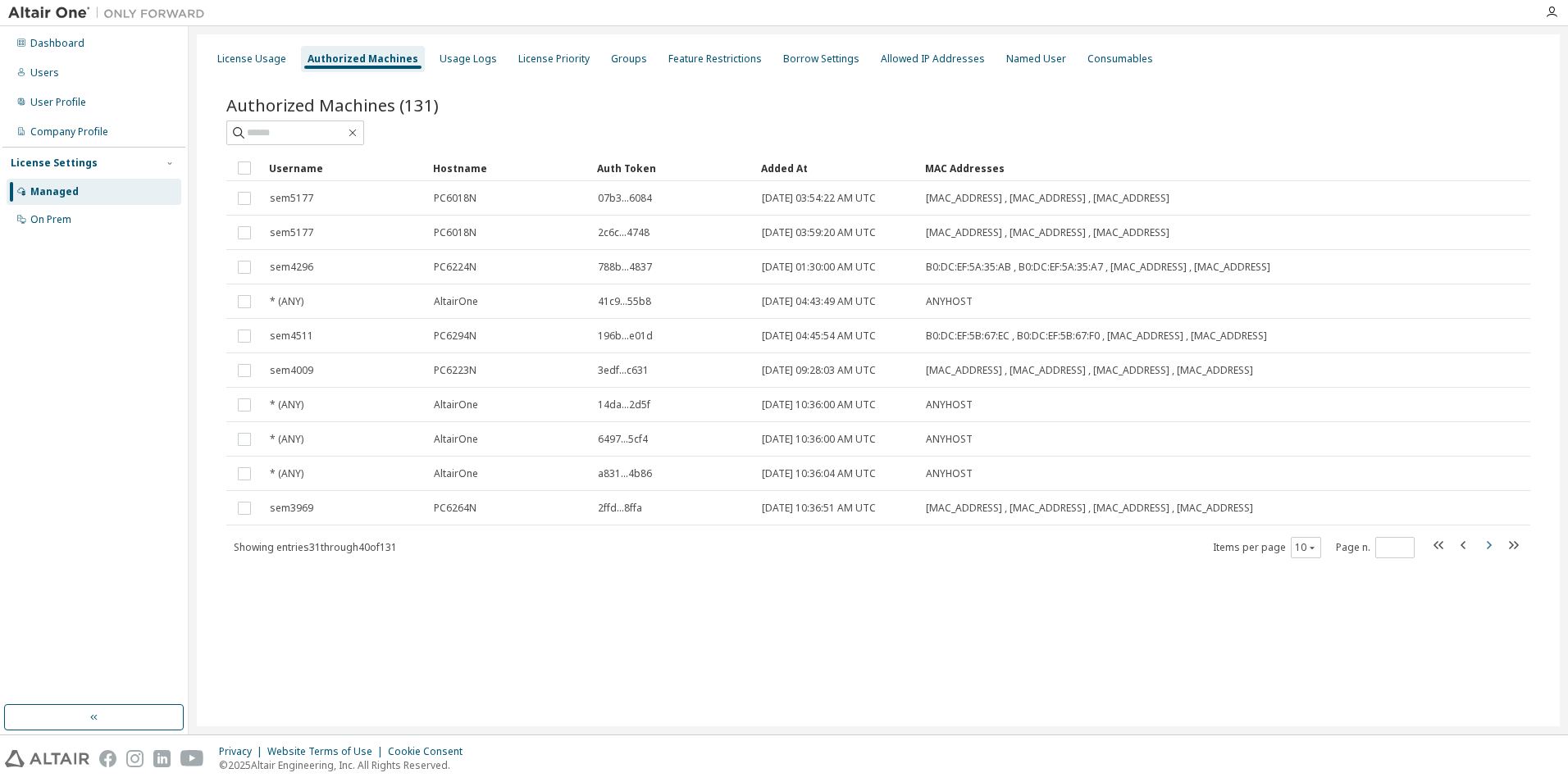
click at [809, 471] on button "button" at bounding box center [1489, 547] width 20 height 24
type input "*"
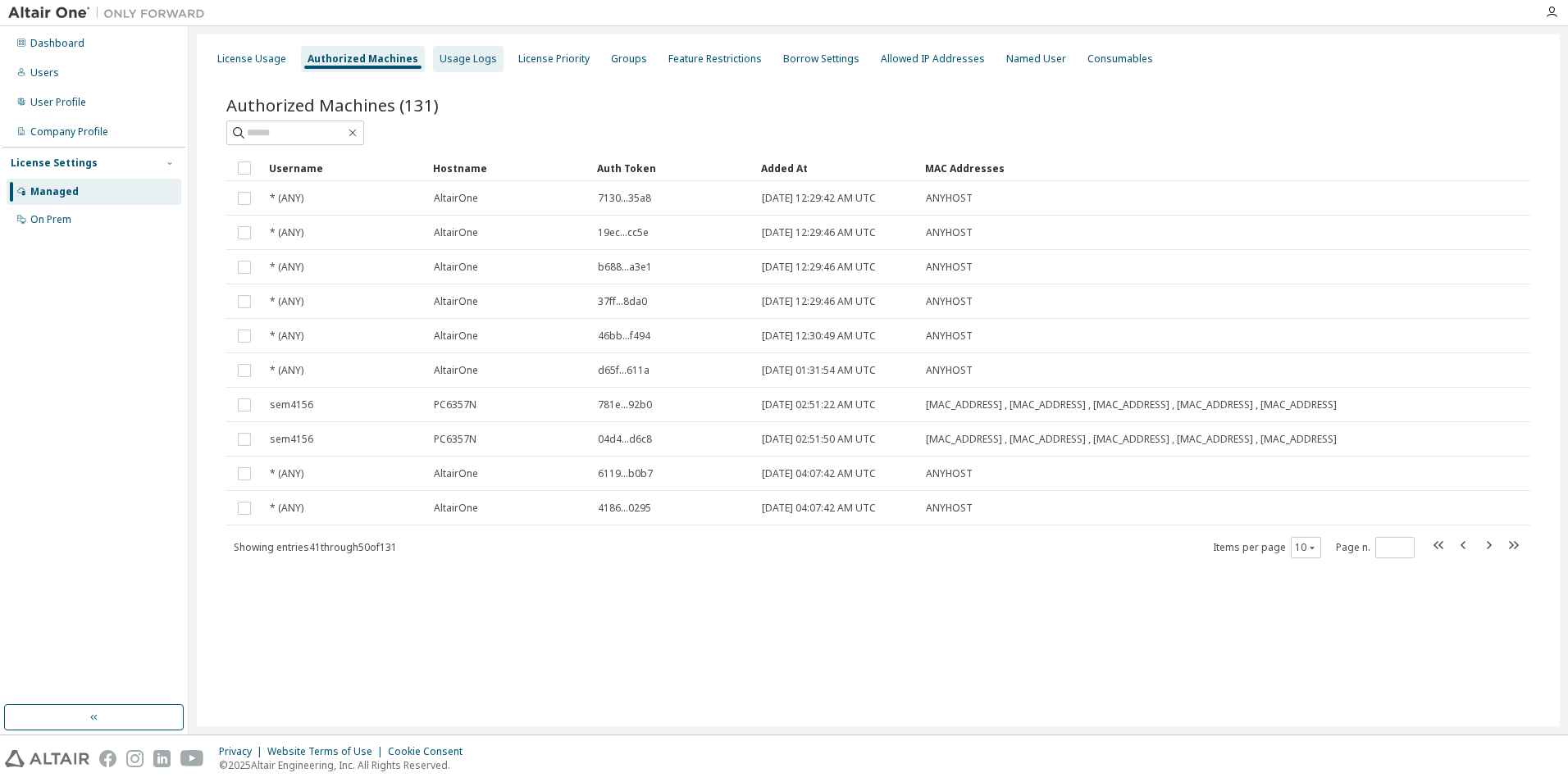
click at [473, 58] on div "Usage Logs" at bounding box center [468, 59] width 57 height 13
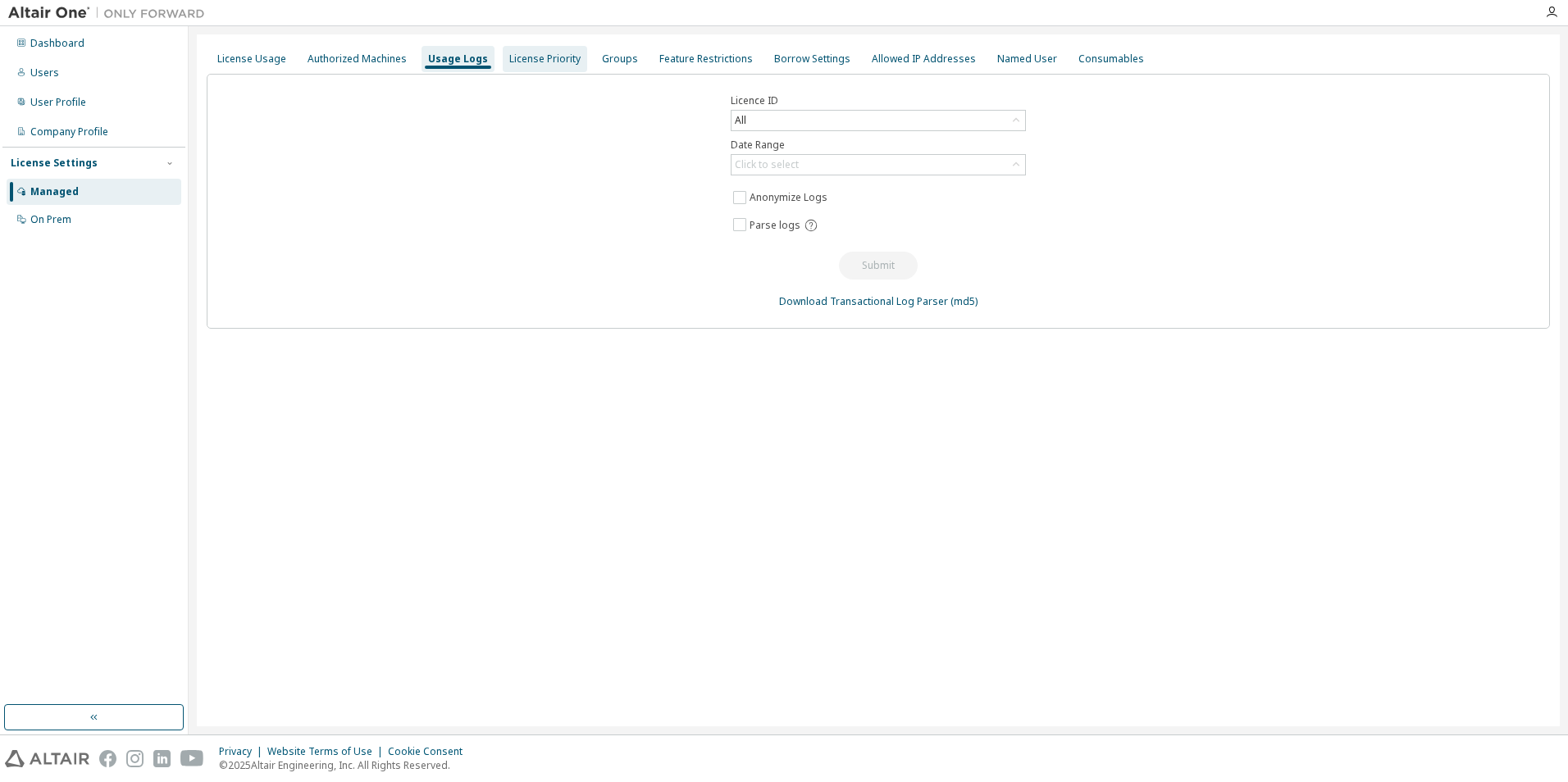
click at [546, 65] on div "License Priority" at bounding box center [545, 59] width 71 height 13
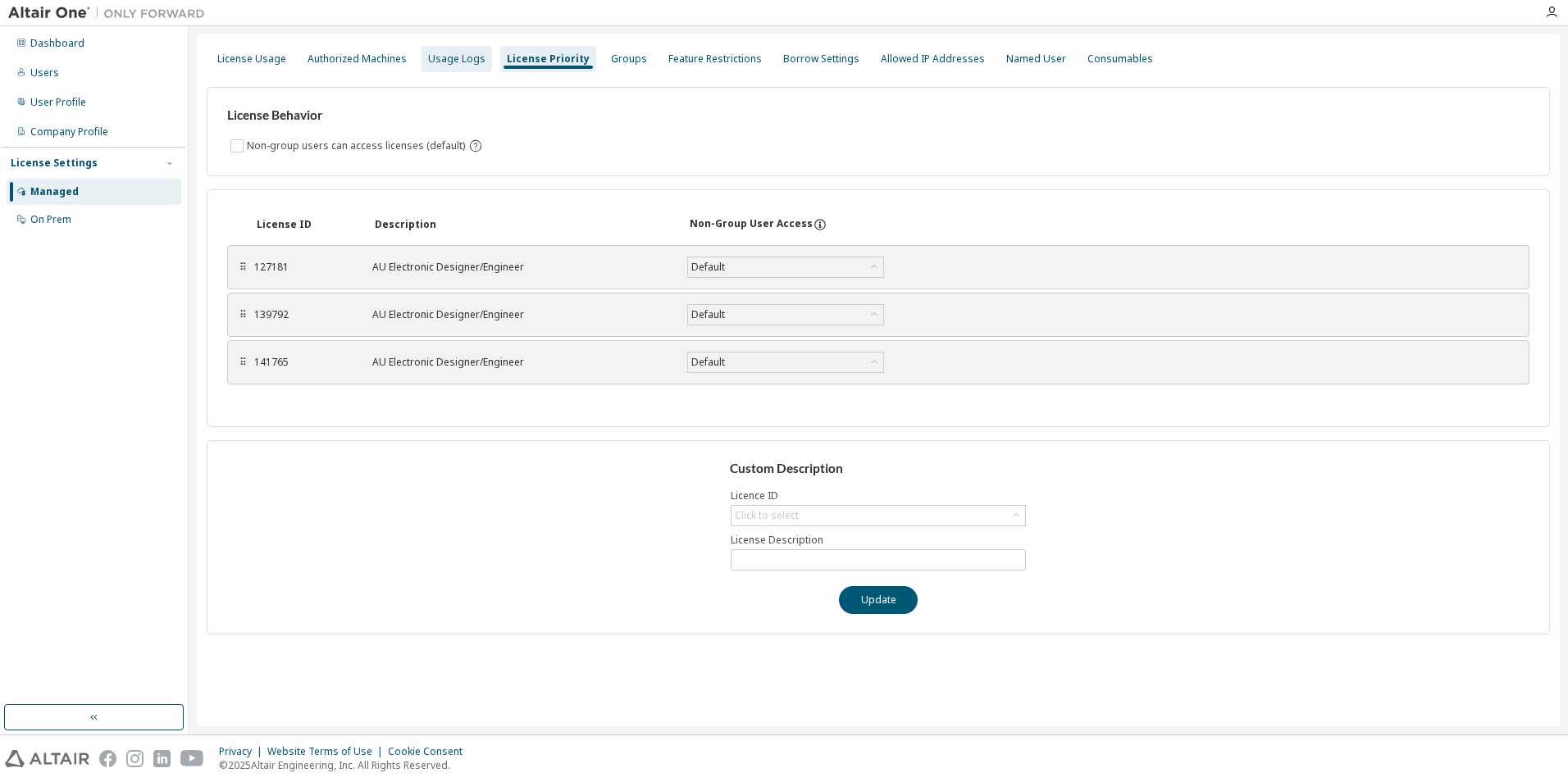
click at [456, 56] on div "Usage Logs" at bounding box center [456, 59] width 57 height 13
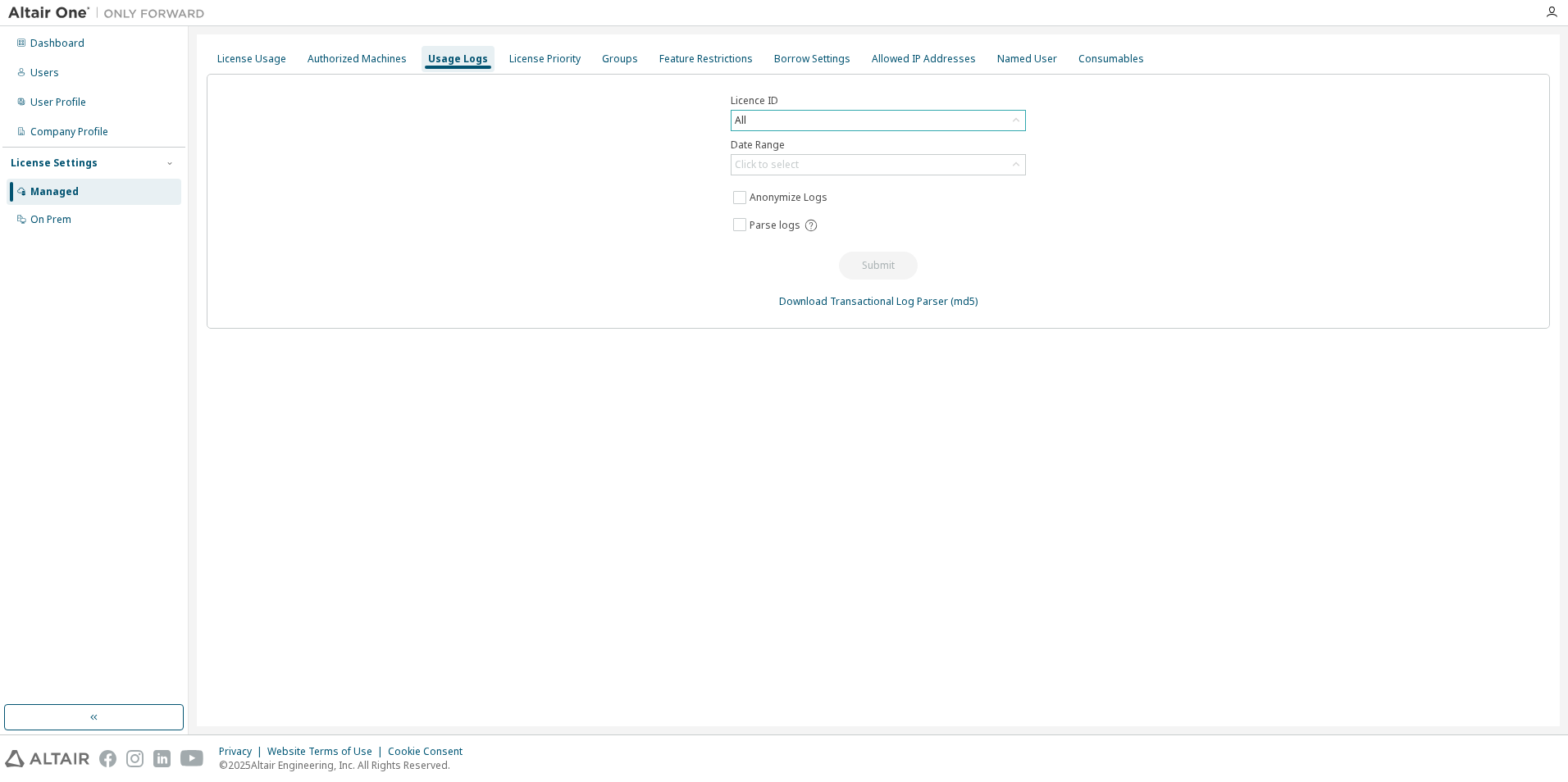
click at [809, 119] on div "All" at bounding box center [878, 121] width 293 height 20
click at [798, 232] on li "139792 - AU Electronic Designer/Engineer" at bounding box center [877, 229] width 290 height 21
click at [809, 128] on div "139792 - AU Electronic Designer/Engineer" at bounding box center [831, 120] width 199 height 18
click at [809, 226] on li "139792 - AU Electronic Designer/Engineer" at bounding box center [877, 229] width 290 height 21
click at [809, 168] on div "Click to select" at bounding box center [878, 165] width 293 height 20
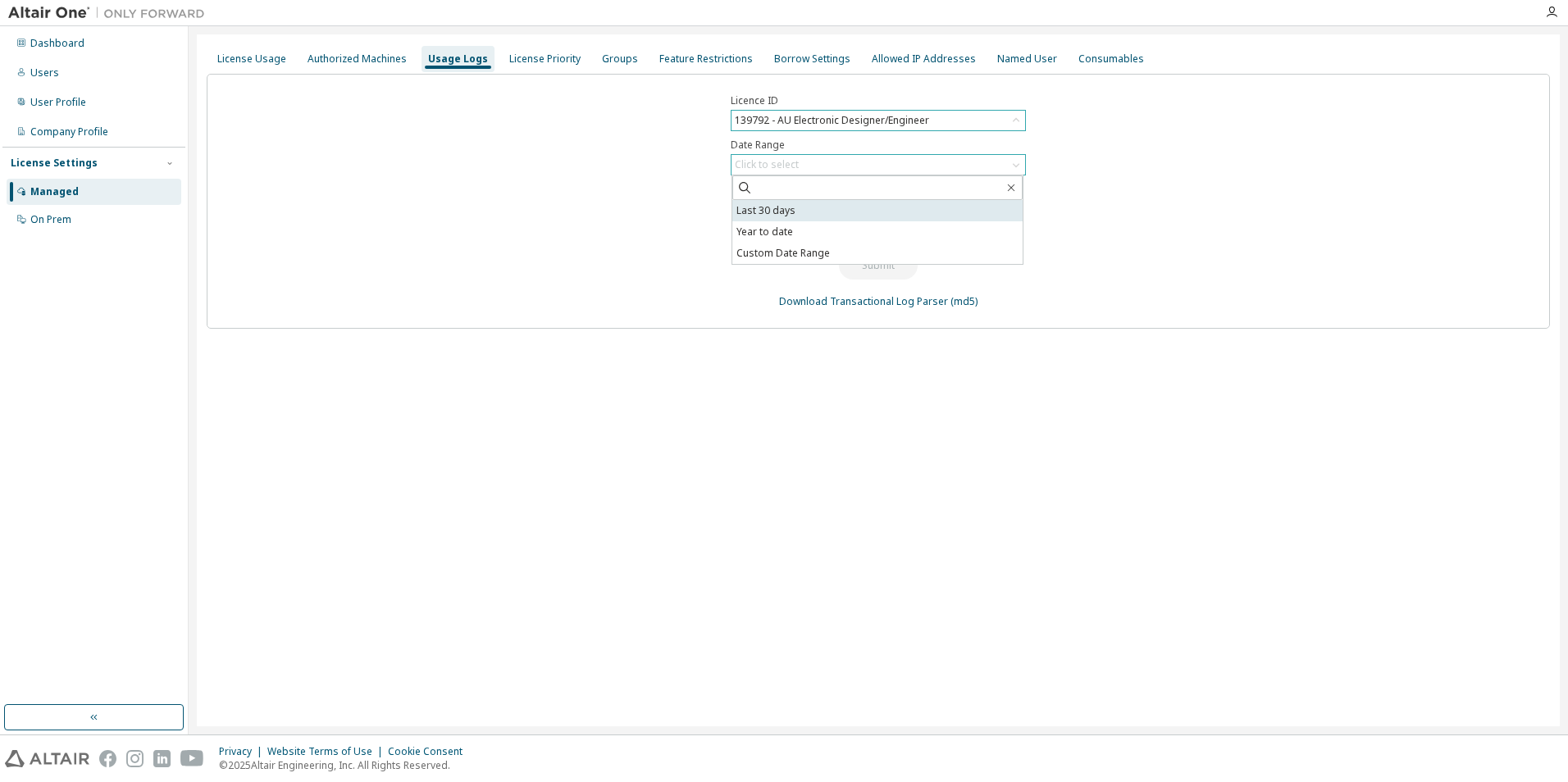
click at [748, 217] on li "Last 30 days" at bounding box center [877, 210] width 290 height 21
click at [809, 168] on div "Last 30 days" at bounding box center [878, 165] width 293 height 20
click at [586, 207] on div "Licence ID 139792 - AU Electronic Designer/Engineer Date Range Last 30 days Las…" at bounding box center [878, 201] width 1343 height 255
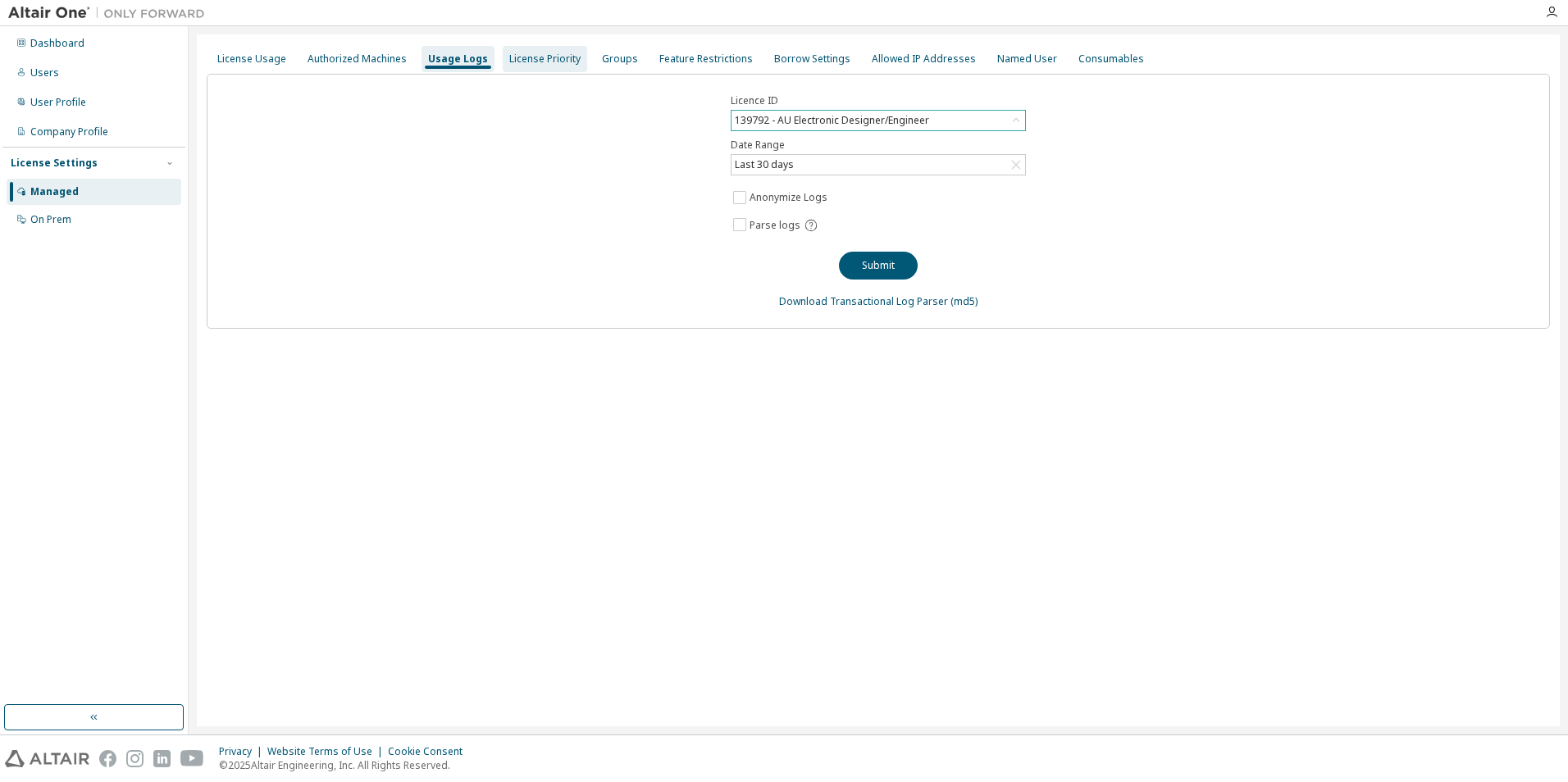
click at [520, 63] on div "License Priority" at bounding box center [545, 59] width 71 height 13
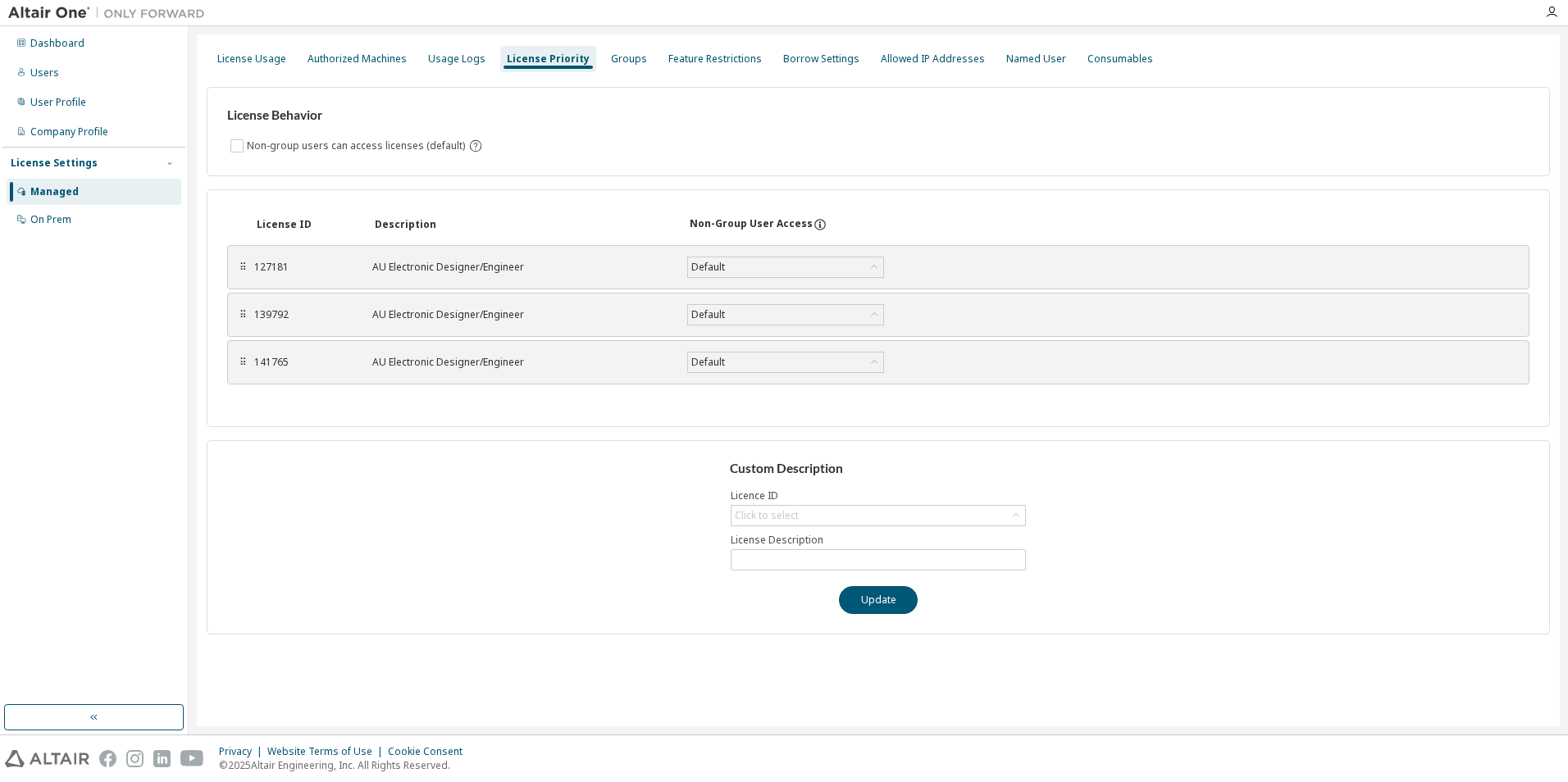
click at [244, 315] on div "⠿" at bounding box center [242, 315] width 10 height 13
click at [630, 67] on div "Groups" at bounding box center [629, 58] width 49 height 26
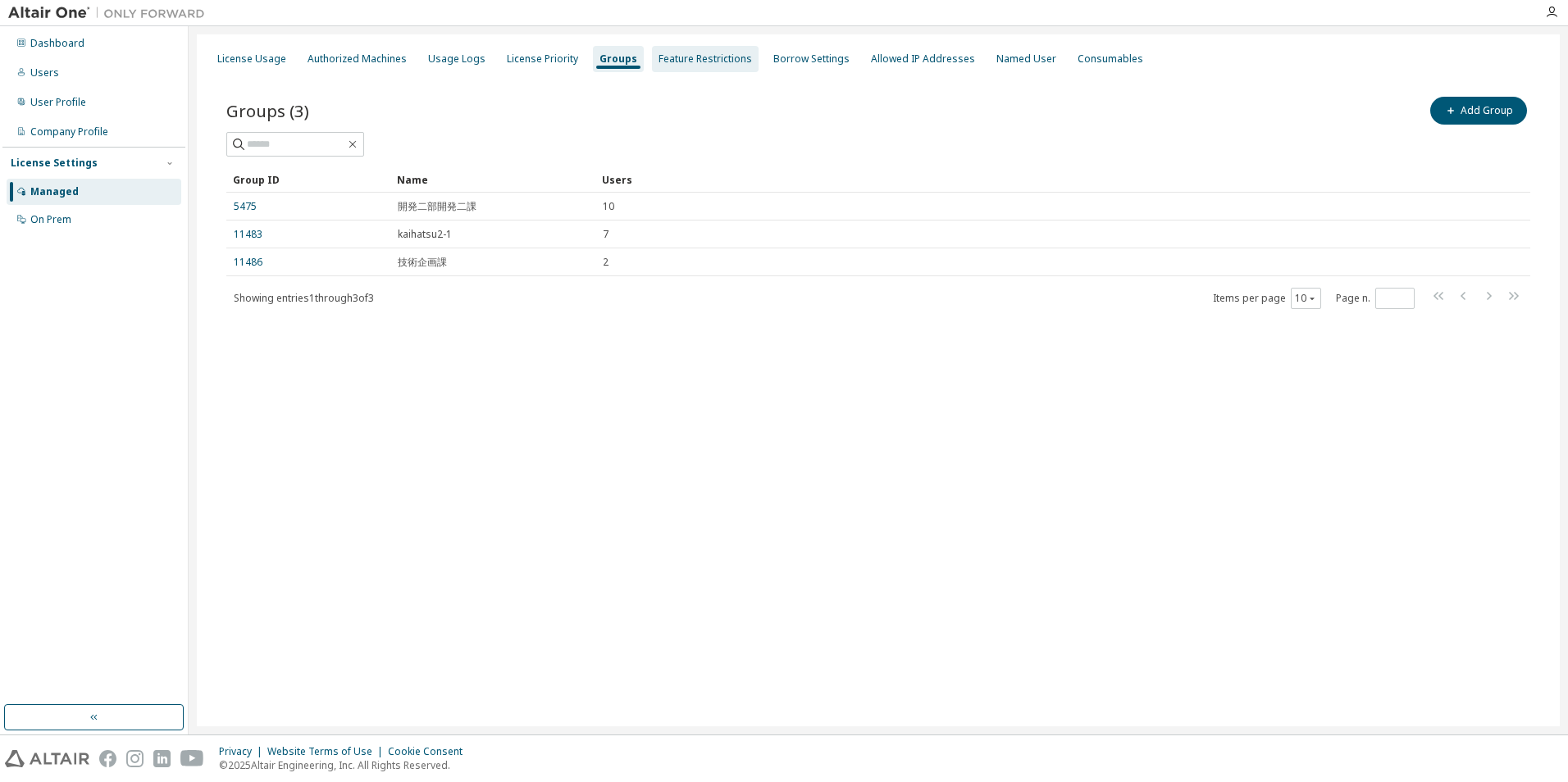
click at [687, 64] on div "Feature Restrictions" at bounding box center [705, 59] width 94 height 13
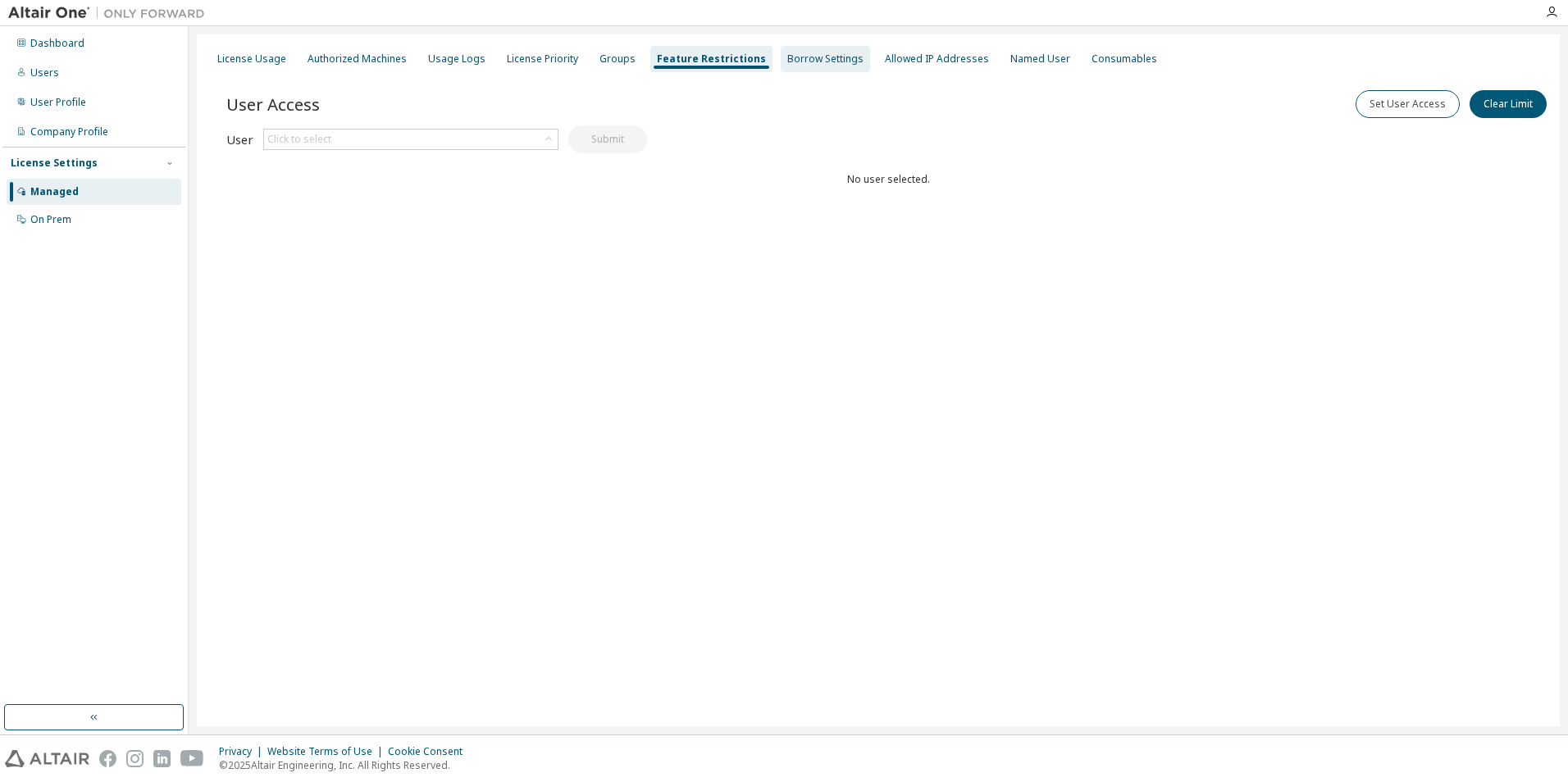
click at [805, 64] on div "Borrow Settings" at bounding box center [825, 59] width 76 height 13
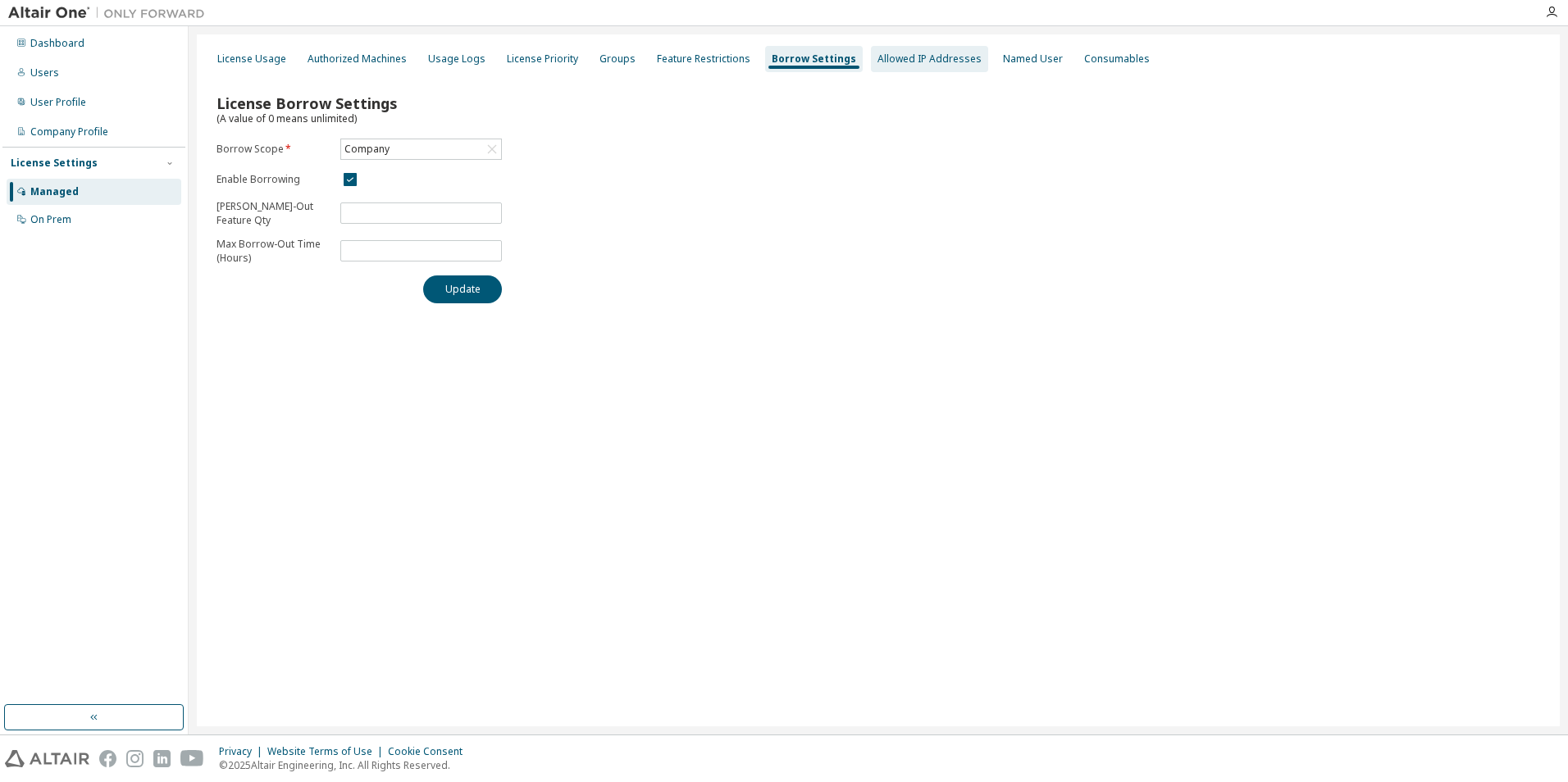
click at [809, 63] on div "Allowed IP Addresses" at bounding box center [929, 58] width 117 height 26
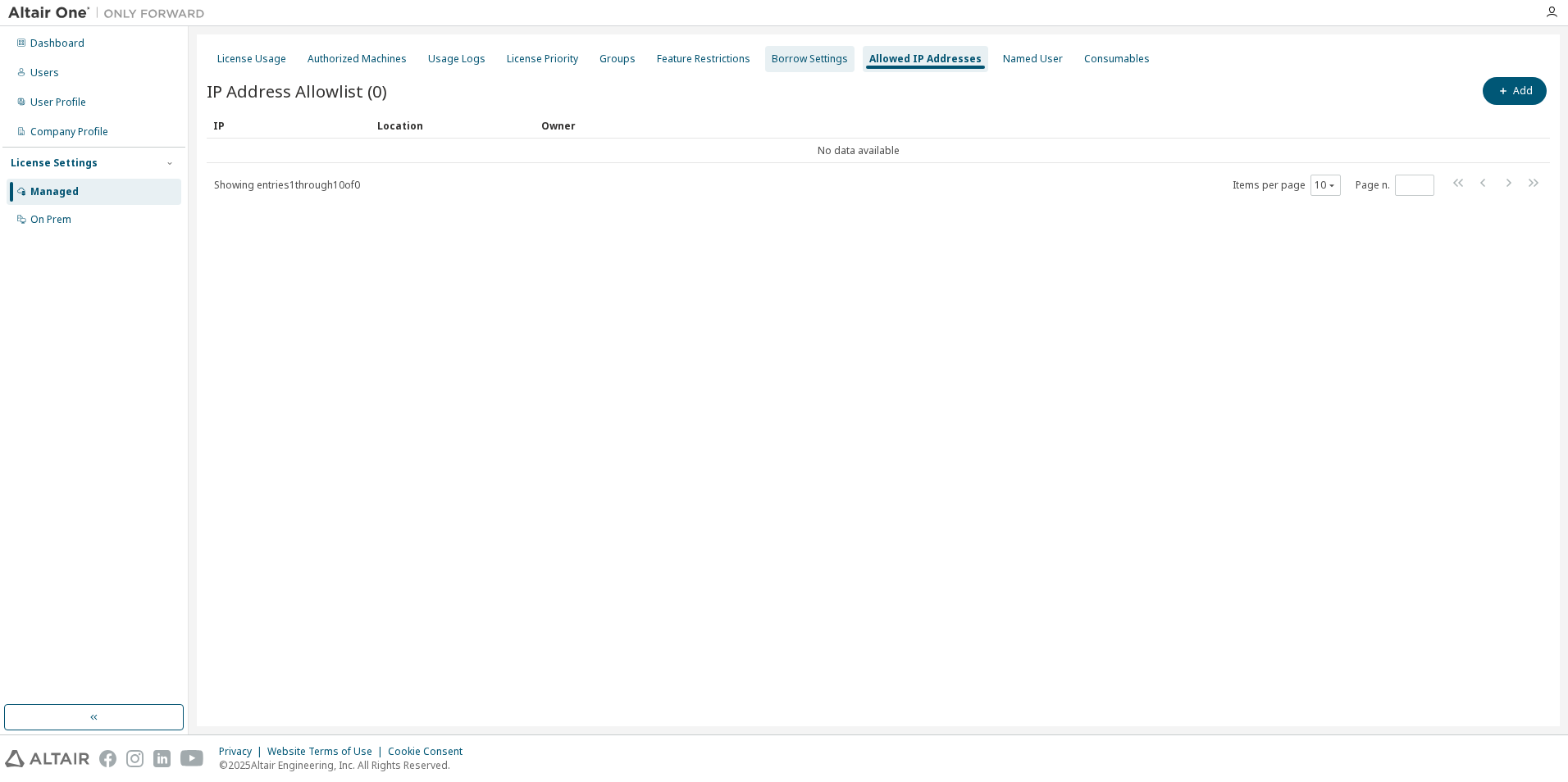
click at [776, 62] on div "Borrow Settings" at bounding box center [809, 59] width 76 height 13
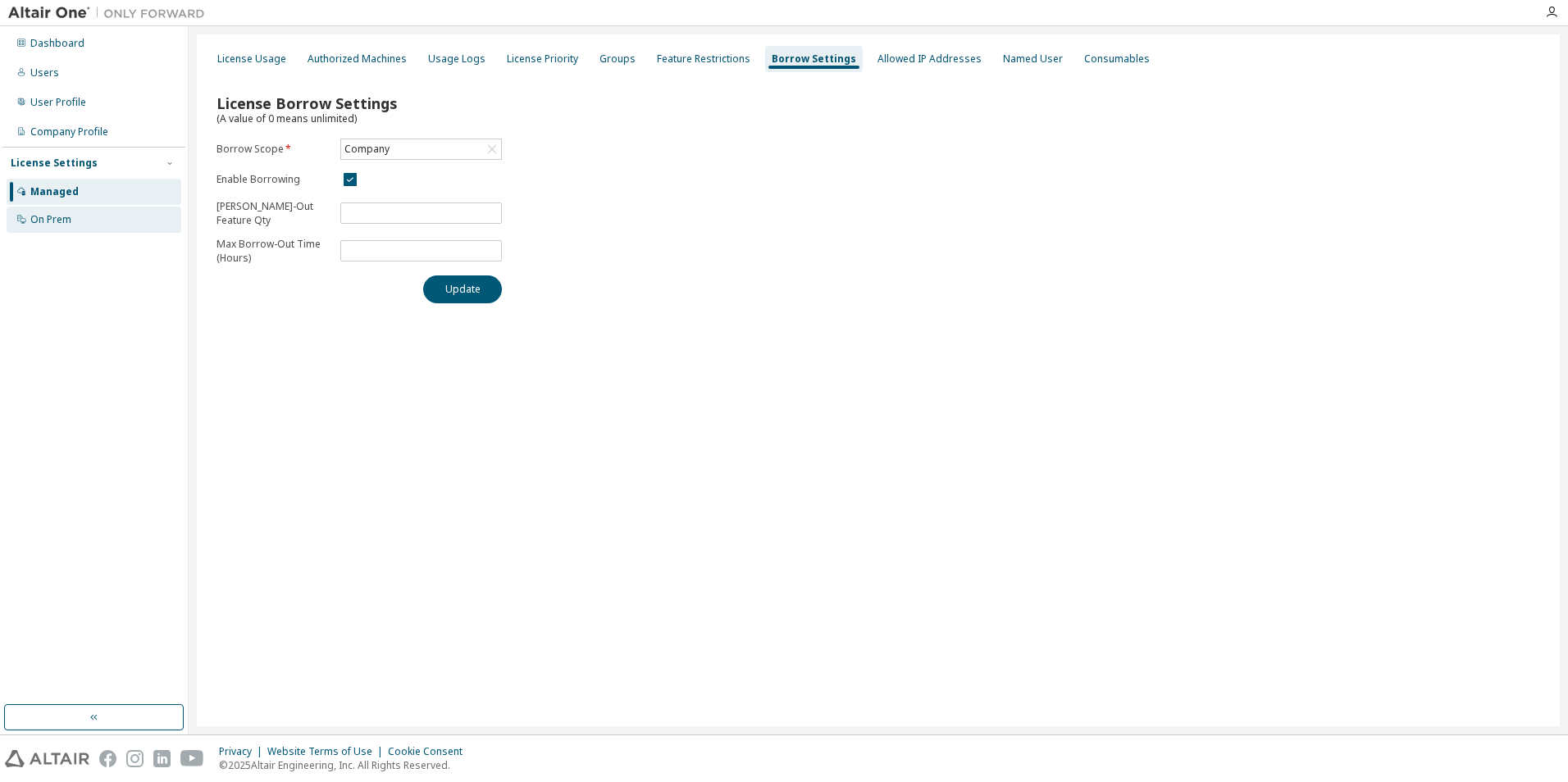
click at [71, 210] on div "On Prem" at bounding box center [94, 219] width 175 height 26
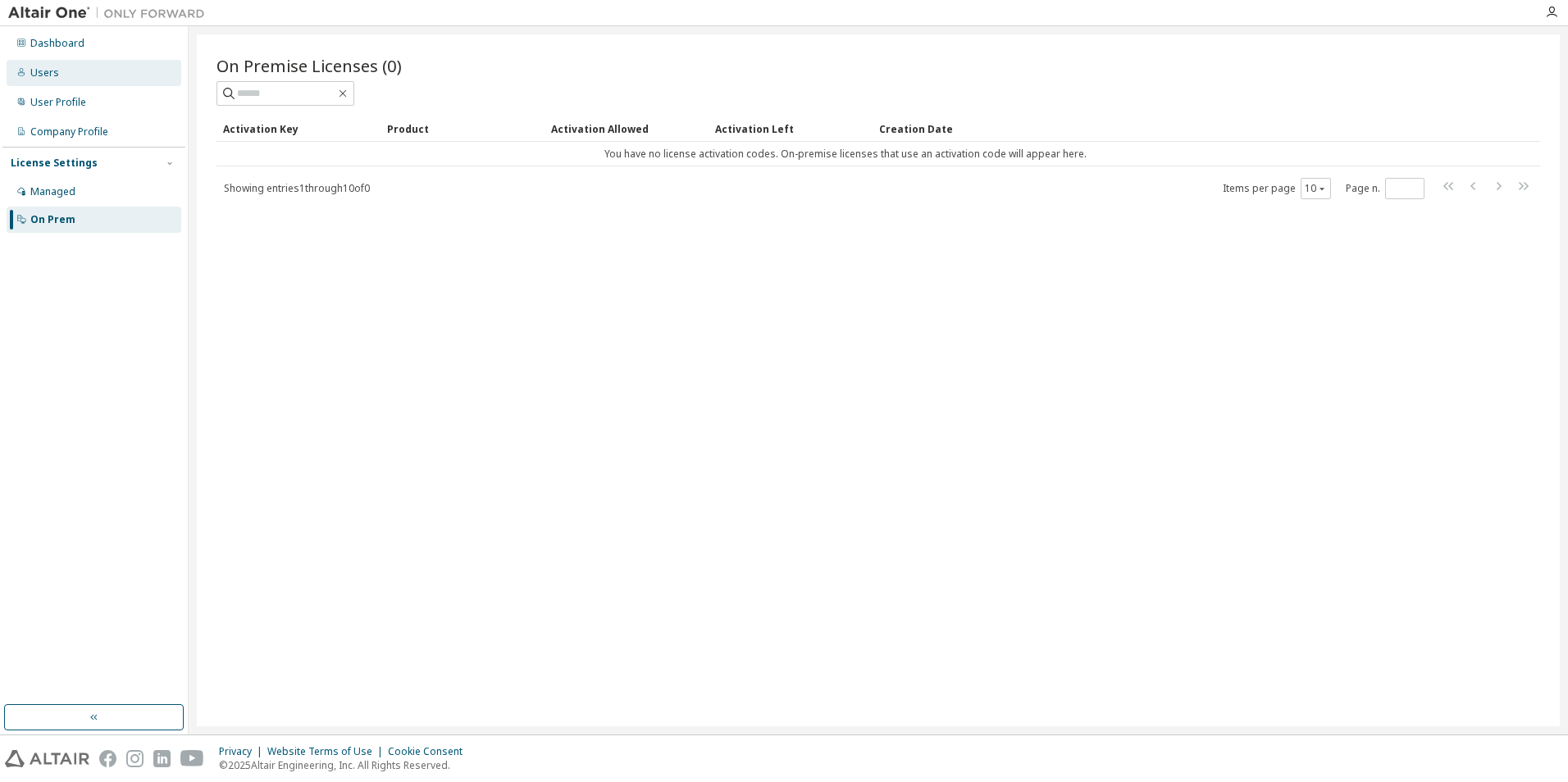
click at [53, 78] on div "Users" at bounding box center [45, 73] width 29 height 13
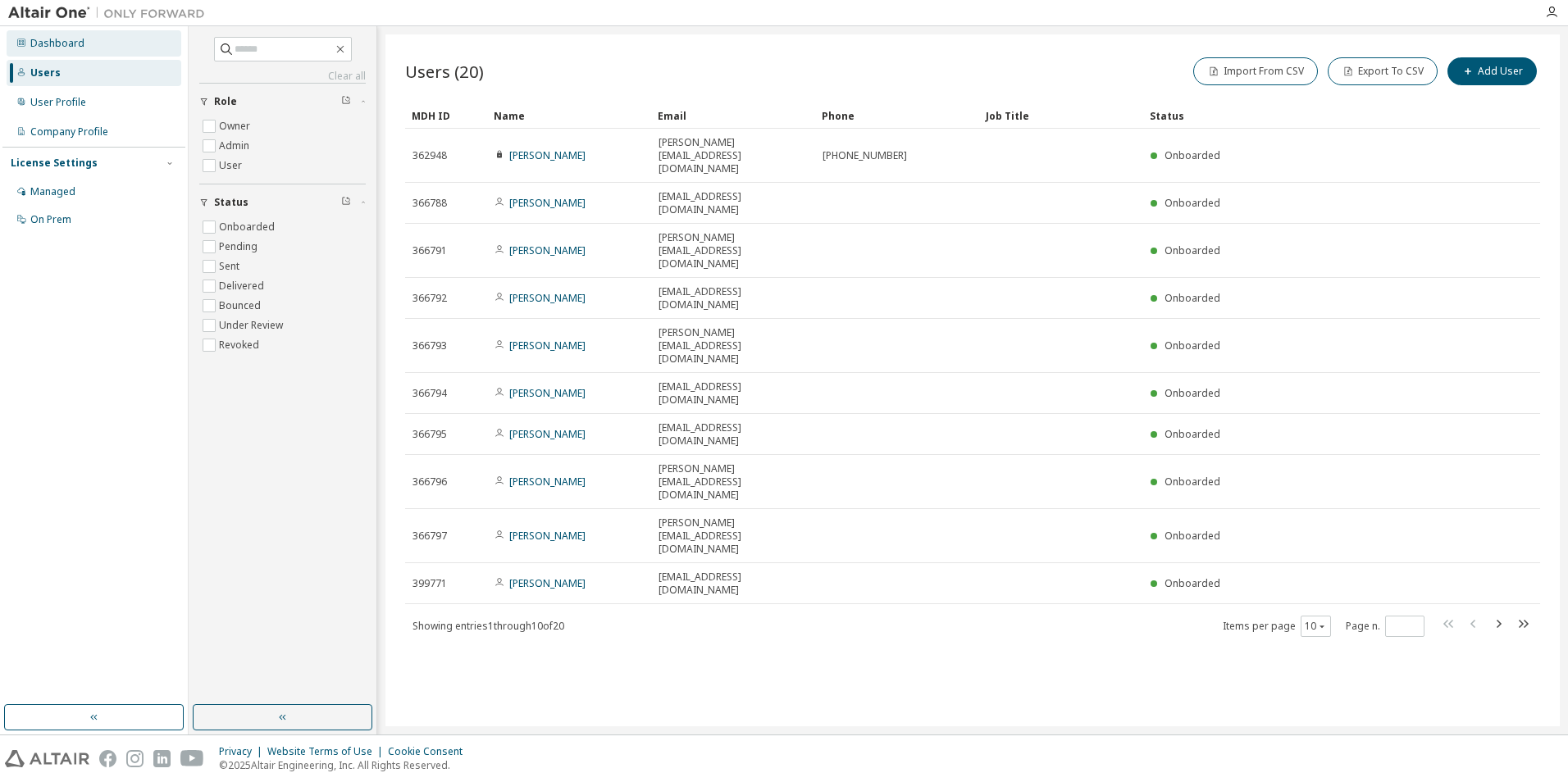
click at [61, 54] on div "Dashboard" at bounding box center [94, 43] width 175 height 26
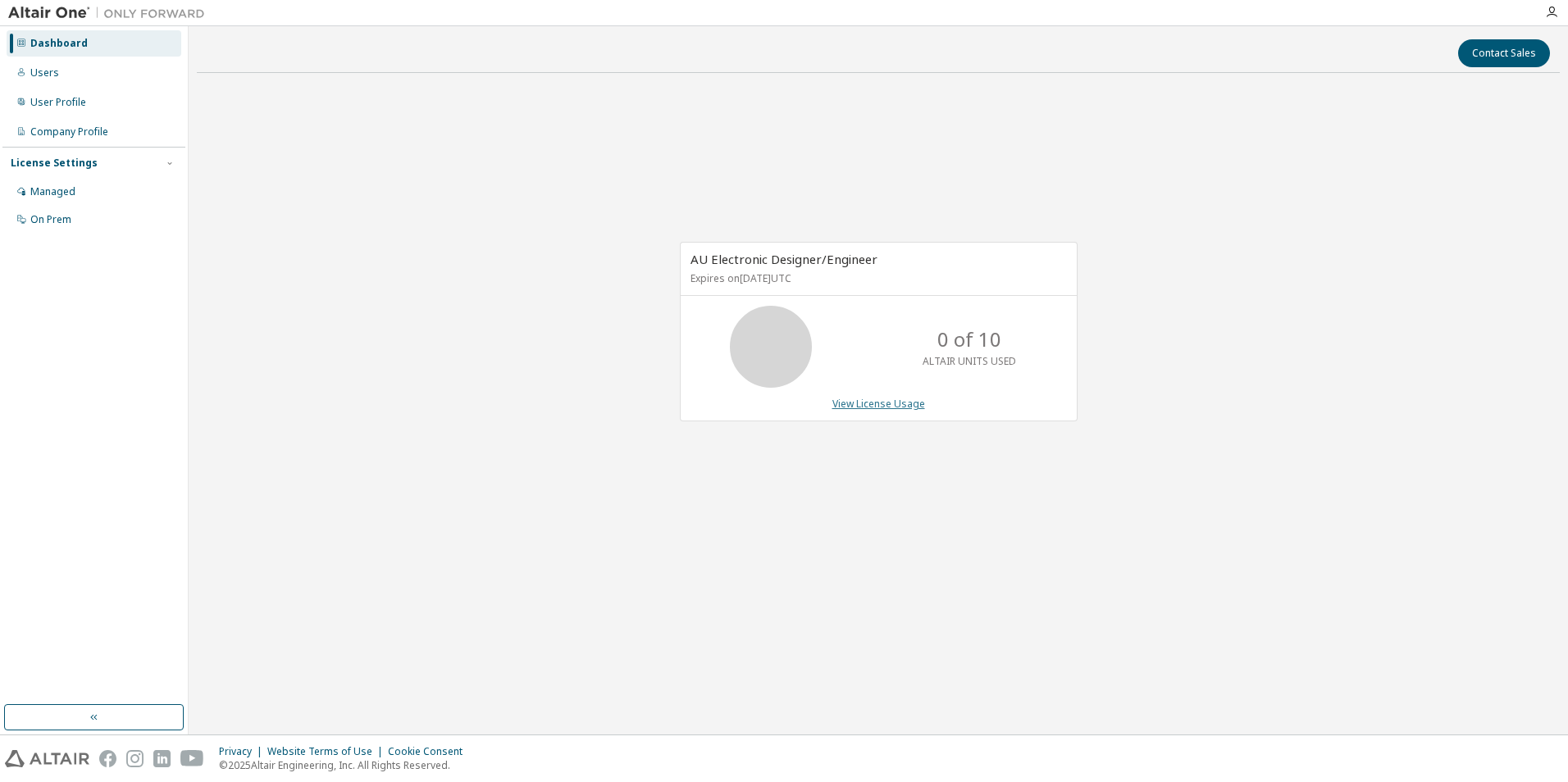
click at [809, 402] on link "View License Usage" at bounding box center [879, 403] width 93 height 14
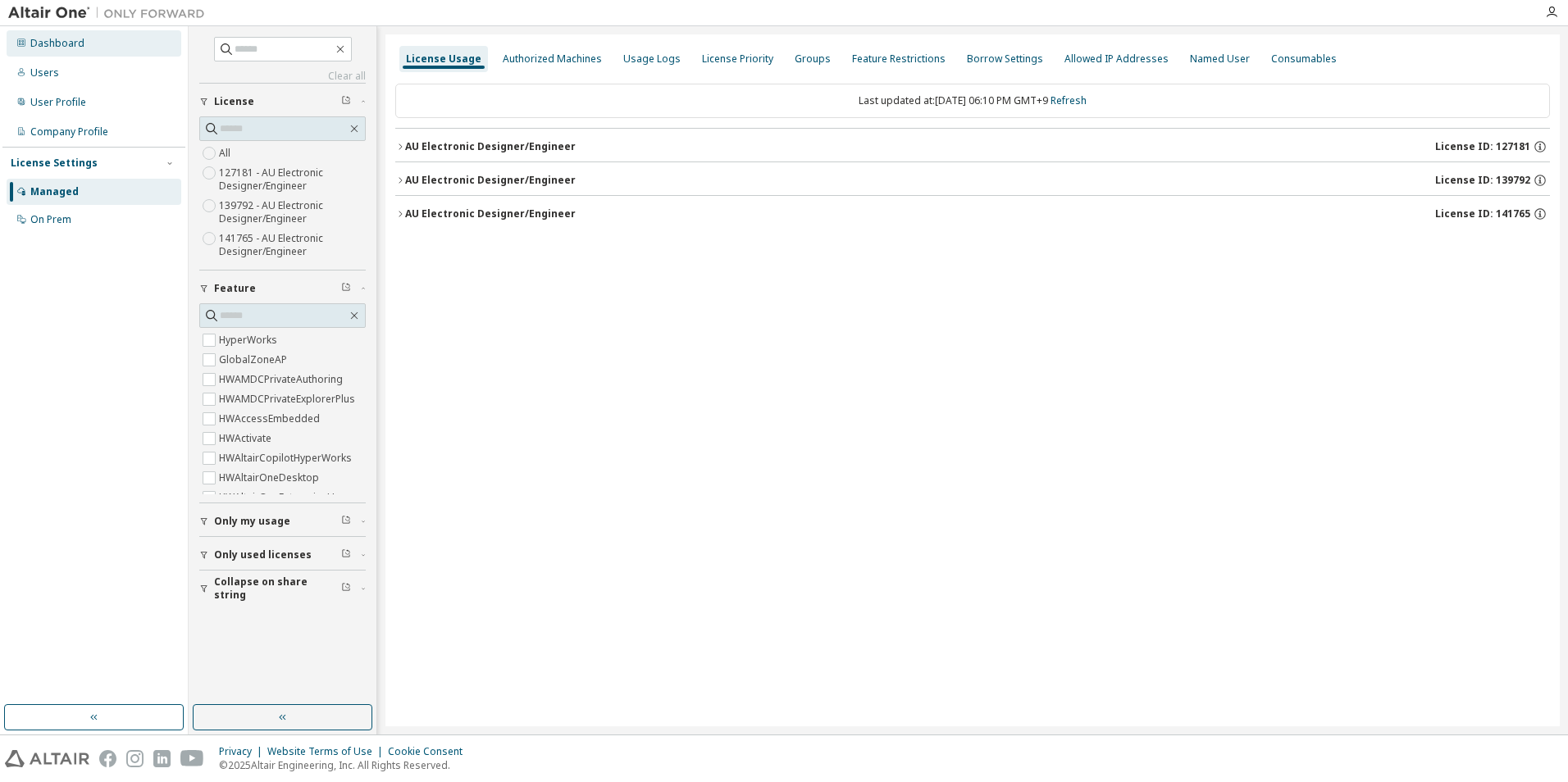
click at [58, 41] on div "Dashboard" at bounding box center [56, 44] width 54 height 13
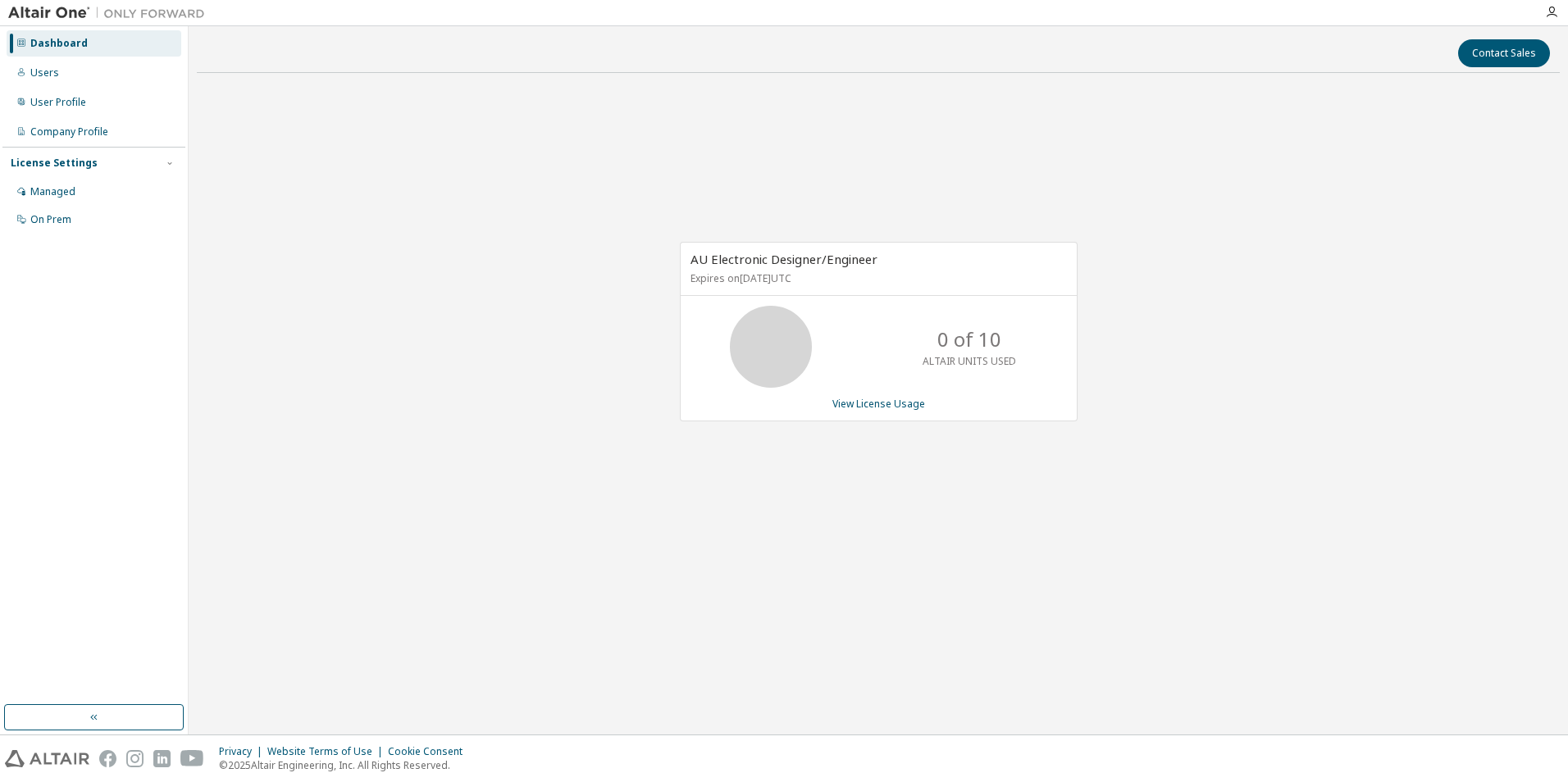
click at [803, 265] on span "AU Electronic Designer/Engineer" at bounding box center [783, 259] width 187 height 16
click at [803, 261] on span "AU Electronic Designer/Engineer" at bounding box center [783, 259] width 187 height 16
